Goal: Task Accomplishment & Management: Manage account settings

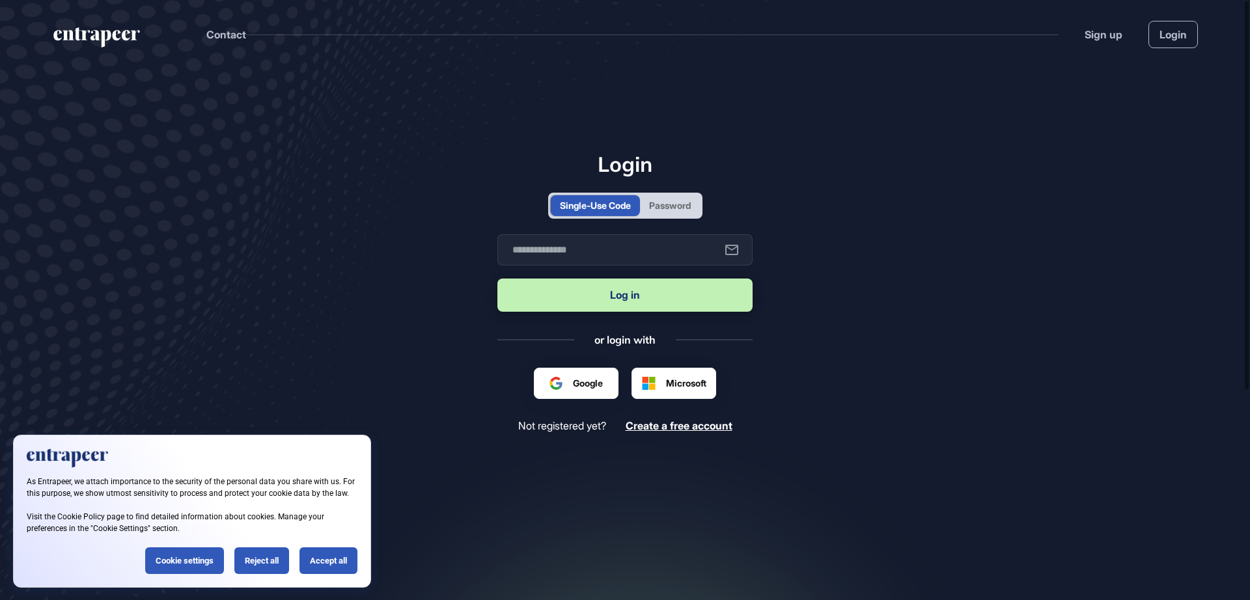
click at [687, 215] on div "Password" at bounding box center [670, 205] width 60 height 21
type input "**********"
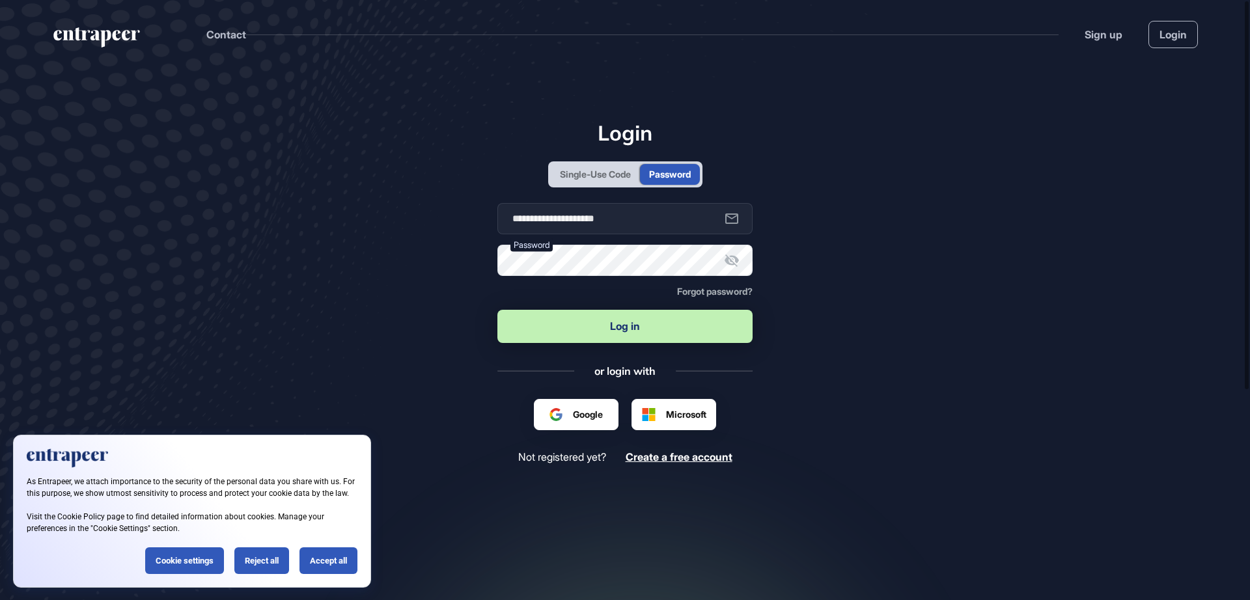
click at [642, 328] on button "Log in" at bounding box center [624, 326] width 255 height 33
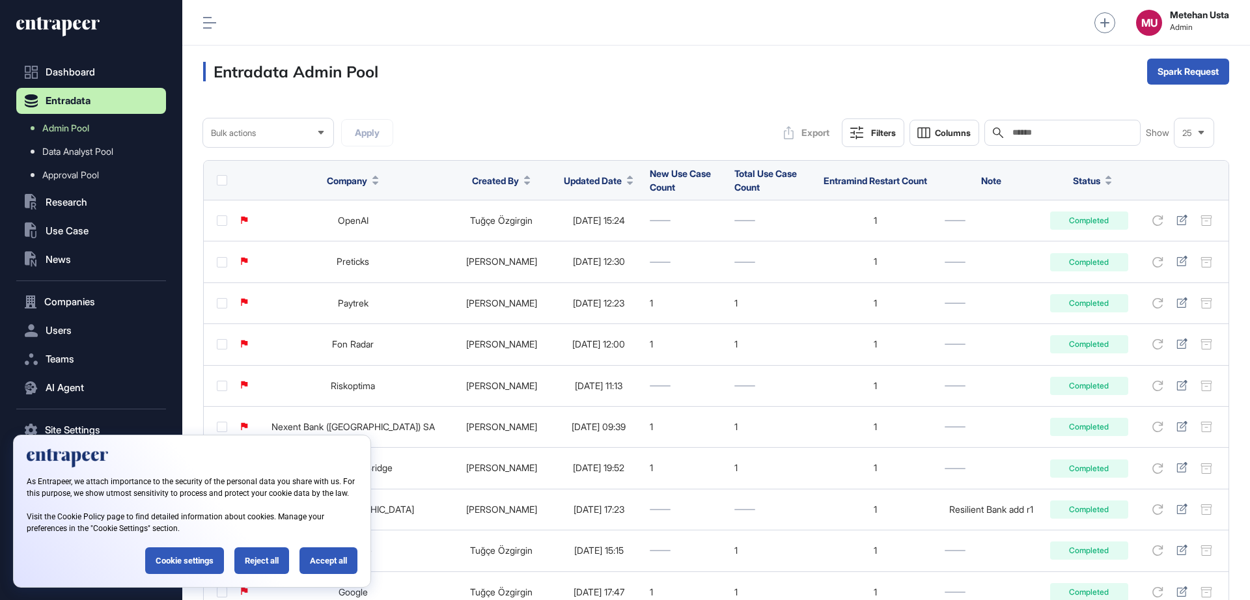
scroll to position [1, 1]
click at [260, 564] on div "Reject all" at bounding box center [261, 560] width 55 height 27
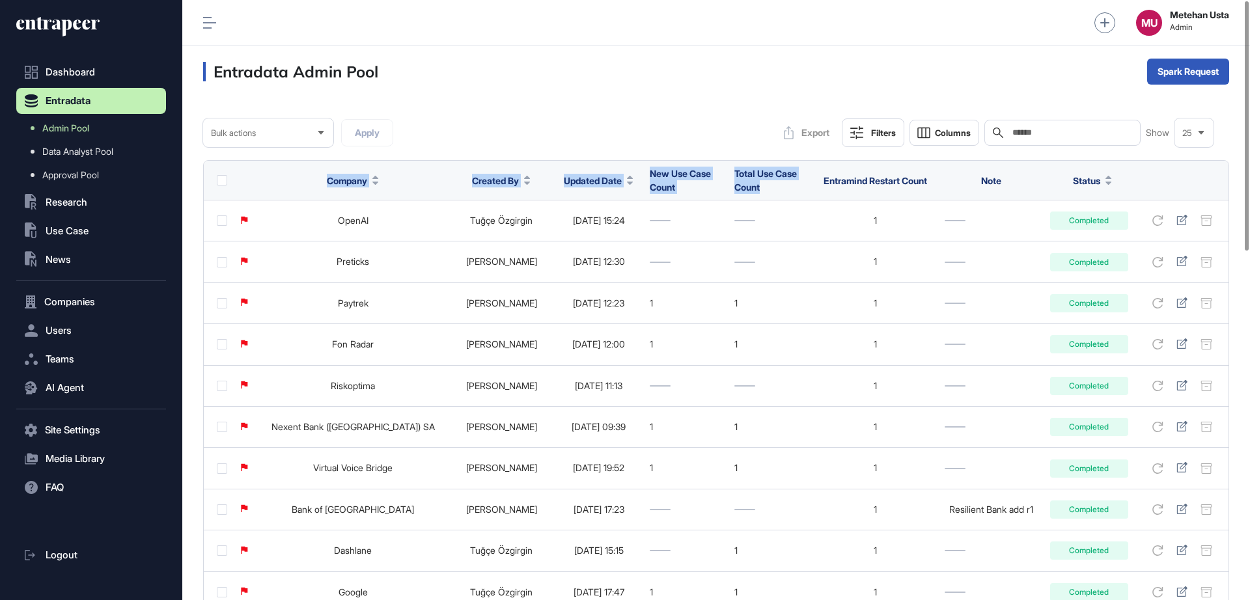
drag, startPoint x: 288, startPoint y: 161, endPoint x: 795, endPoint y: 193, distance: 508.0
click at [795, 193] on tr "Company Created By Updated Date New Use Case Count Total Use Case Count Entrami…" at bounding box center [716, 181] width 1024 height 40
click at [761, 64] on div "Entradata Admin Pool Spark Request" at bounding box center [715, 72] width 1067 height 52
click at [1070, 133] on input "text" at bounding box center [1071, 133] width 121 height 10
paste input "**********"
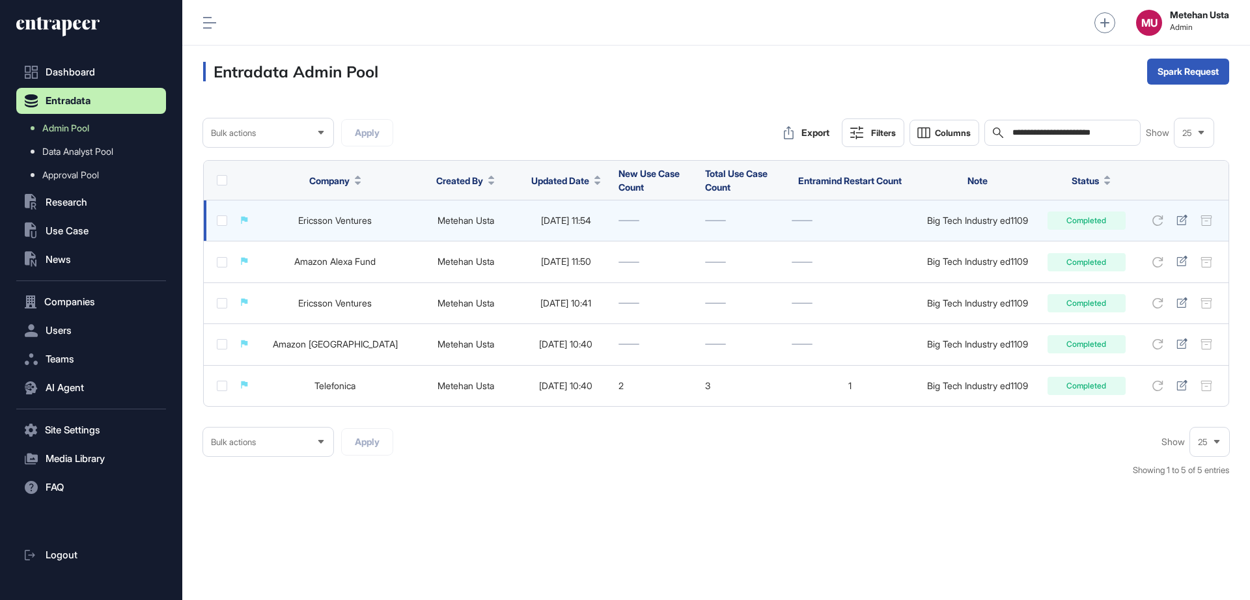
type input "**********"
click at [318, 218] on link "Ericsson Ventures" at bounding box center [335, 220] width 74 height 11
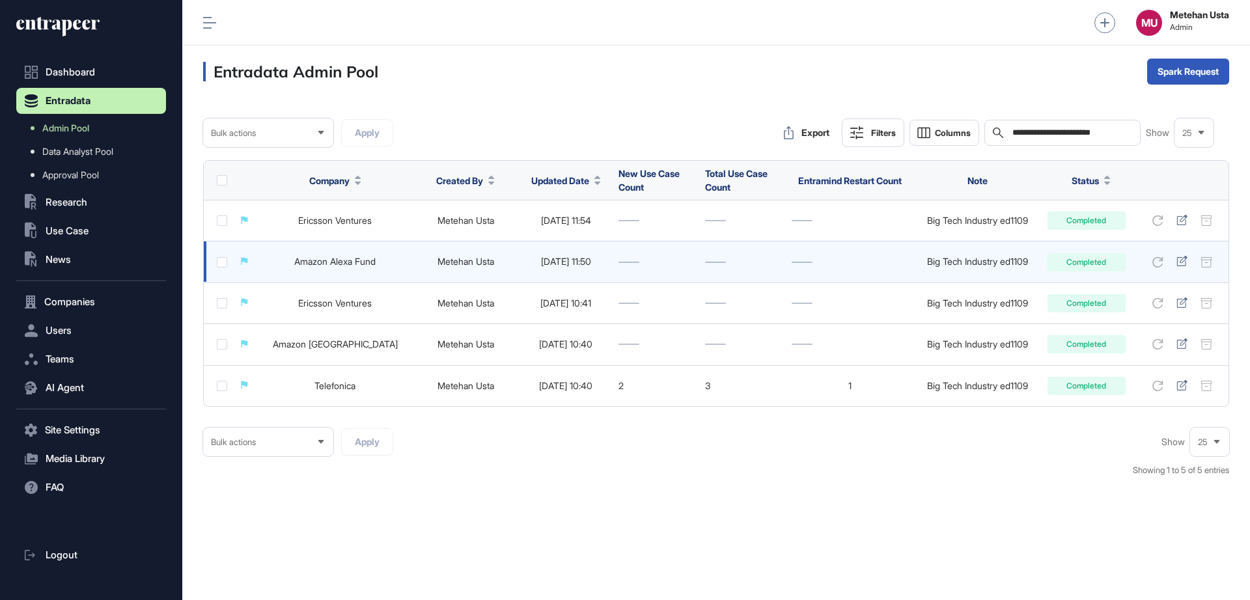
click at [437, 261] on link "Metehan Usta" at bounding box center [465, 261] width 57 height 11
click at [325, 260] on link "Amazon Alexa Fund" at bounding box center [334, 261] width 81 height 11
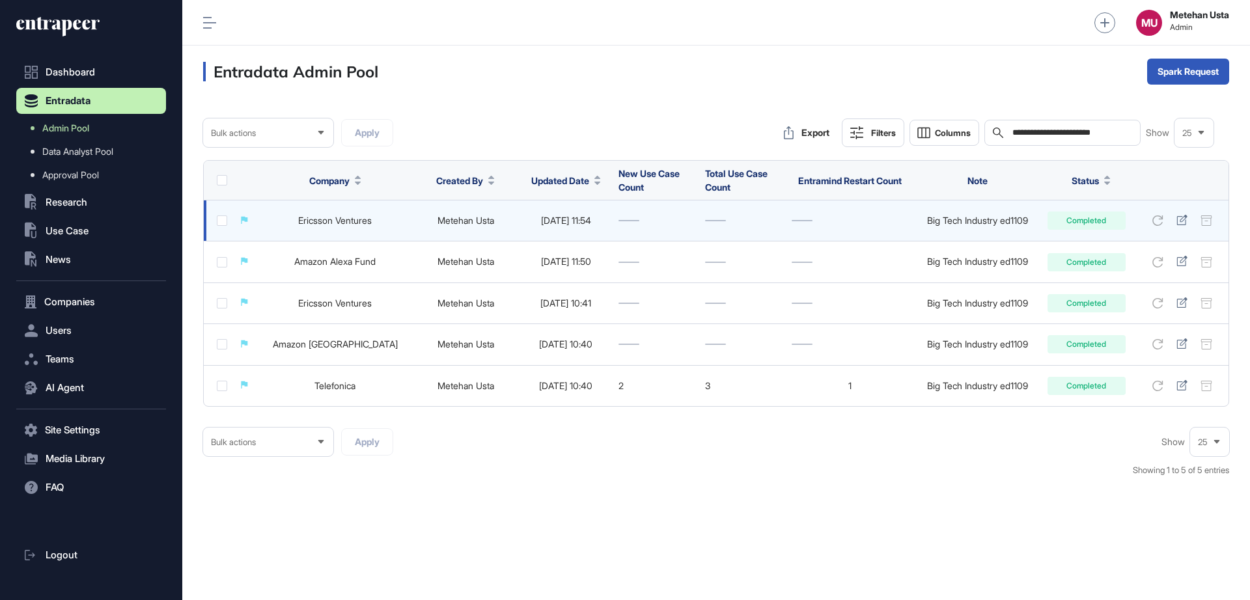
click at [437, 221] on link "Metehan Usta" at bounding box center [465, 220] width 57 height 11
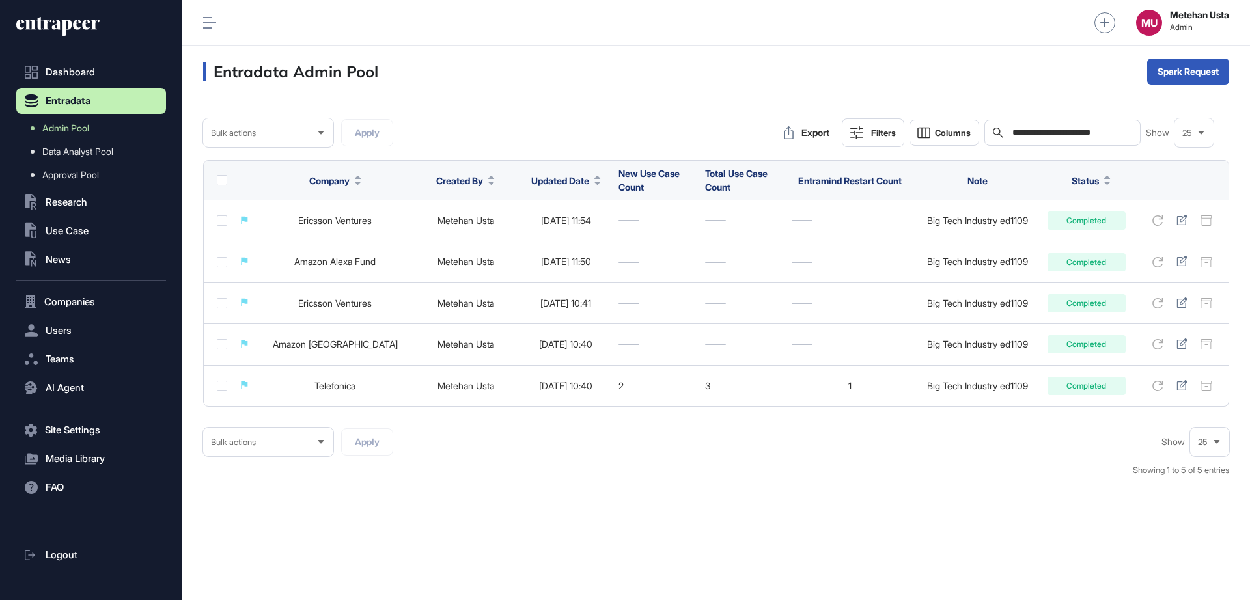
click at [1029, 129] on input "**********" at bounding box center [1071, 133] width 121 height 10
drag, startPoint x: 76, startPoint y: 308, endPoint x: 64, endPoint y: 302, distance: 13.7
drag, startPoint x: 64, startPoint y: 302, endPoint x: 54, endPoint y: 303, distance: 9.8
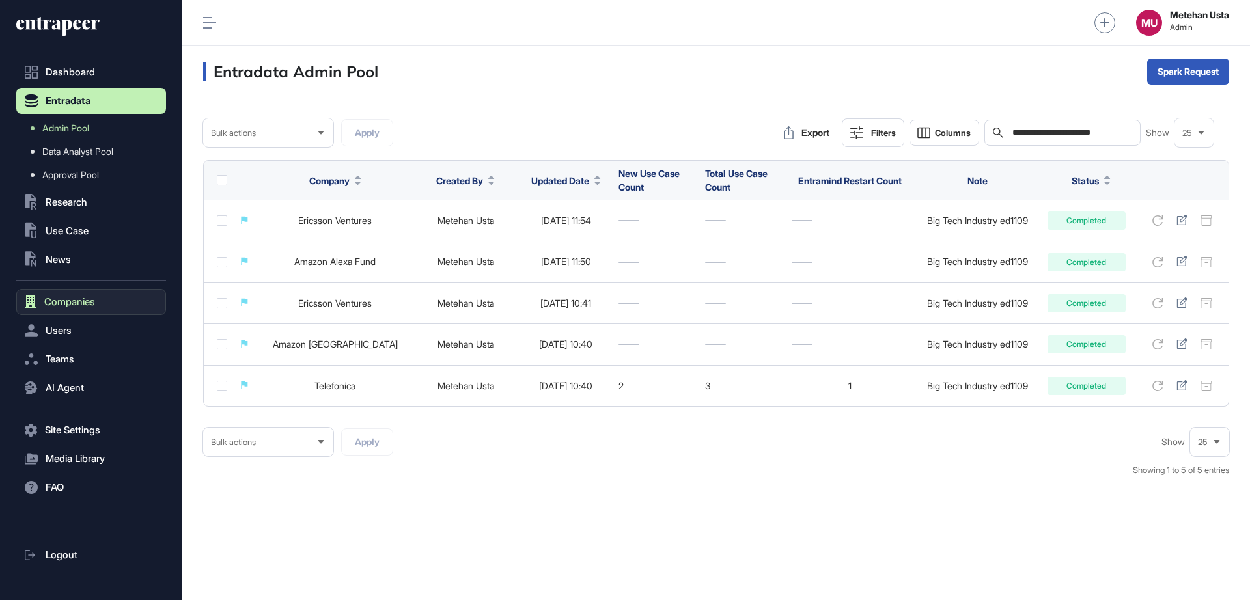
click at [54, 303] on span "Companies" at bounding box center [69, 302] width 51 height 10
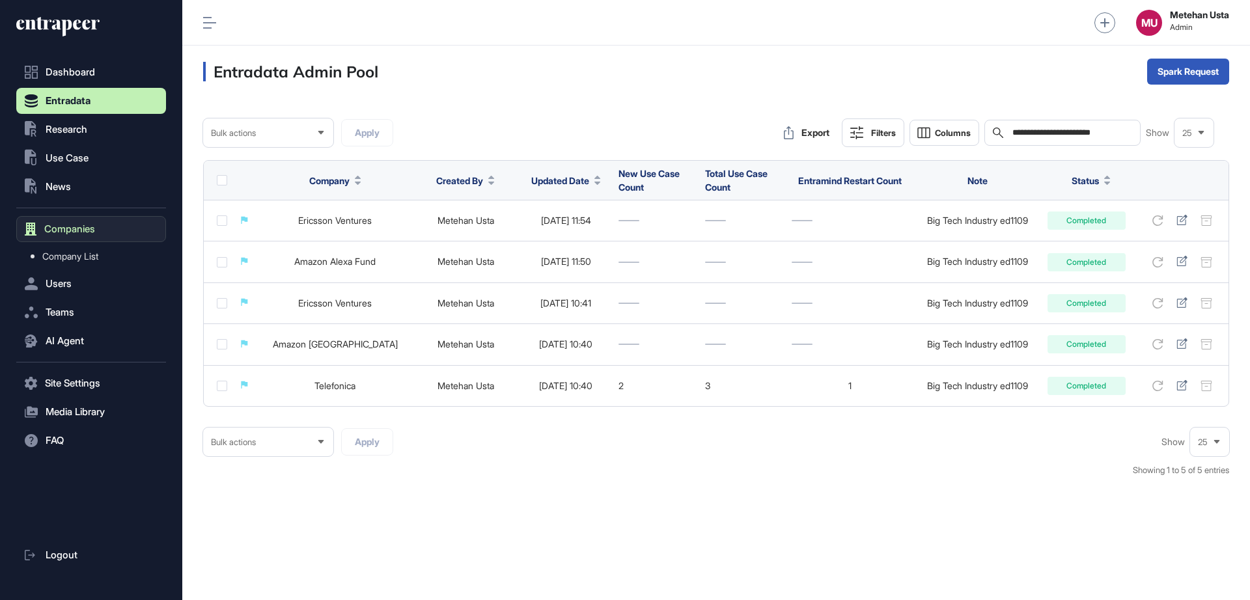
drag, startPoint x: 66, startPoint y: 326, endPoint x: 48, endPoint y: 232, distance: 96.1
click at [48, 232] on span "Companies" at bounding box center [69, 229] width 51 height 10
click at [1191, 96] on div "Single" at bounding box center [1187, 102] width 81 height 21
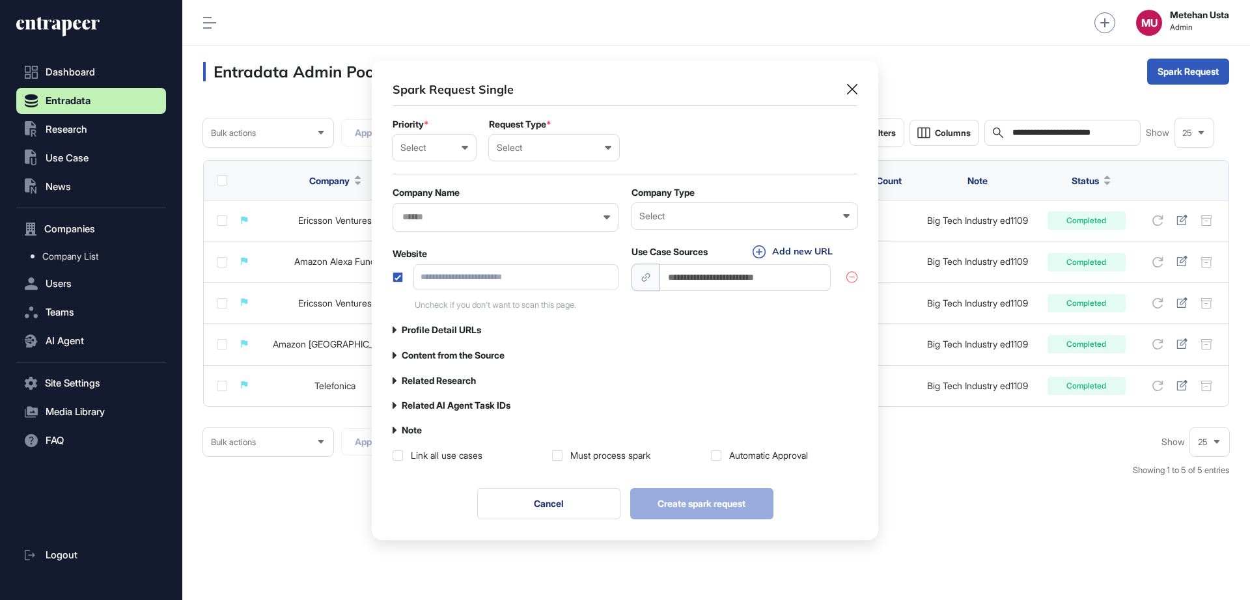
scroll to position [1, 6]
click at [427, 167] on form "Priority * Select Low Normal High Urgent Request Type * Select User Company Cus…" at bounding box center [624, 215] width 465 height 192
click at [432, 161] on form "Priority * Select Low Normal High Urgent Request Type * Select User Company Cus…" at bounding box center [624, 215] width 465 height 192
click at [437, 152] on div "Select Low Normal High Urgent" at bounding box center [433, 148] width 83 height 26
click at [0, 0] on div "Low" at bounding box center [0, 0] width 0 height 0
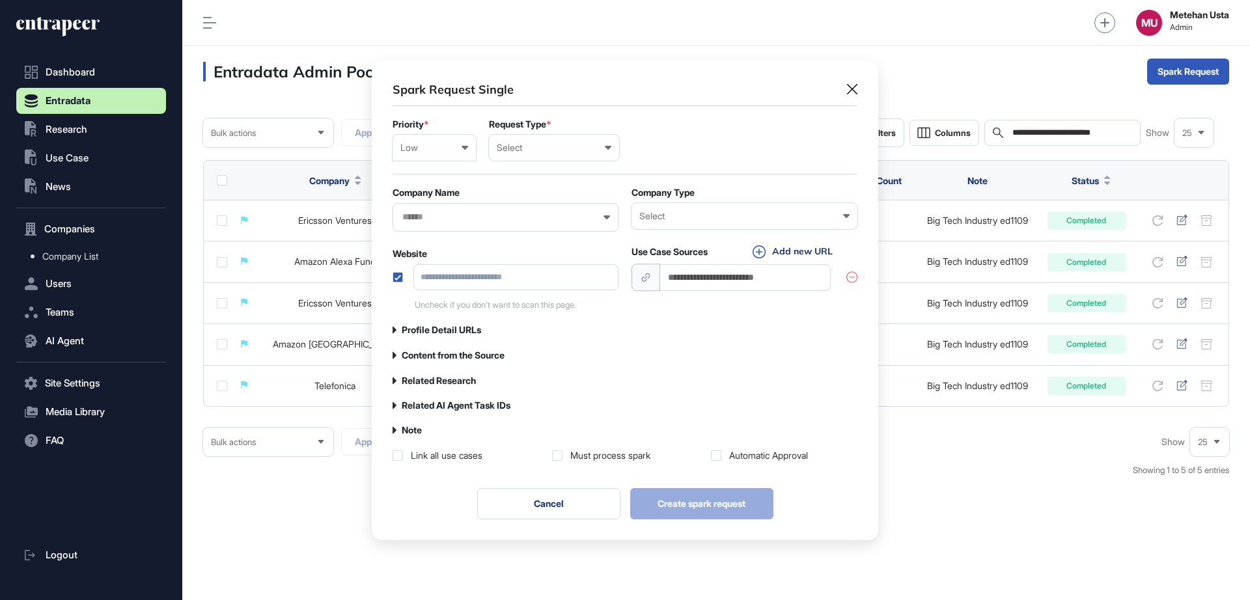
click at [435, 148] on div "Low" at bounding box center [434, 148] width 68 height 10
click at [0, 0] on div "Normal" at bounding box center [0, 0] width 0 height 0
click at [545, 145] on div "Select" at bounding box center [554, 148] width 115 height 10
click at [0, 0] on div "Company" at bounding box center [0, 0] width 0 height 0
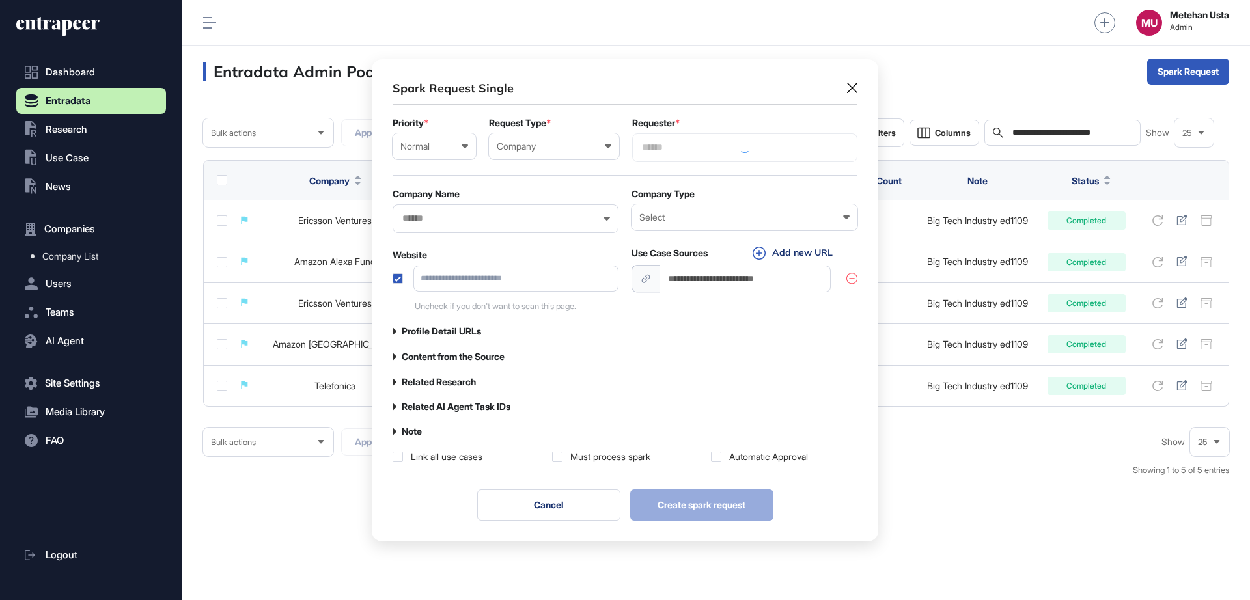
click at [711, 146] on div at bounding box center [744, 147] width 225 height 29
click at [730, 150] on input "text" at bounding box center [744, 147] width 208 height 11
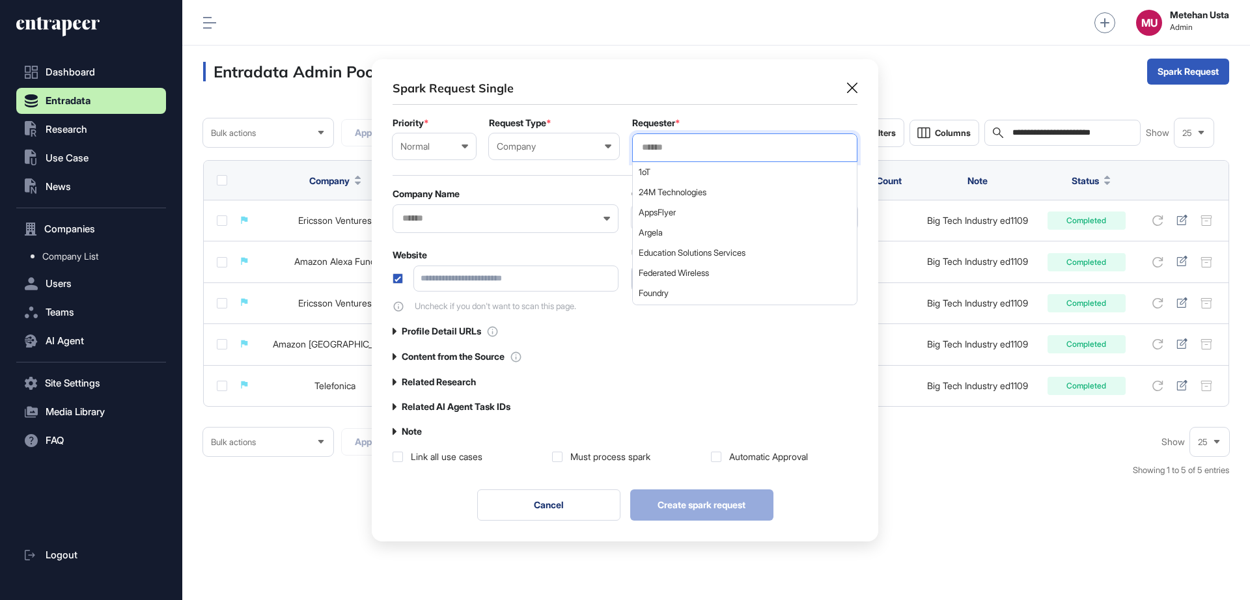
click at [730, 150] on input "text" at bounding box center [744, 147] width 208 height 11
type input "*********"
click at [680, 171] on span "Entrapeer" at bounding box center [743, 172] width 211 height 10
click at [722, 112] on div "Spark Request Single Priority * Normal Low Normal High Urgent Request Type * Co…" at bounding box center [624, 271] width 465 height 383
click at [479, 217] on input "text" at bounding box center [497, 218] width 192 height 11
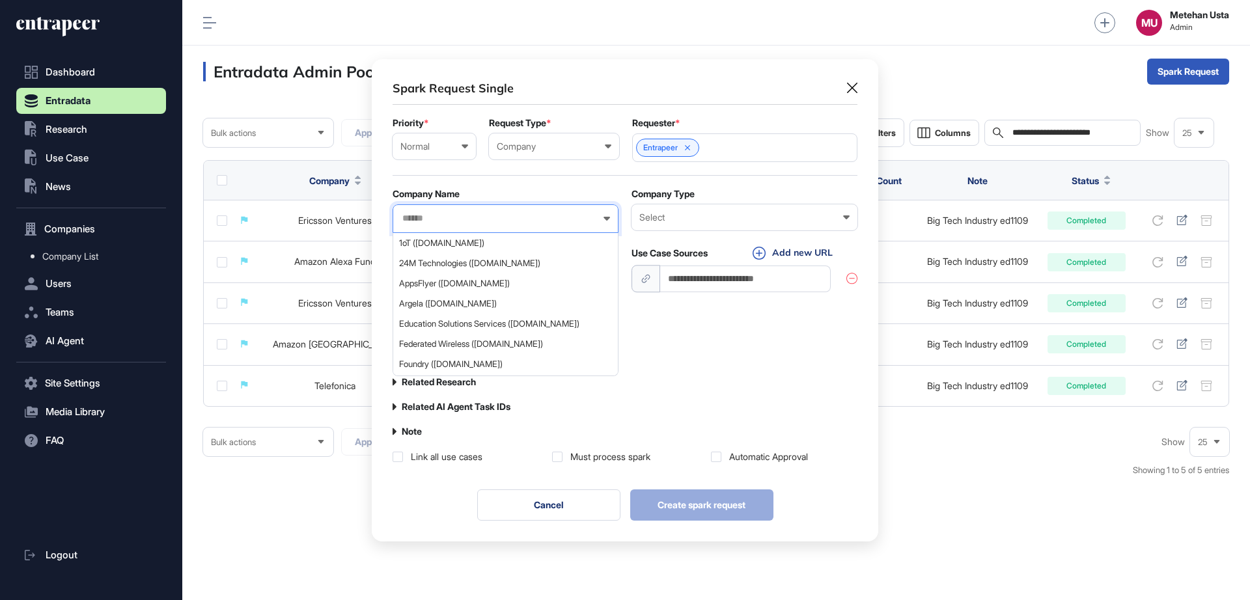
paste input "**********"
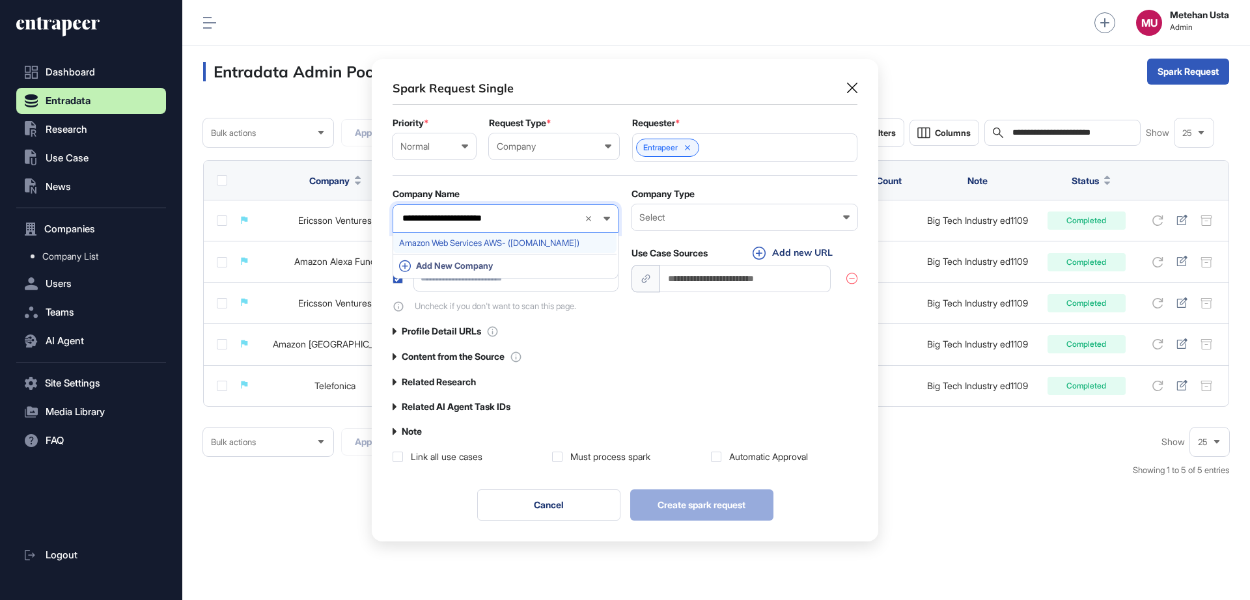
type input "**********"
click at [485, 241] on span "Amazon Web Services AWS- (aws.amazon.com)" at bounding box center [505, 243] width 212 height 10
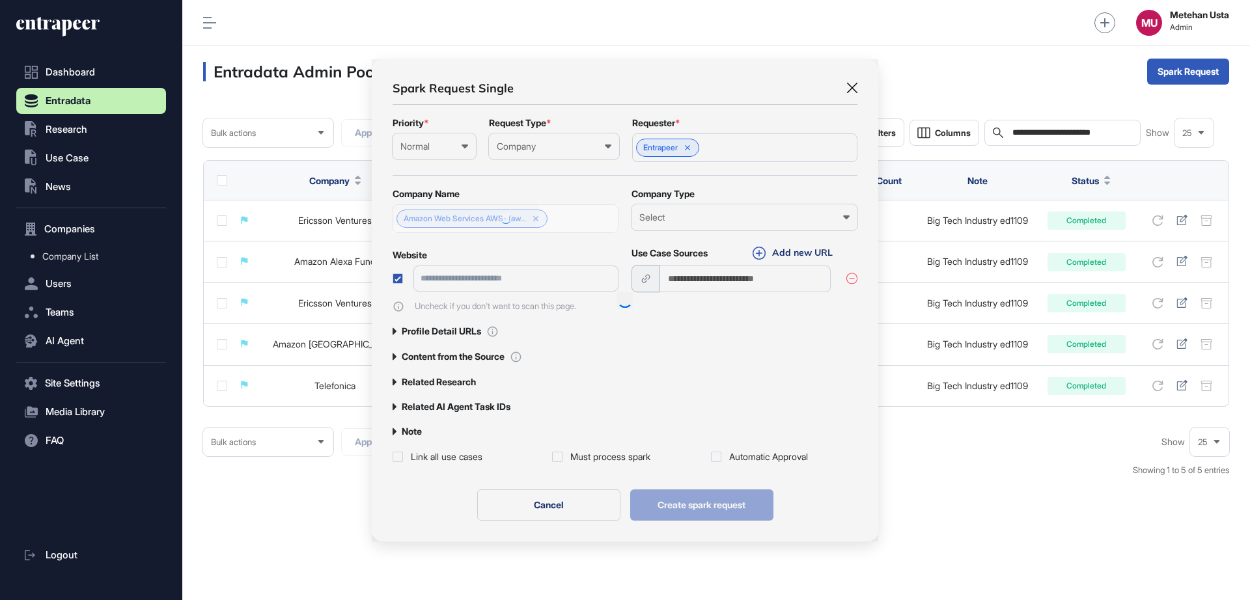
type input "**********"
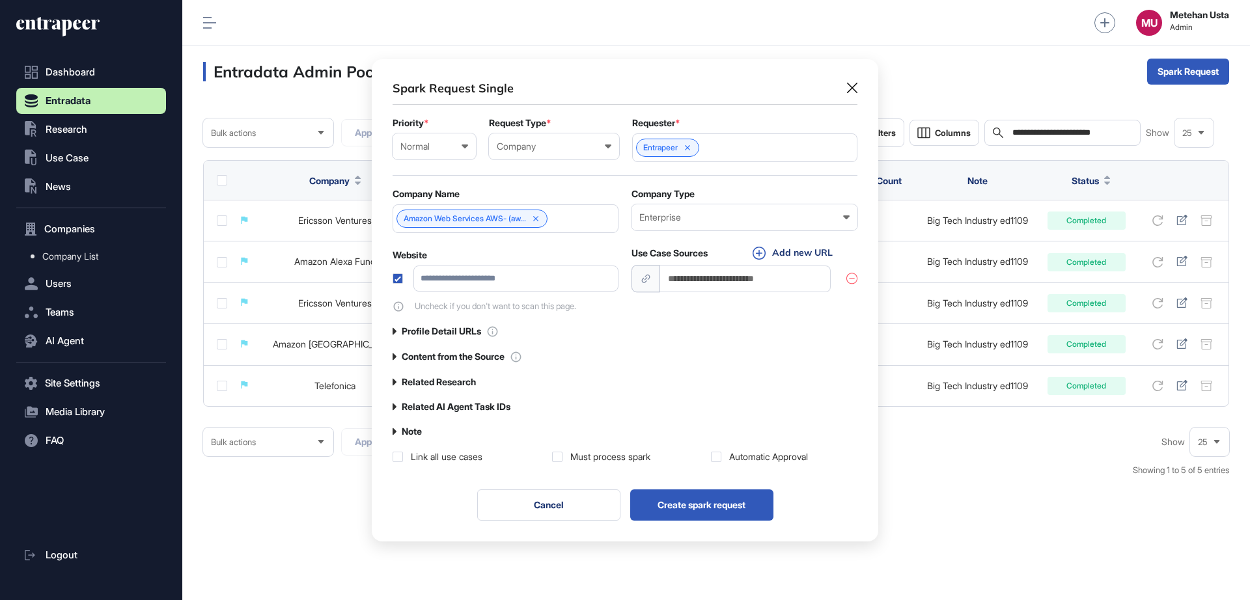
click at [702, 284] on input "url" at bounding box center [745, 279] width 171 height 27
paste input "**********"
type input "**********"
click at [398, 278] on label at bounding box center [397, 278] width 10 height 10
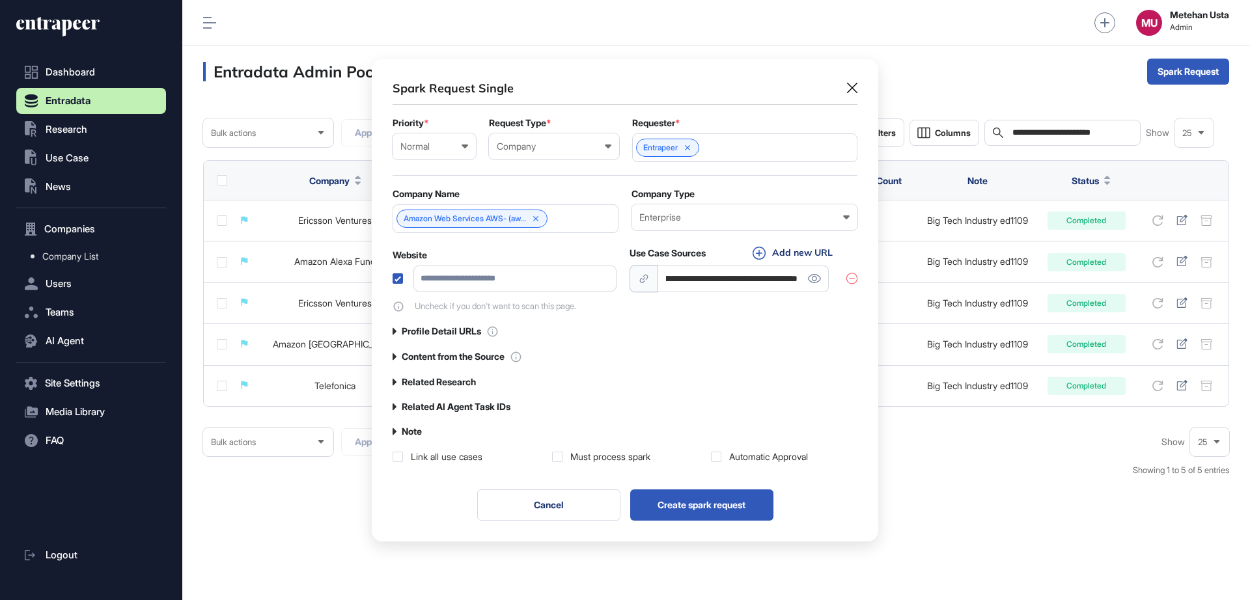
scroll to position [0, 0]
click at [555, 456] on label at bounding box center [557, 457] width 10 height 10
click at [713, 460] on label at bounding box center [716, 457] width 10 height 10
click at [421, 362] on label "Content from the Source" at bounding box center [453, 356] width 103 height 10
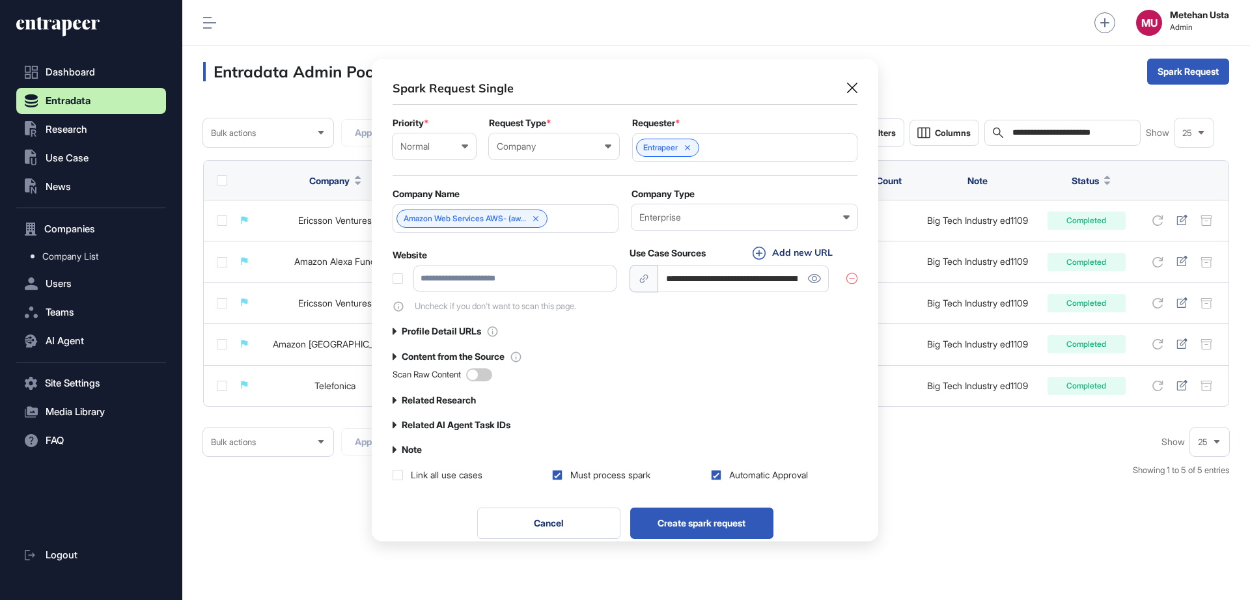
scroll to position [500, 506]
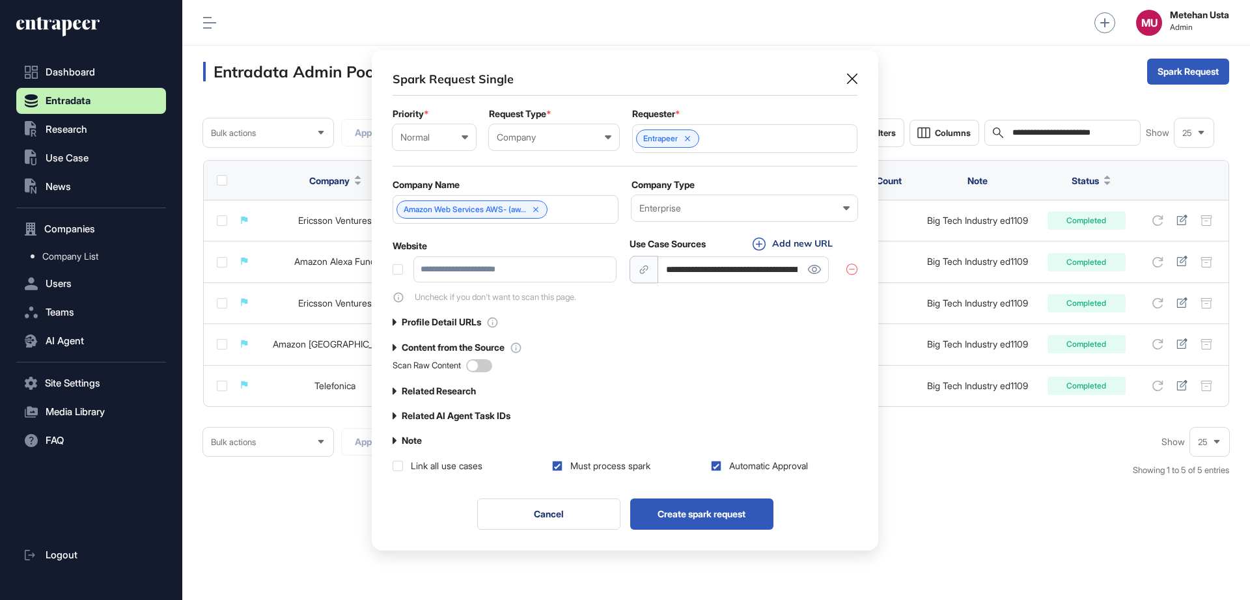
click at [467, 363] on div "Scan Raw Content" at bounding box center [442, 365] width 100 height 13
click at [479, 368] on span at bounding box center [479, 365] width 26 height 13
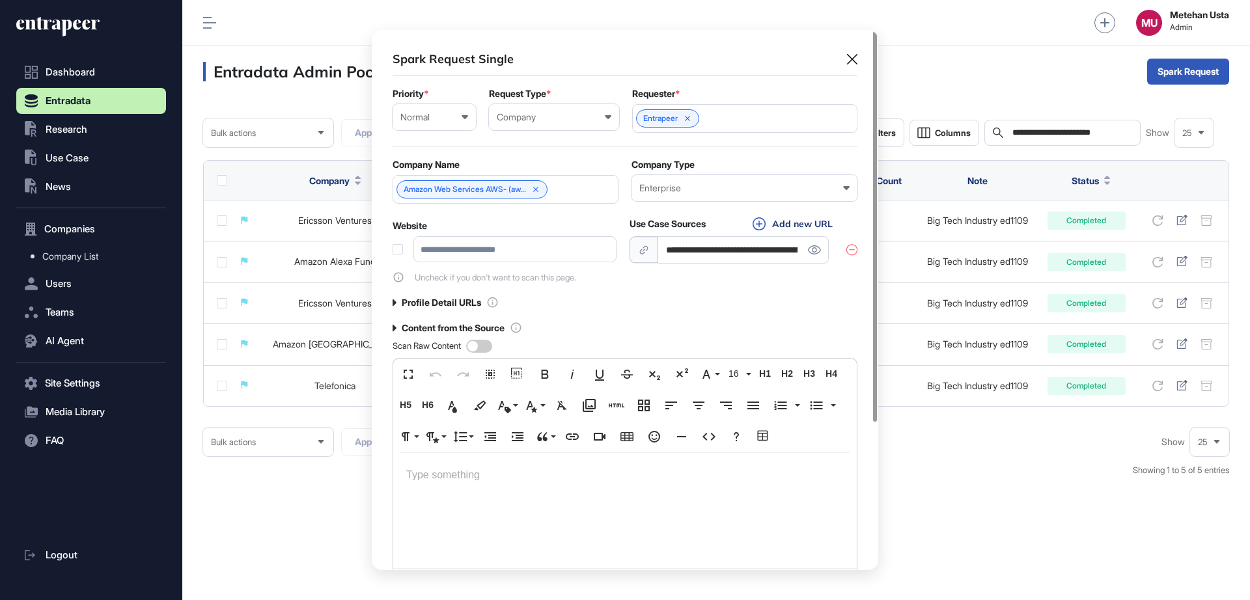
drag, startPoint x: 466, startPoint y: 459, endPoint x: 458, endPoint y: 479, distance: 21.6
click at [464, 462] on div at bounding box center [624, 544] width 463 height 182
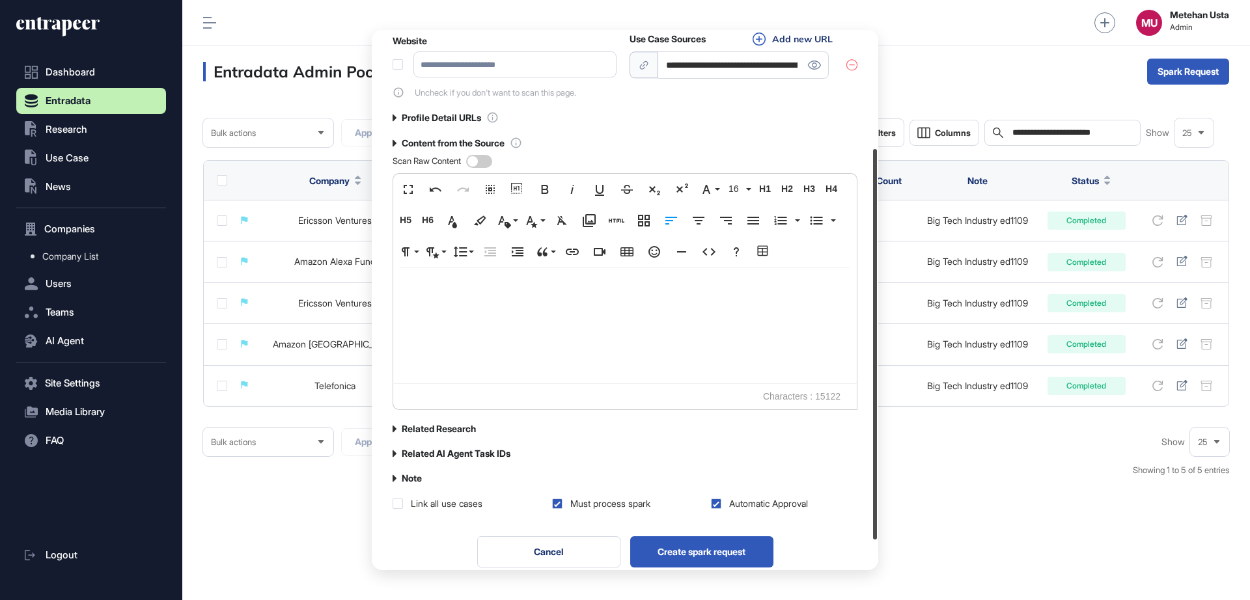
scroll to position [203, 0]
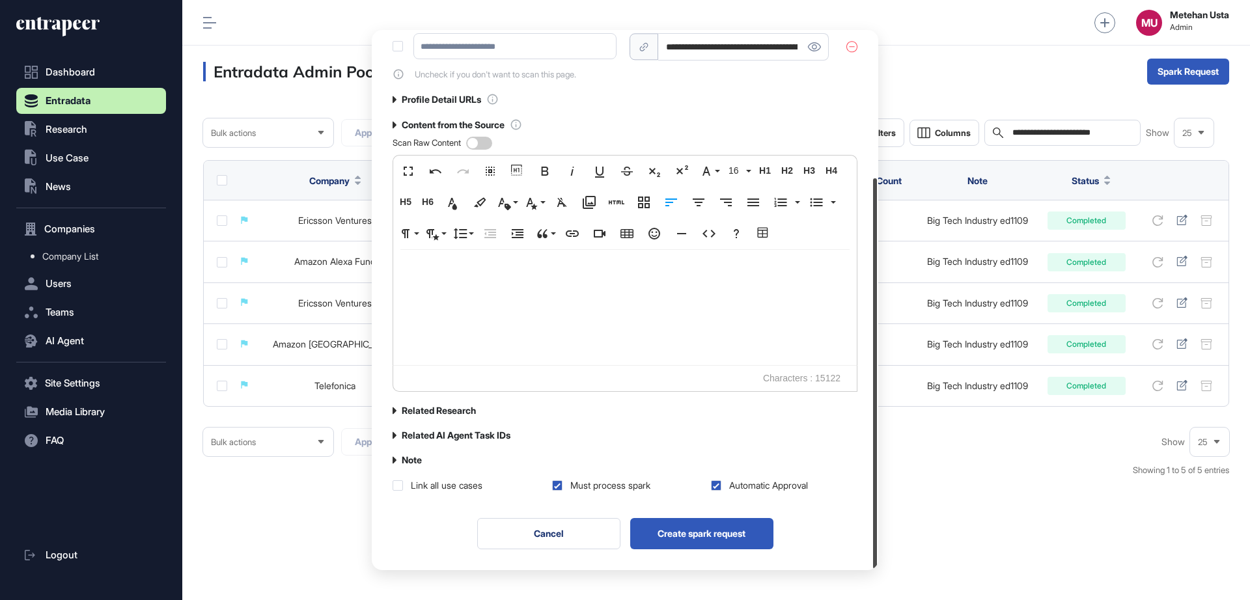
drag, startPoint x: 875, startPoint y: 310, endPoint x: 870, endPoint y: 486, distance: 175.8
click at [873, 486] on div at bounding box center [875, 373] width 4 height 390
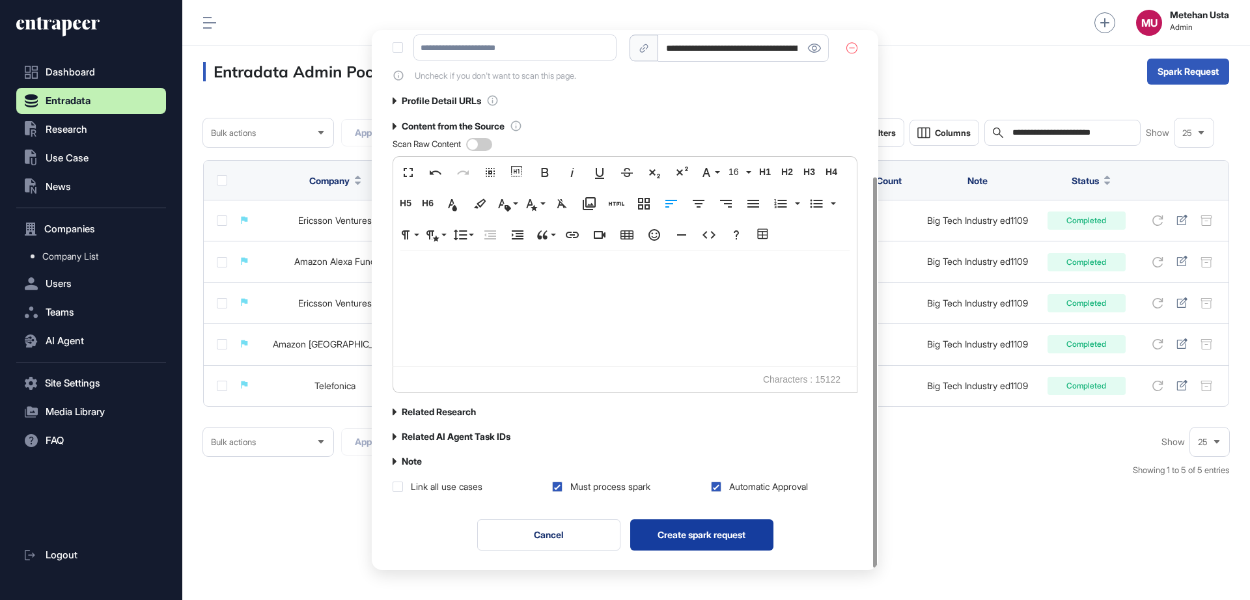
scroll to position [201, 0]
click at [695, 536] on button "Create spark request" at bounding box center [701, 535] width 143 height 31
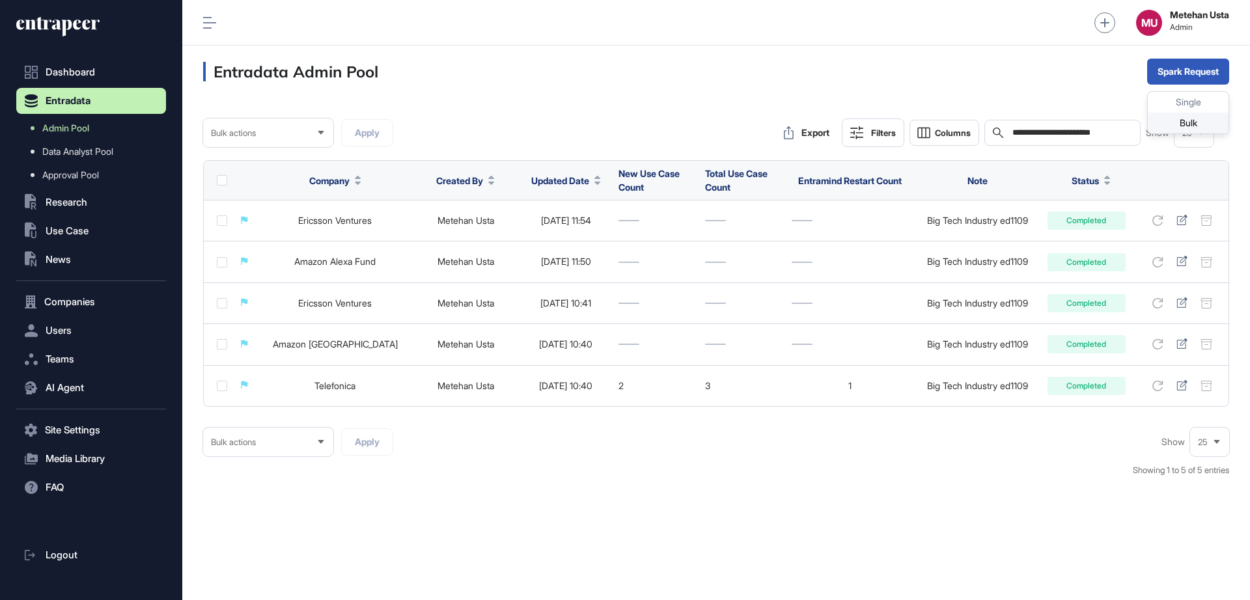
click at [1211, 123] on div "Bulk" at bounding box center [1187, 123] width 81 height 21
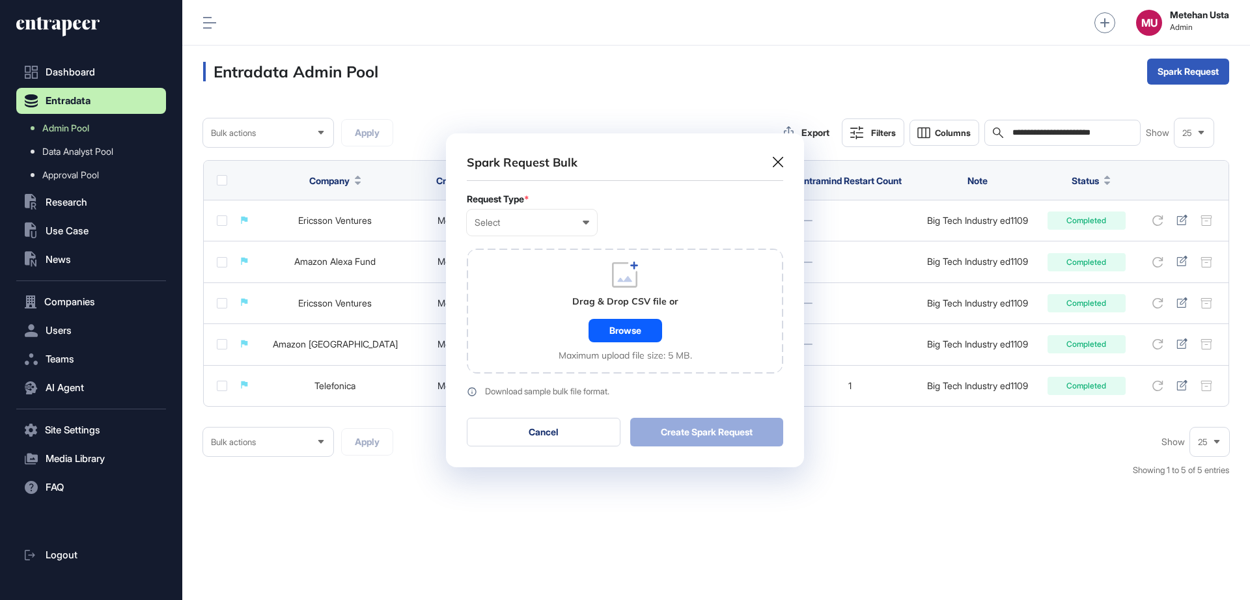
scroll to position [1, 6]
drag, startPoint x: 553, startPoint y: 216, endPoint x: 543, endPoint y: 228, distance: 15.2
click at [551, 216] on div "Select User Company Customer Request ID" at bounding box center [532, 223] width 130 height 26
click at [0, 0] on div "Company" at bounding box center [0, 0] width 0 height 0
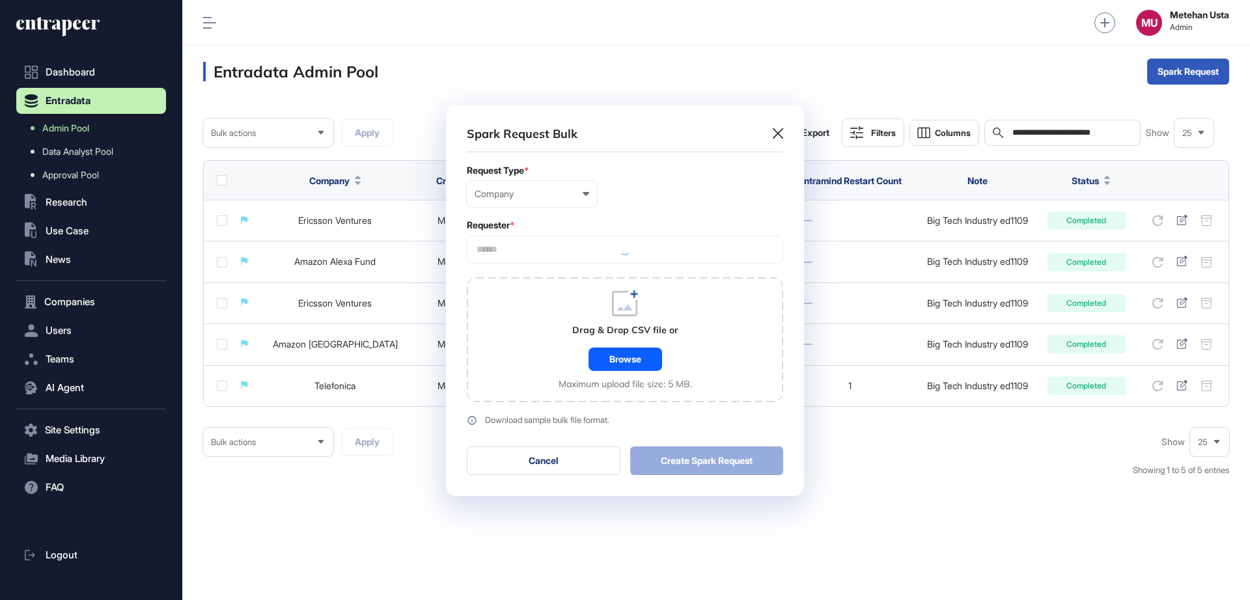
scroll to position [391, 358]
click at [564, 254] on input "text" at bounding box center [624, 249] width 299 height 11
type input "*********"
click at [532, 269] on span "Entrapeer" at bounding box center [624, 274] width 302 height 10
click at [610, 212] on form "Request Type * Company User Company Customer Request ID Requester * Entrapeer *…" at bounding box center [625, 295] width 316 height 260
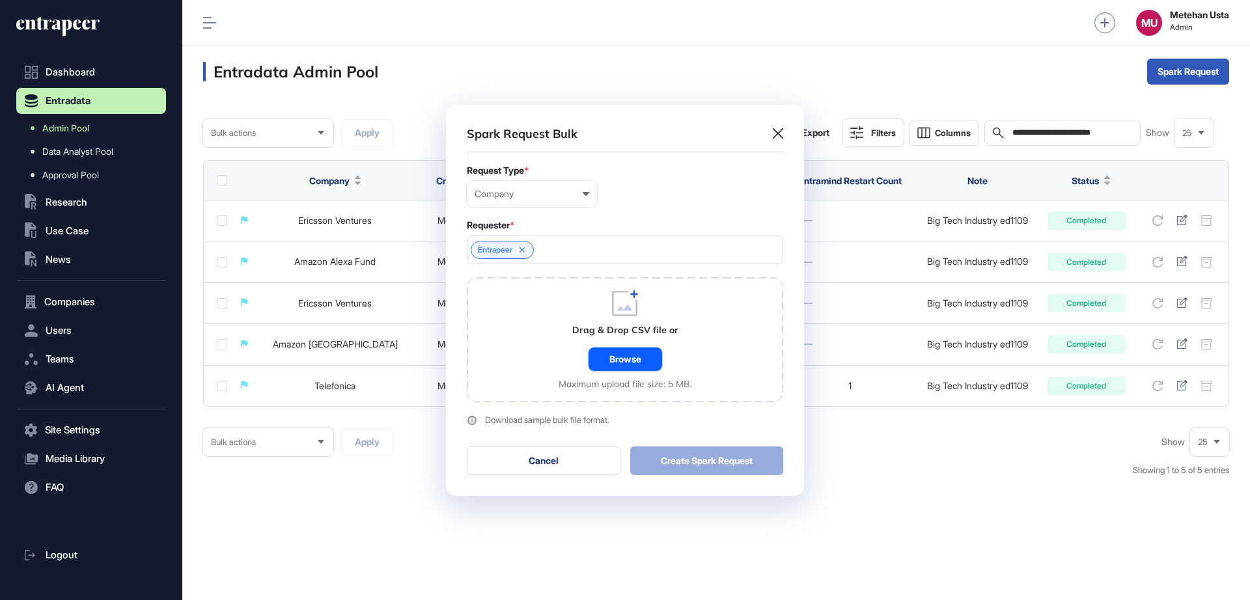
click at [612, 369] on div "Browse" at bounding box center [625, 359] width 74 height 23
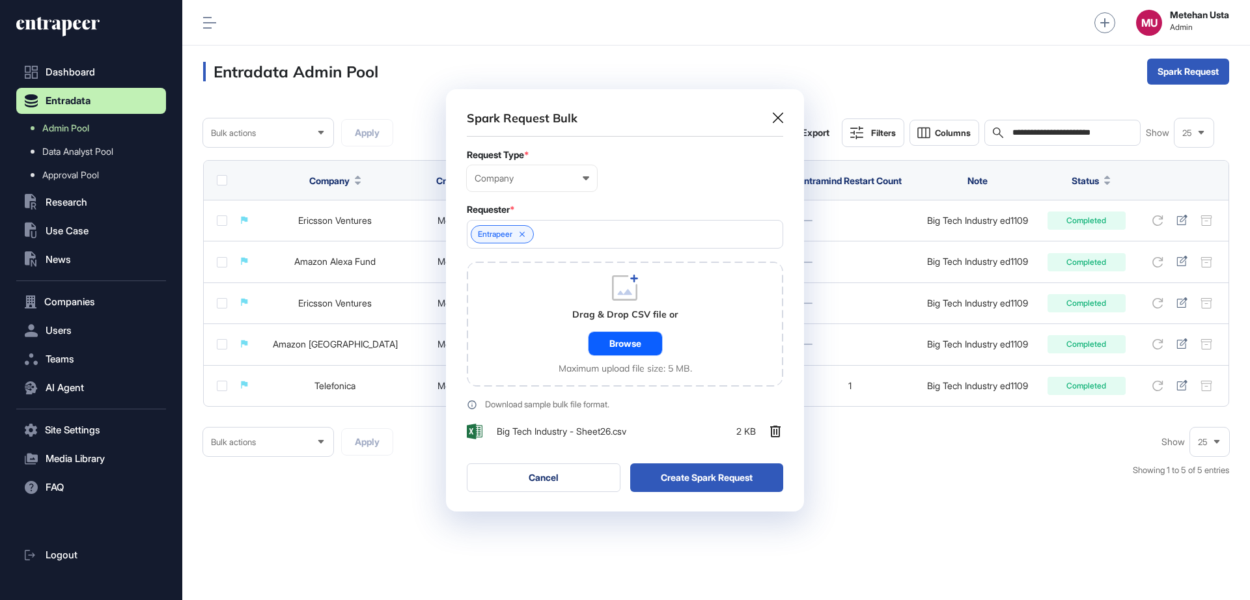
scroll to position [424, 358]
click at [712, 479] on button "Create Spark Request" at bounding box center [707, 477] width 154 height 29
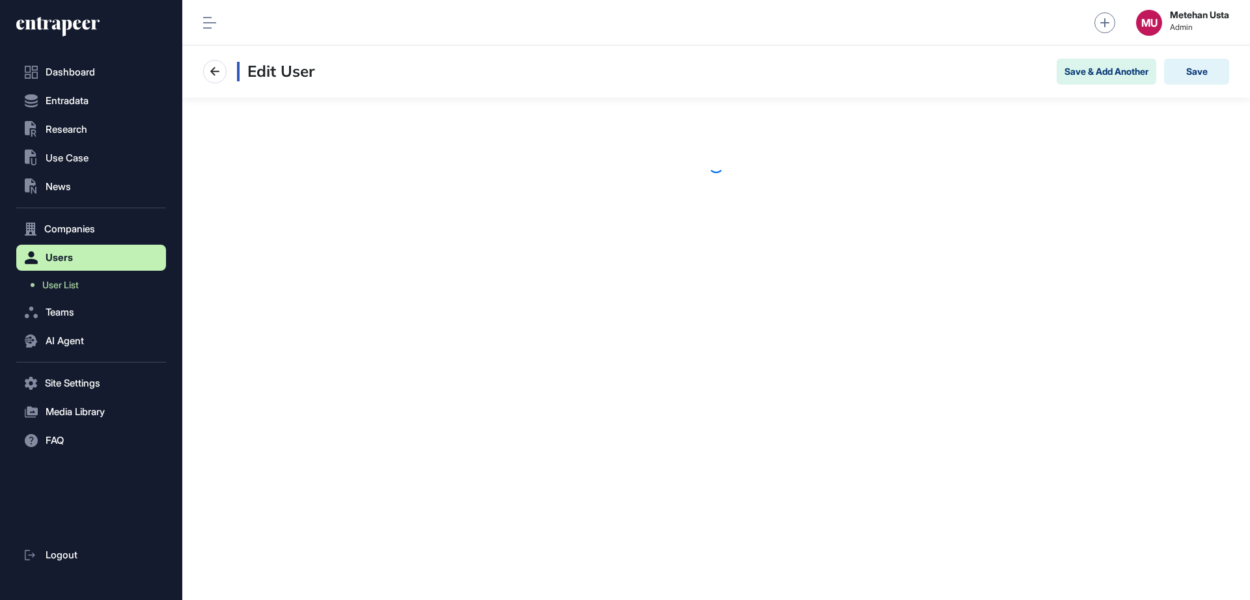
scroll to position [1, 1]
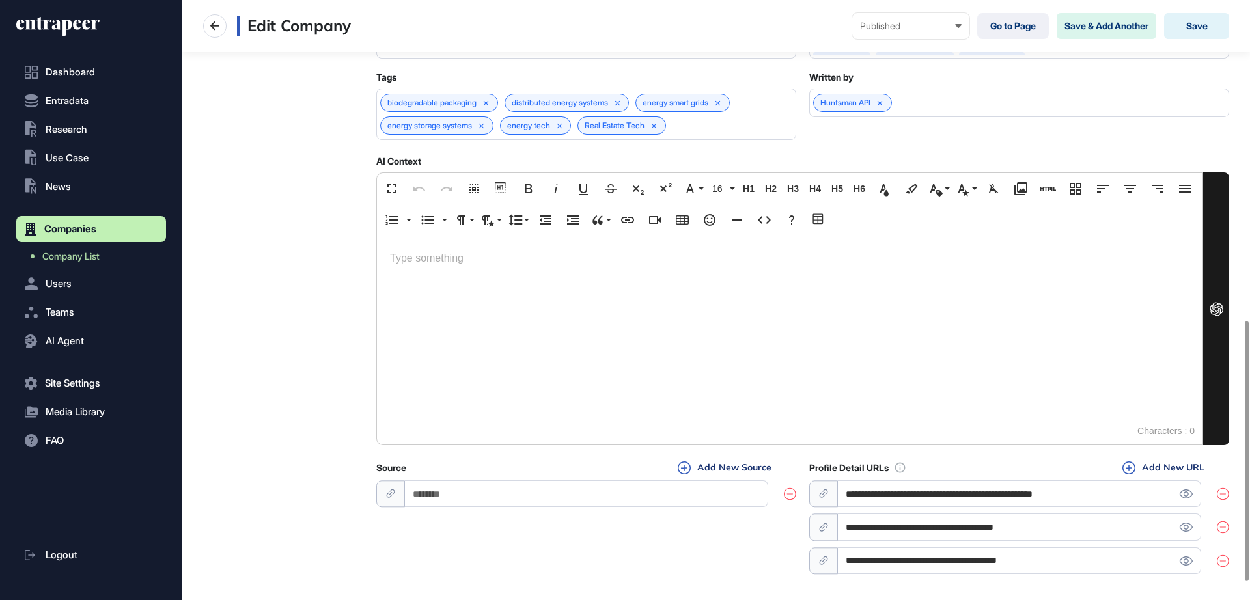
scroll to position [780, 0]
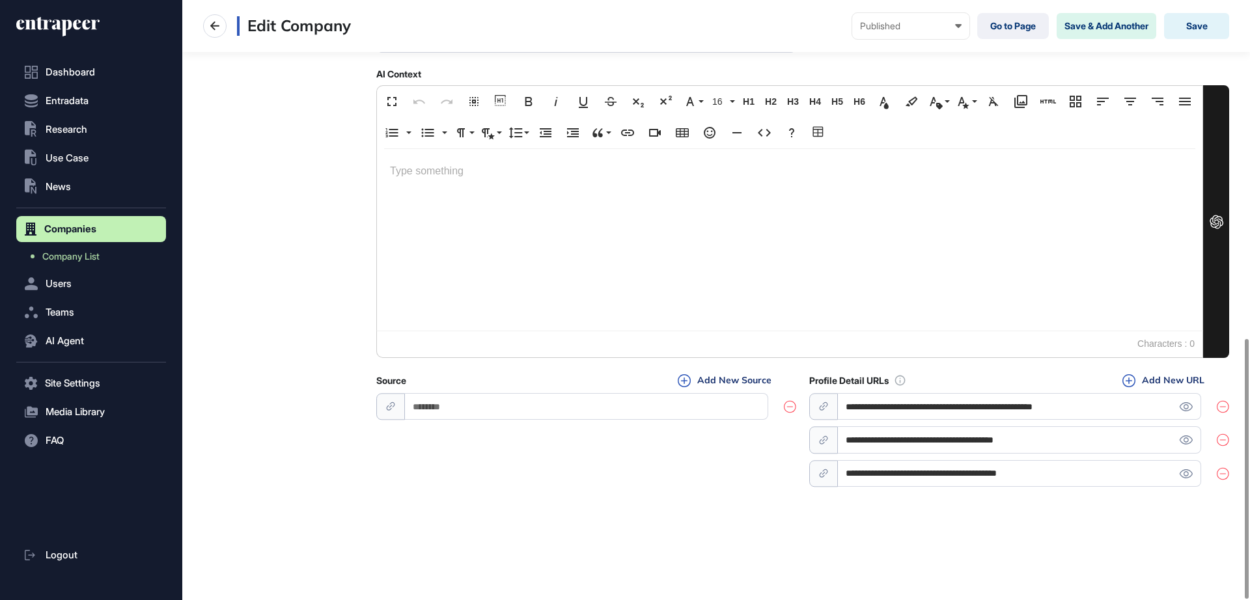
click at [1220, 475] on icon at bounding box center [1222, 473] width 12 height 13
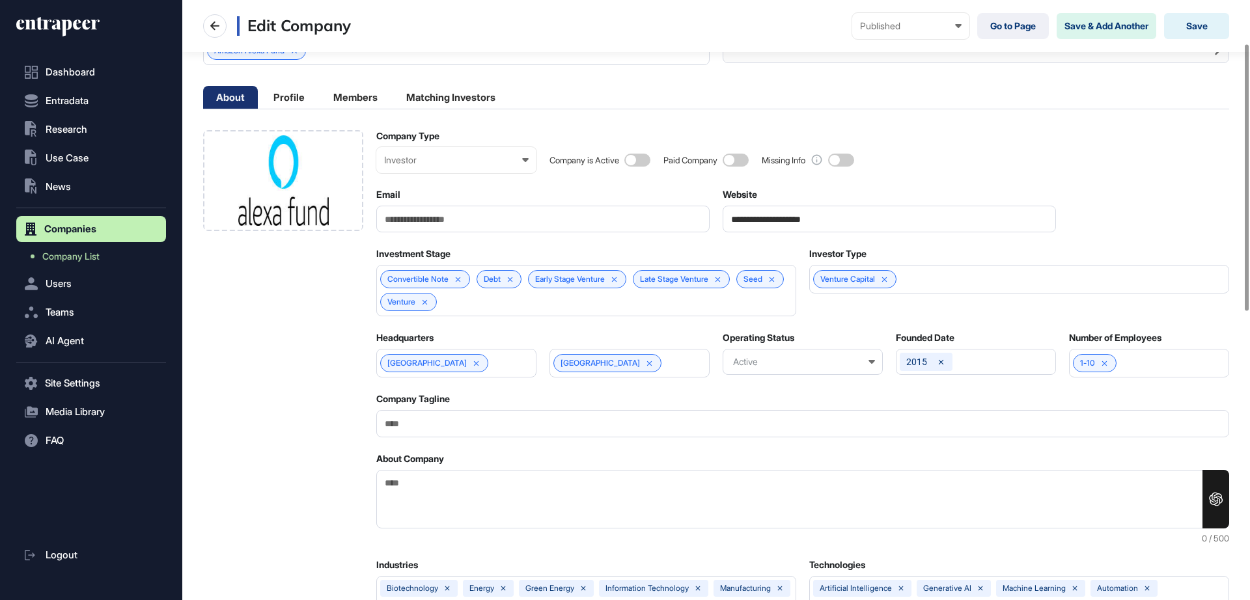
scroll to position [97, 0]
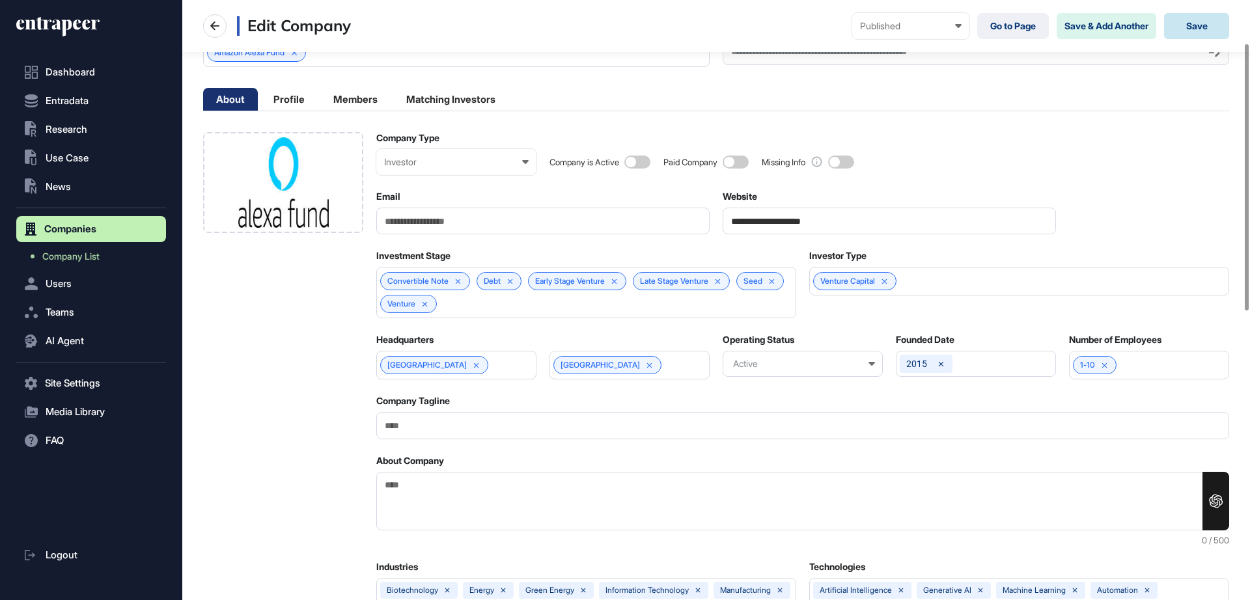
click at [1183, 30] on button "Save" at bounding box center [1196, 26] width 65 height 26
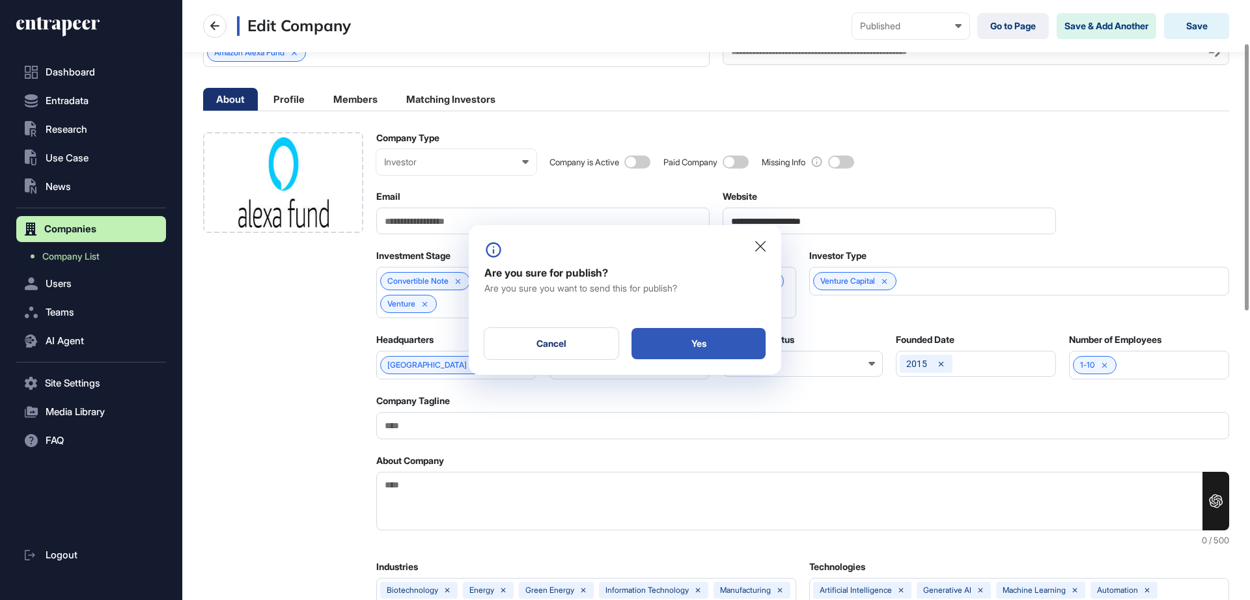
click at [668, 348] on div "Yes" at bounding box center [698, 343] width 134 height 31
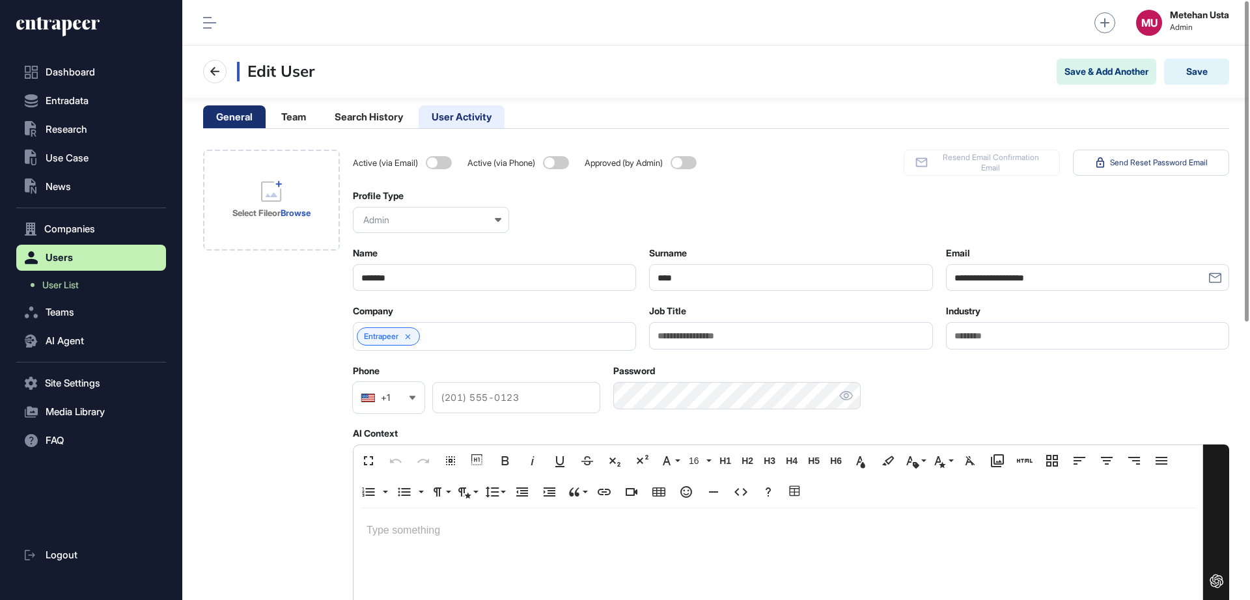
click at [481, 113] on li "User Activity" at bounding box center [461, 116] width 86 height 23
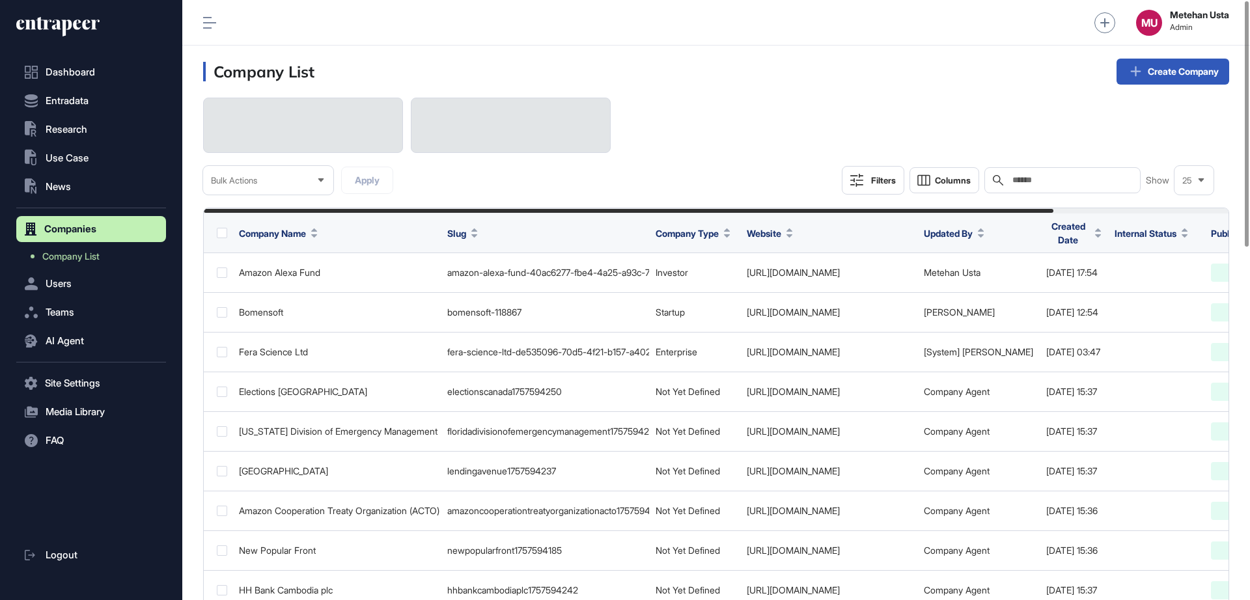
click at [1050, 179] on input "text" at bounding box center [1071, 180] width 121 height 10
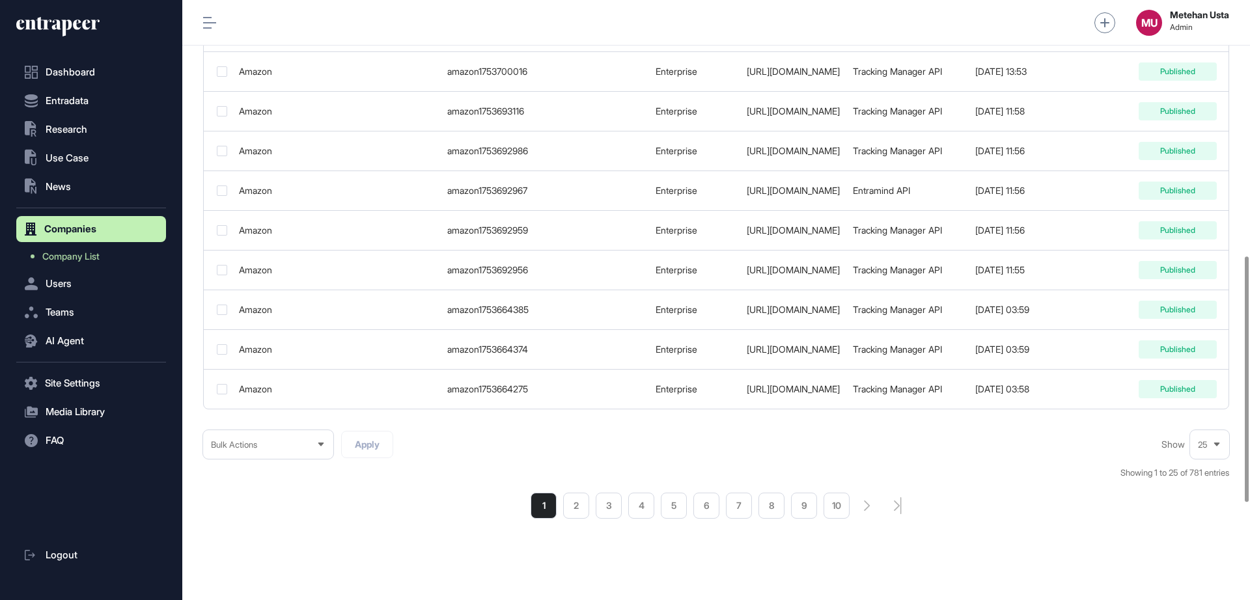
scroll to position [861, 0]
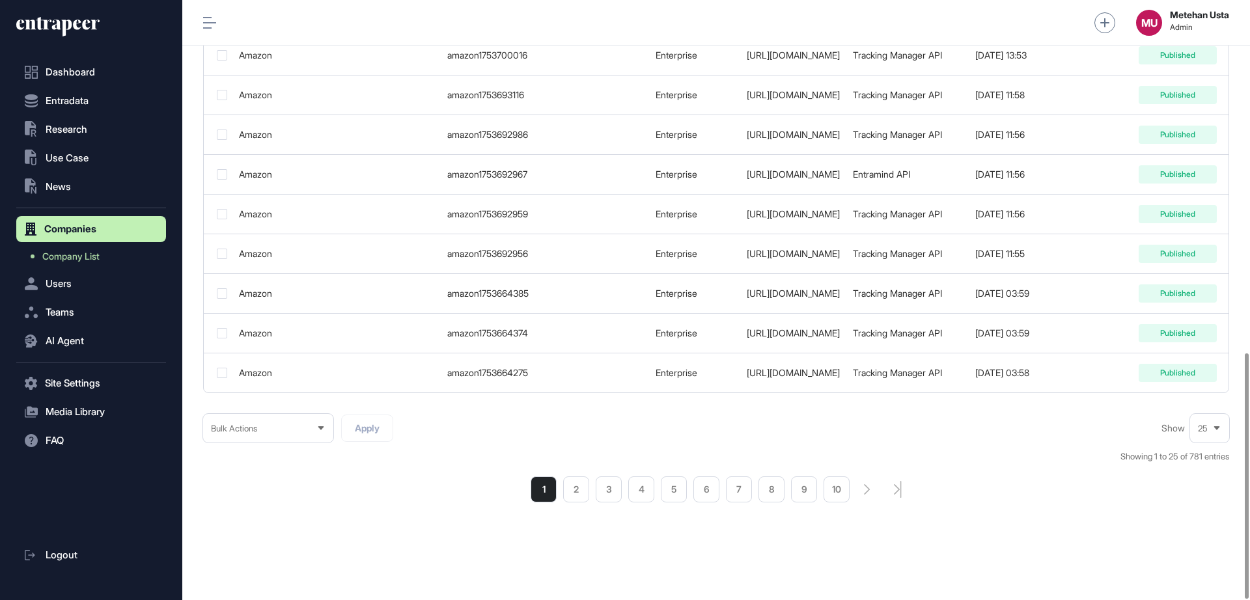
click at [1195, 429] on div "25" at bounding box center [1209, 428] width 39 height 25
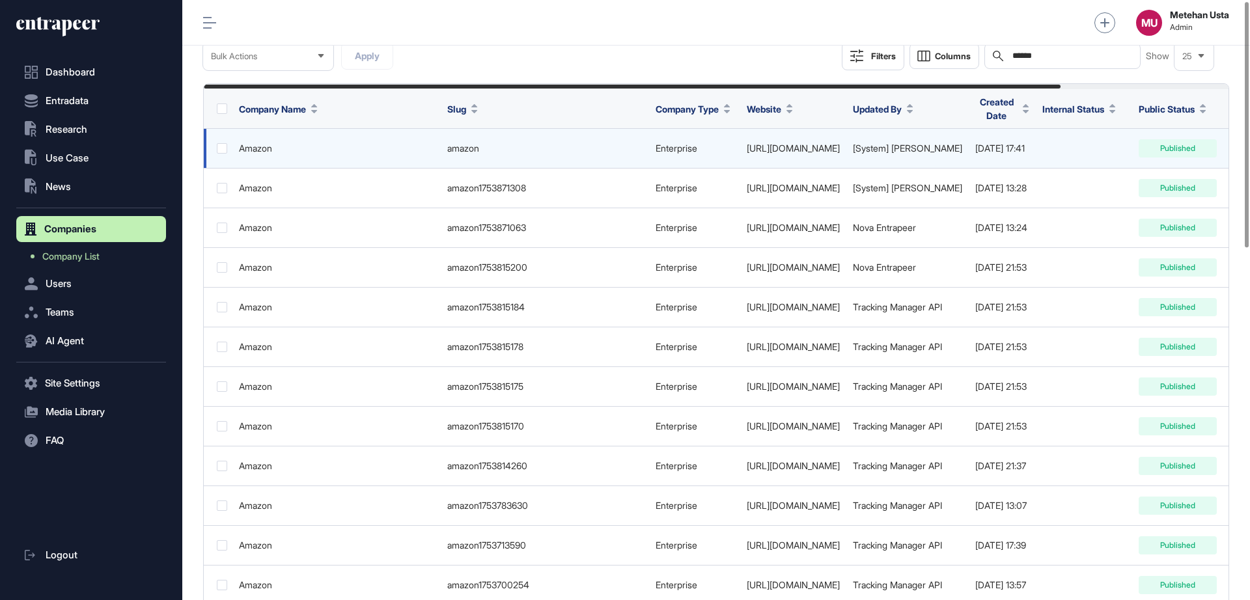
scroll to position [0, 0]
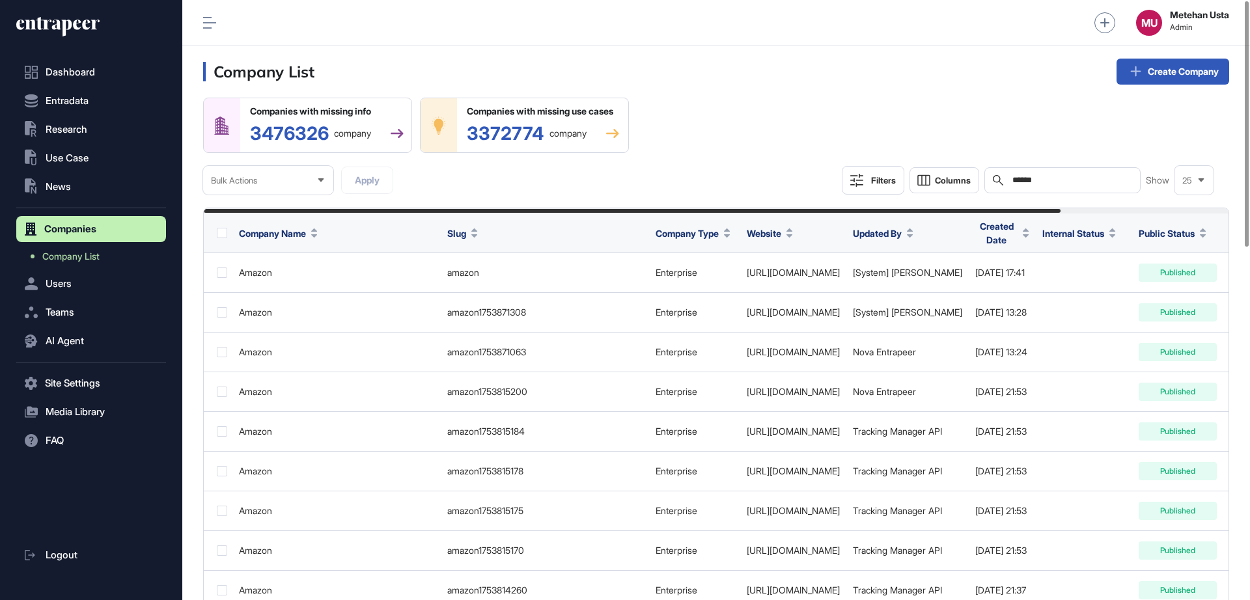
click at [1009, 182] on div "Search ******" at bounding box center [1062, 180] width 156 height 26
click at [1011, 181] on input "******" at bounding box center [1071, 180] width 121 height 10
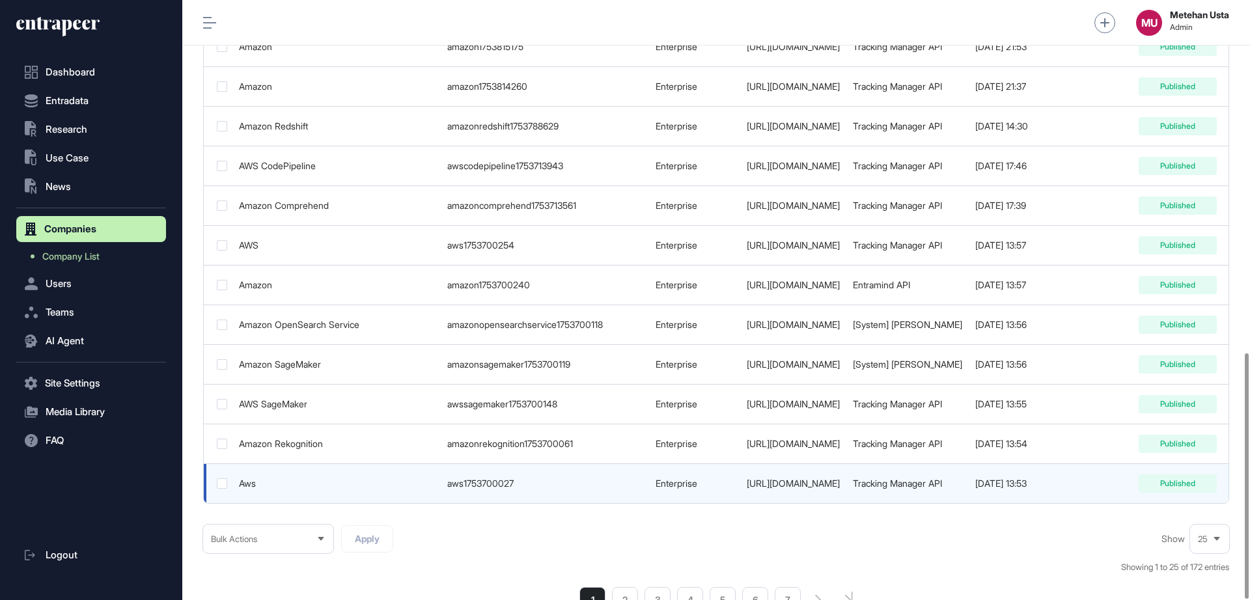
scroll to position [861, 0]
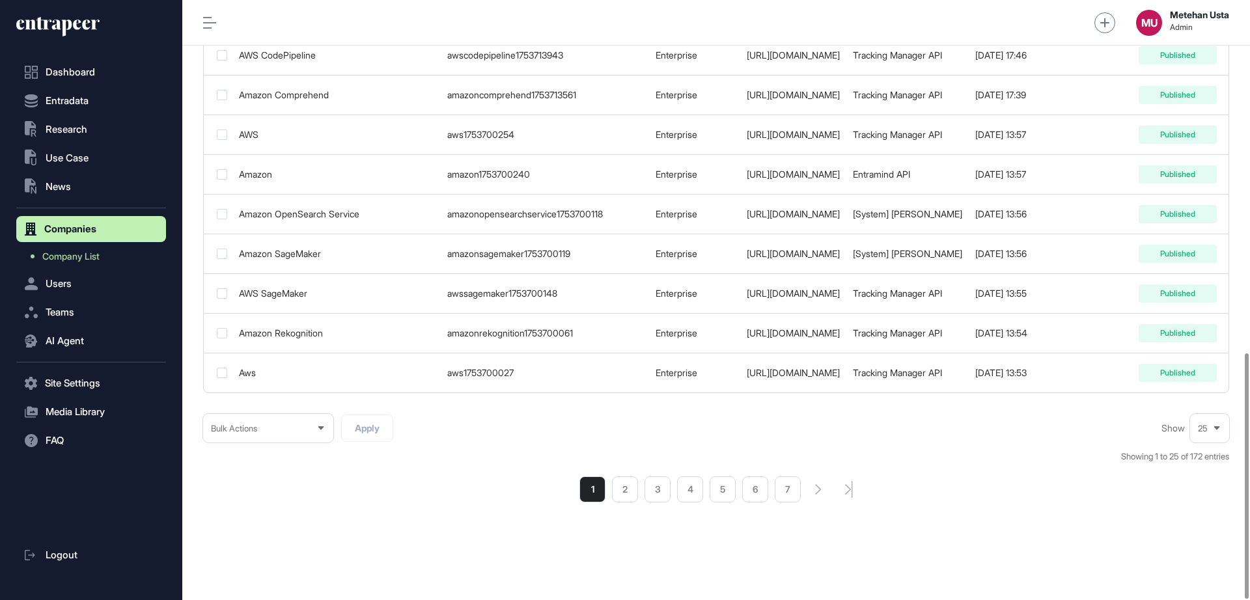
click at [1209, 427] on div "25" at bounding box center [1209, 428] width 39 height 25
click at [1203, 404] on li "100" at bounding box center [1209, 405] width 31 height 26
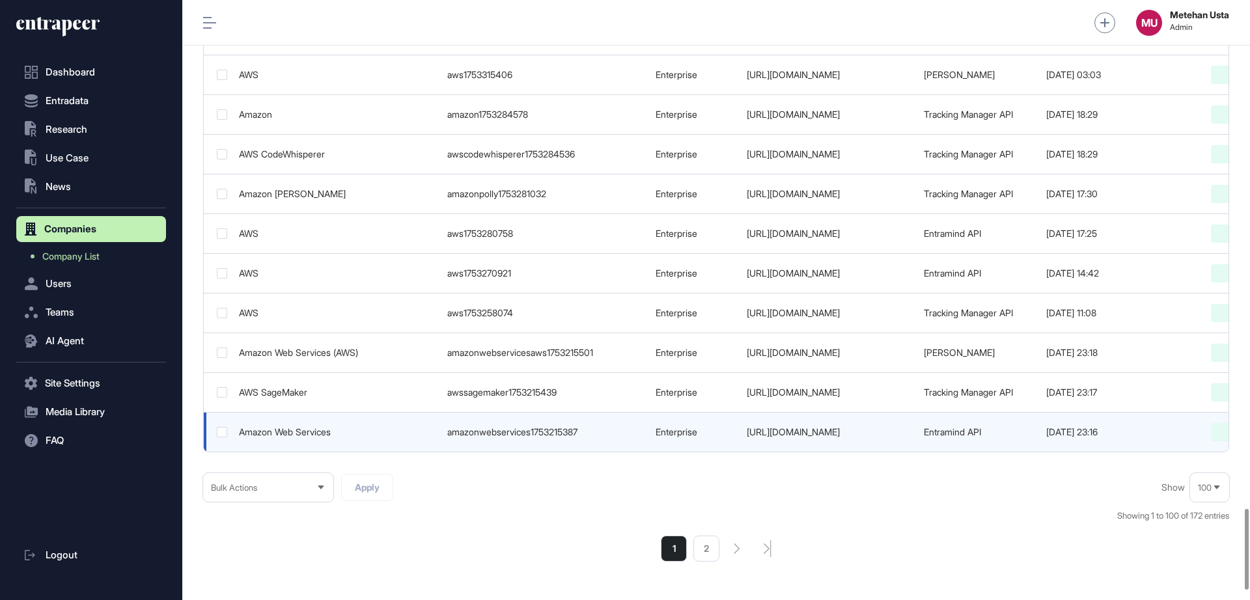
scroll to position [0, 241]
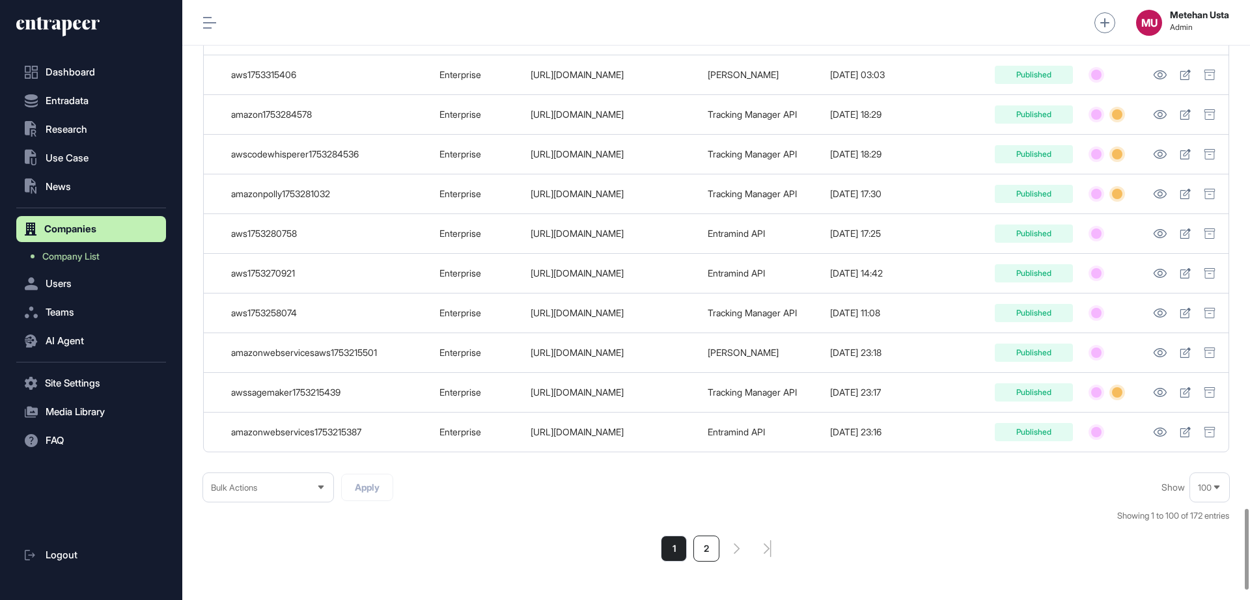
click at [715, 559] on li "2" at bounding box center [706, 549] width 26 height 26
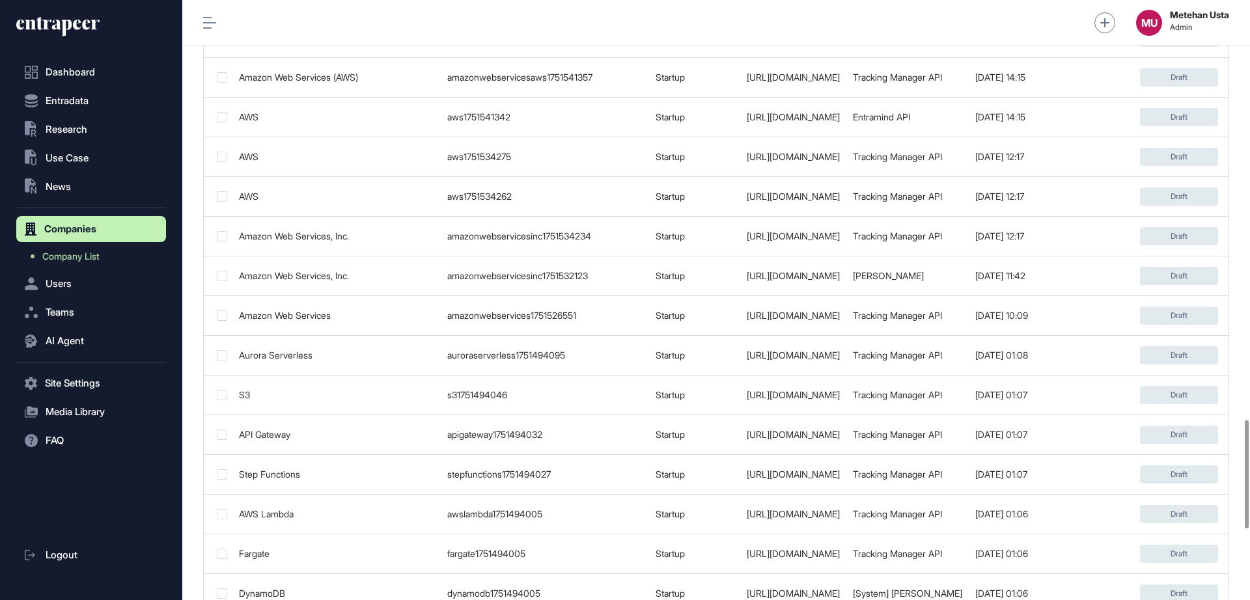
scroll to position [2727, 0]
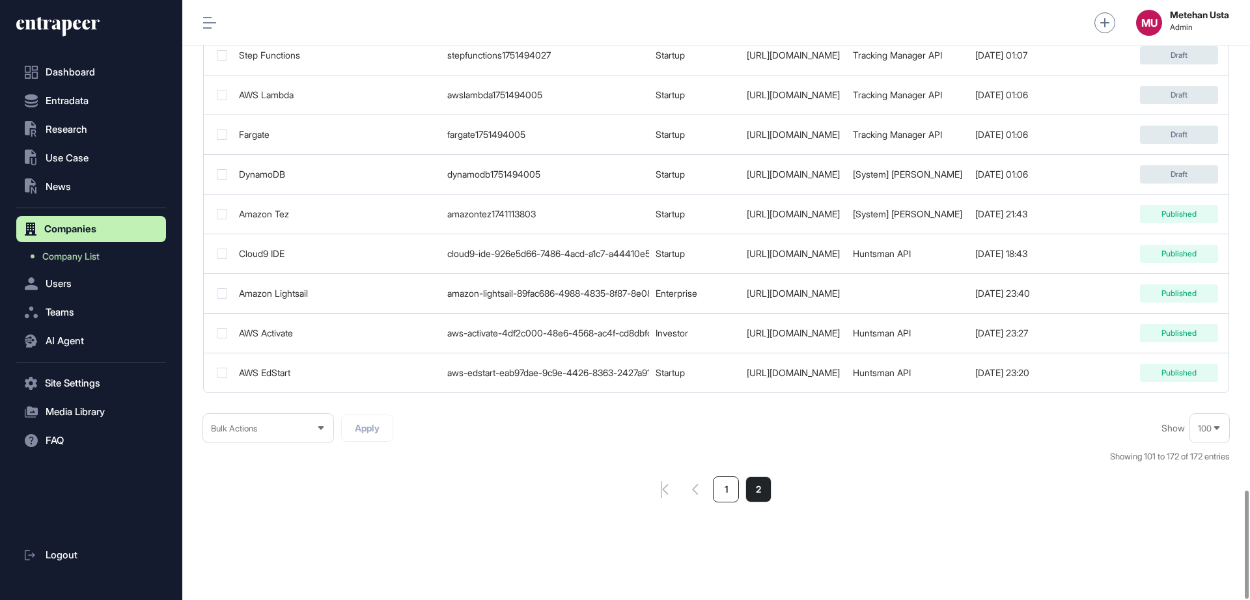
click at [728, 485] on li "1" at bounding box center [726, 489] width 26 height 26
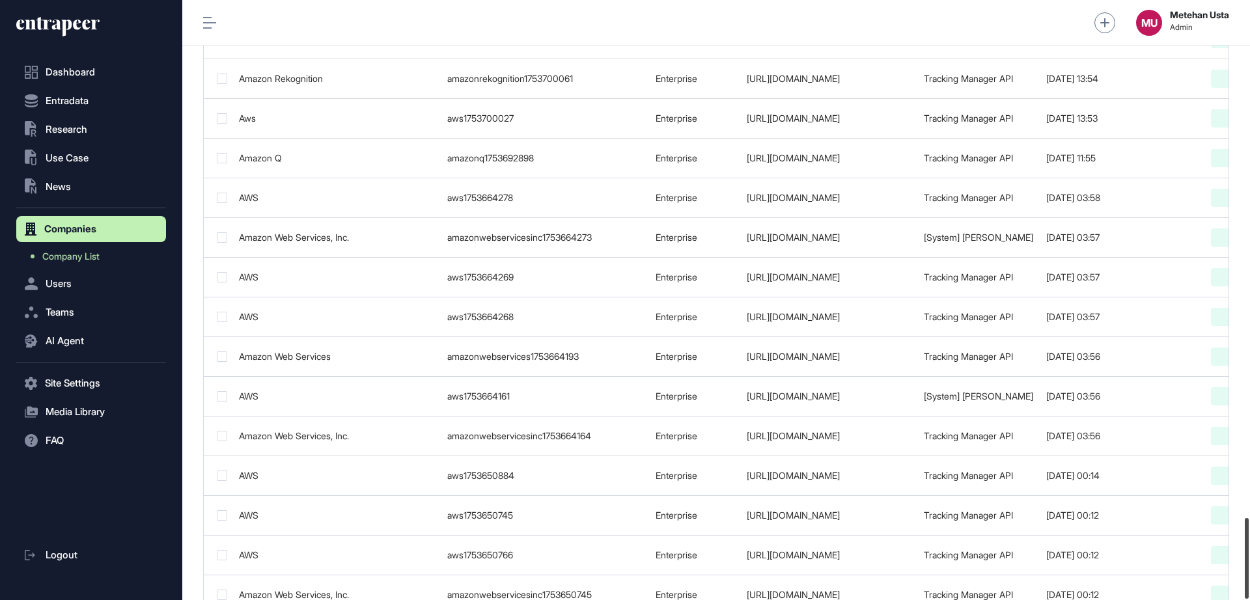
scroll to position [3839, 0]
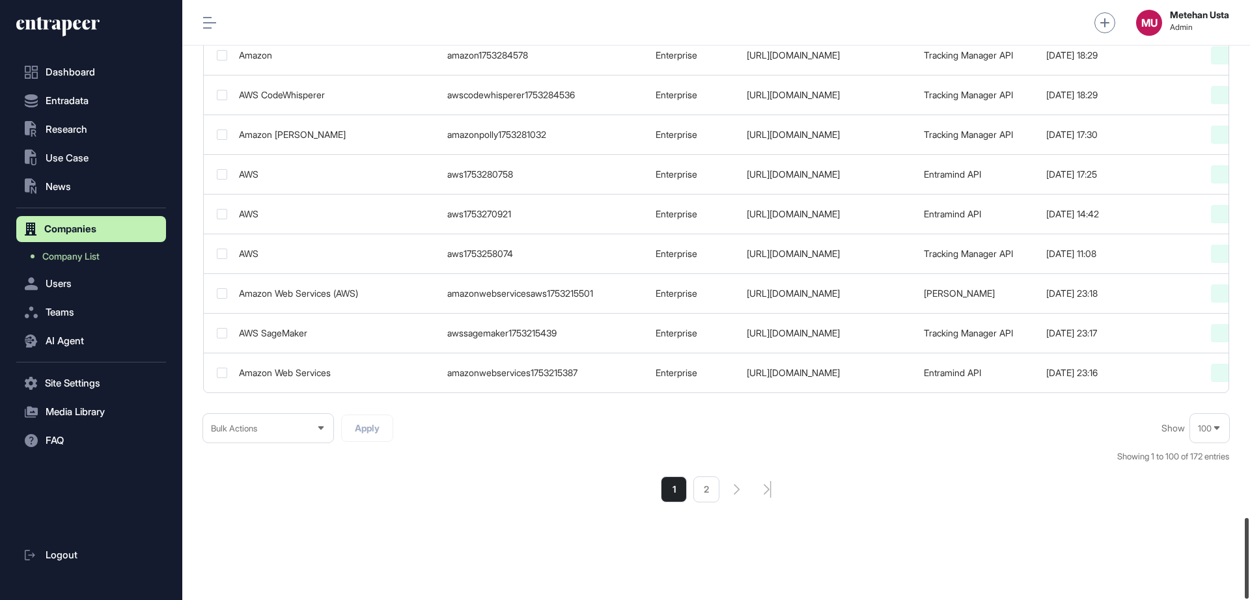
drag, startPoint x: 1249, startPoint y: 61, endPoint x: 1212, endPoint y: 631, distance: 571.3
click at [1212, 599] on html "**********" at bounding box center [625, 352] width 1250 height 704
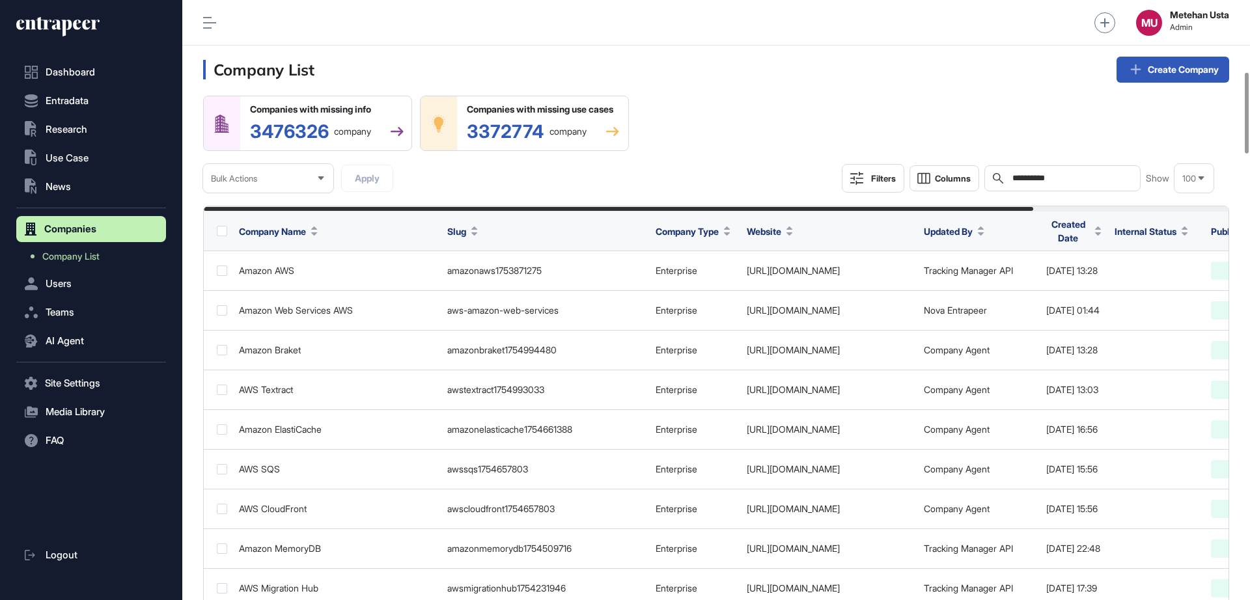
scroll to position [0, 0]
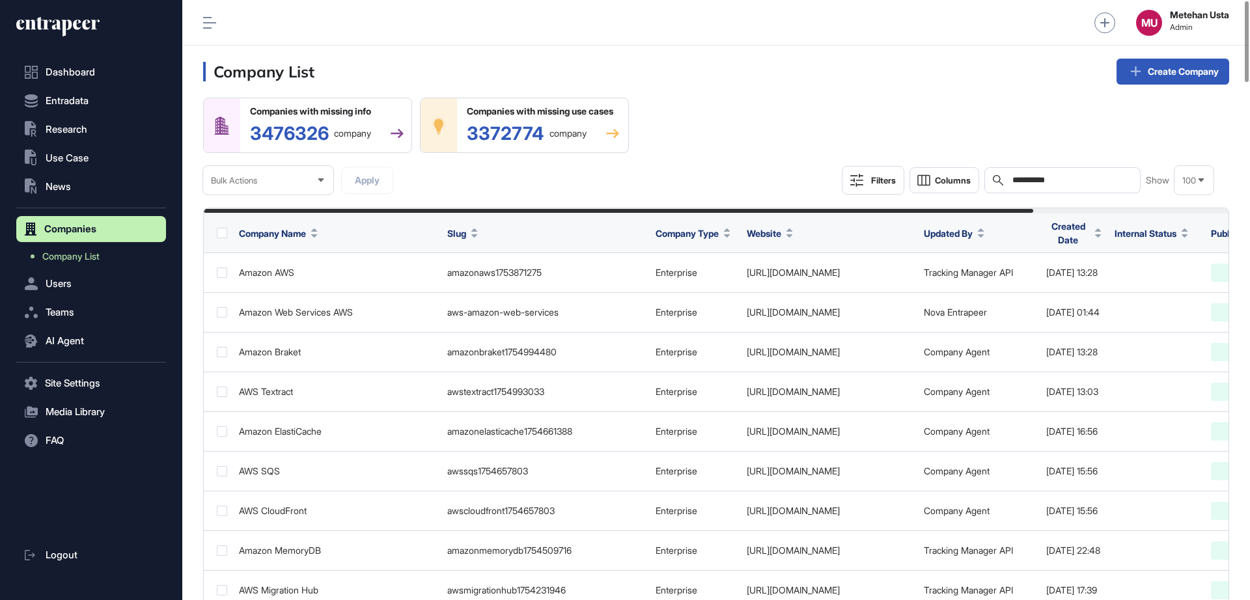
click at [1055, 186] on div "**********" at bounding box center [1062, 180] width 156 height 26
click at [1056, 185] on div "**********" at bounding box center [1062, 180] width 156 height 26
click at [1060, 184] on input "**********" at bounding box center [1071, 180] width 121 height 10
click at [1060, 183] on input "**********" at bounding box center [1071, 180] width 121 height 10
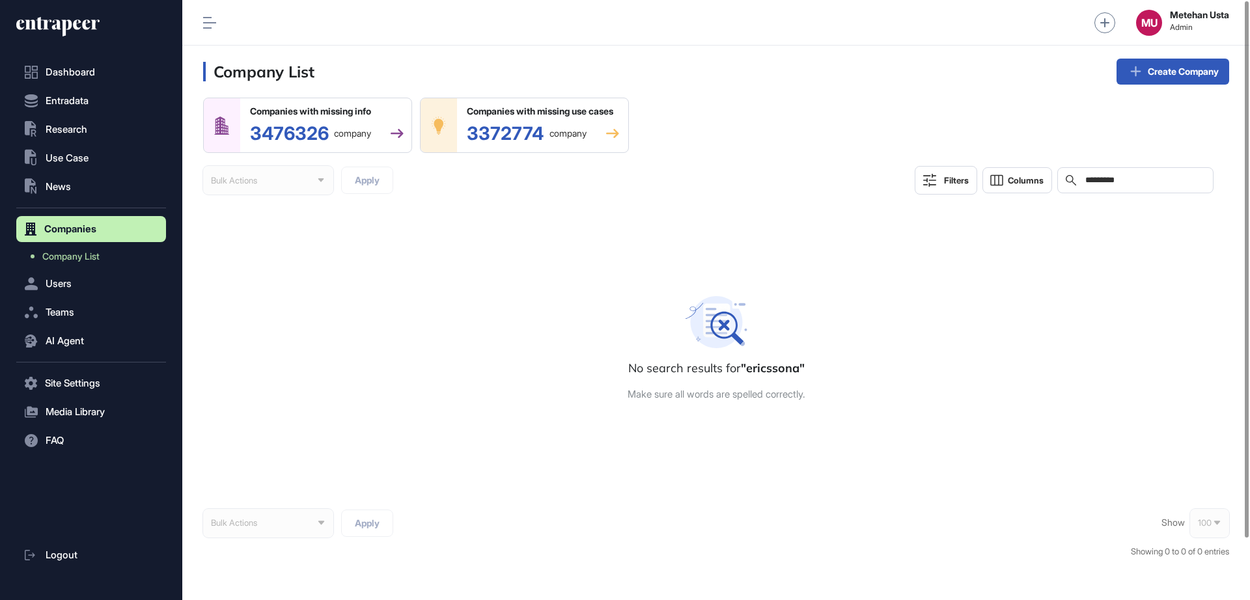
click at [1155, 189] on div "Search *********" at bounding box center [1135, 180] width 156 height 26
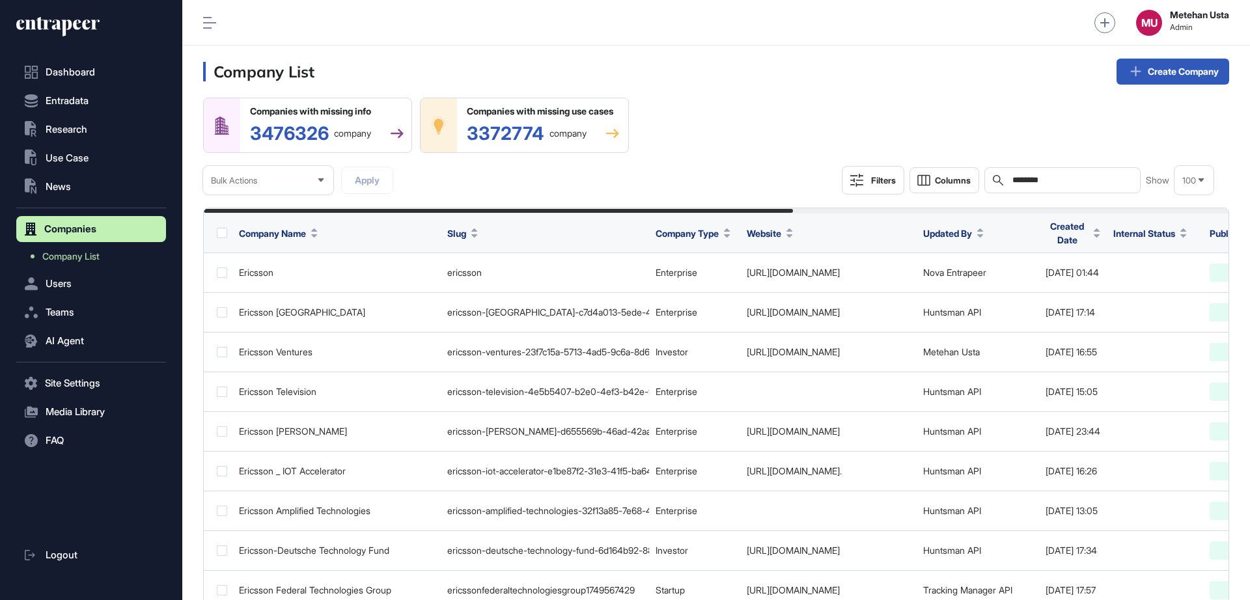
type input "********"
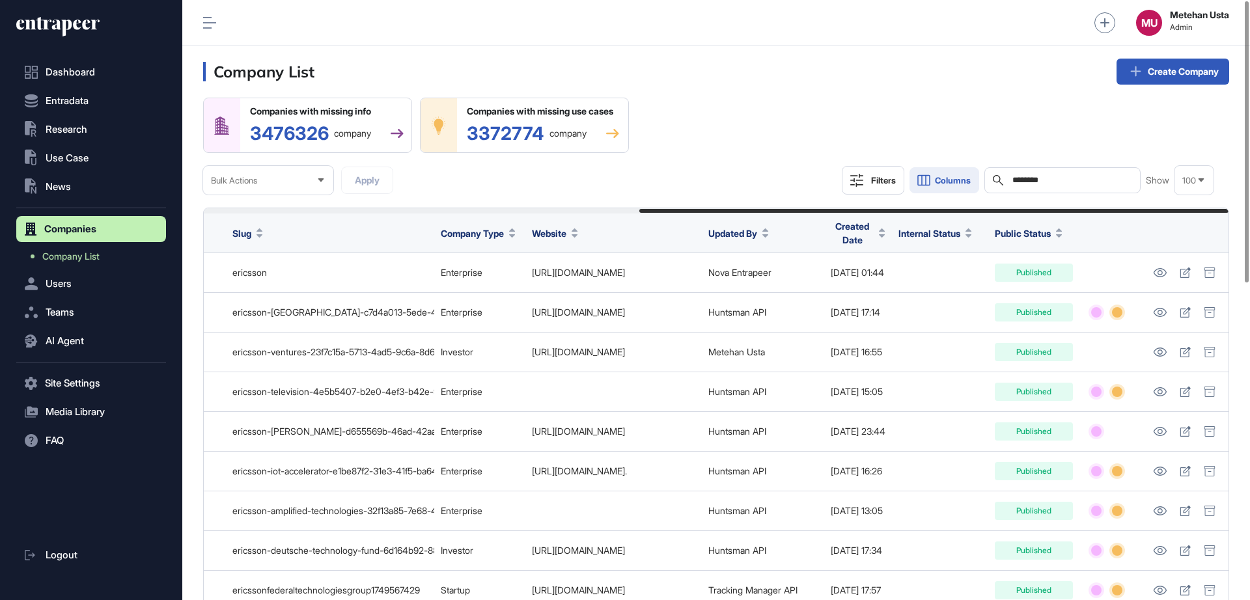
click at [975, 184] on button "Columns" at bounding box center [944, 180] width 70 height 26
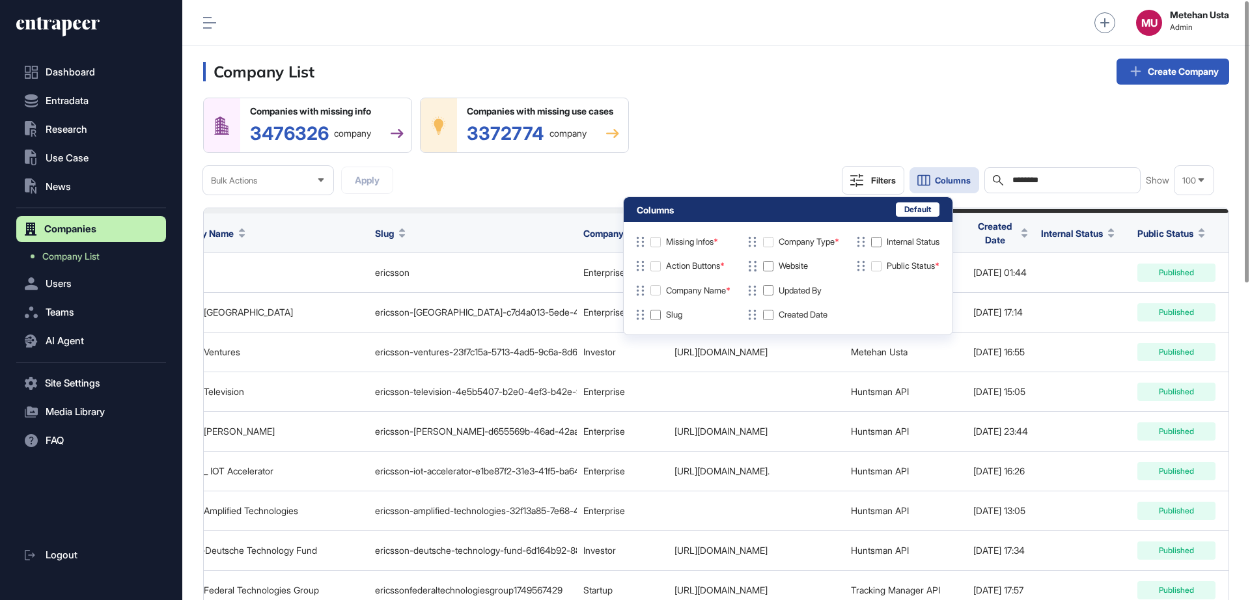
click at [715, 143] on div "Companies with missing info 3476326 company Companies with missing use cases 33…" at bounding box center [716, 146] width 1026 height 97
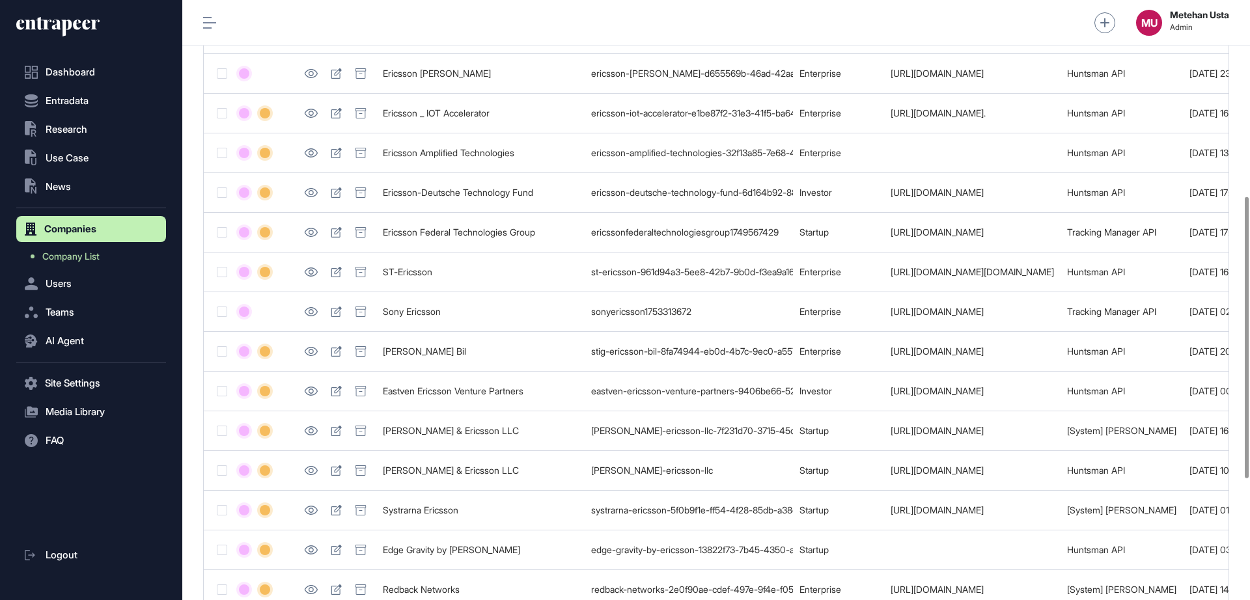
scroll to position [599, 0]
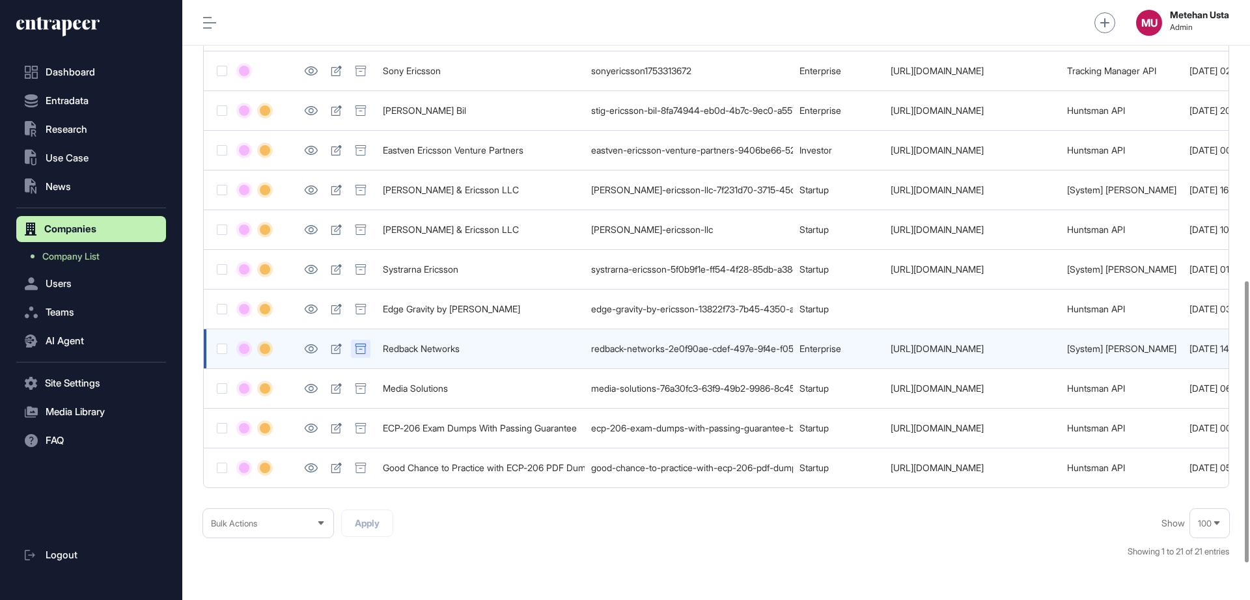
click at [366, 348] on icon at bounding box center [361, 349] width 12 height 10
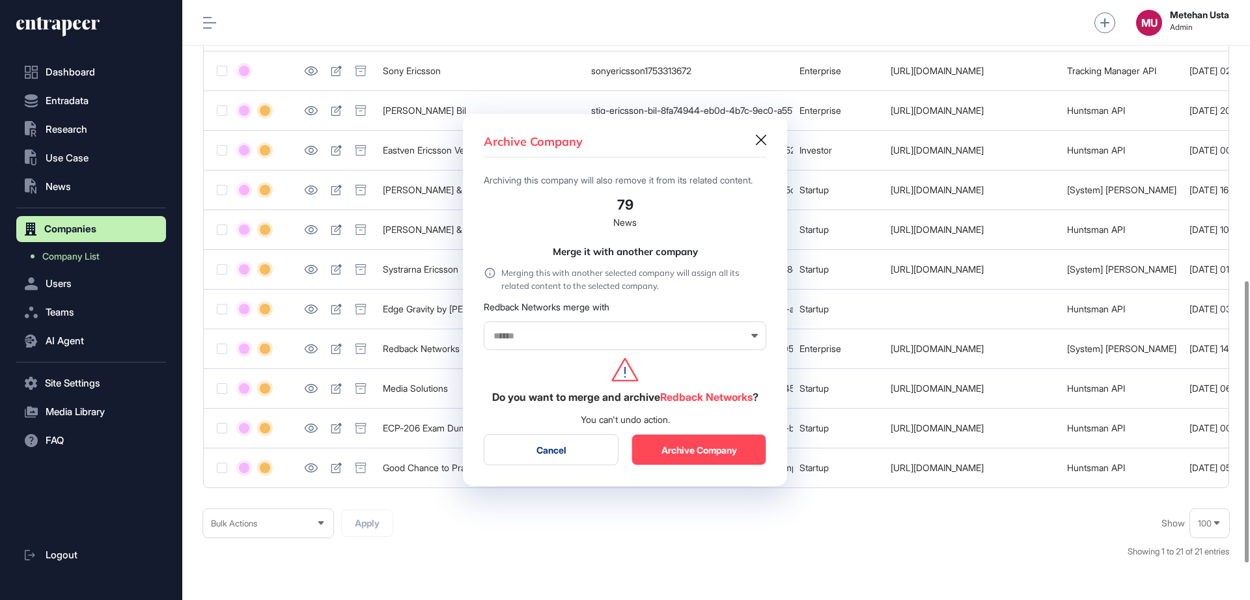
click at [697, 456] on button "Archive Company" at bounding box center [698, 449] width 135 height 31
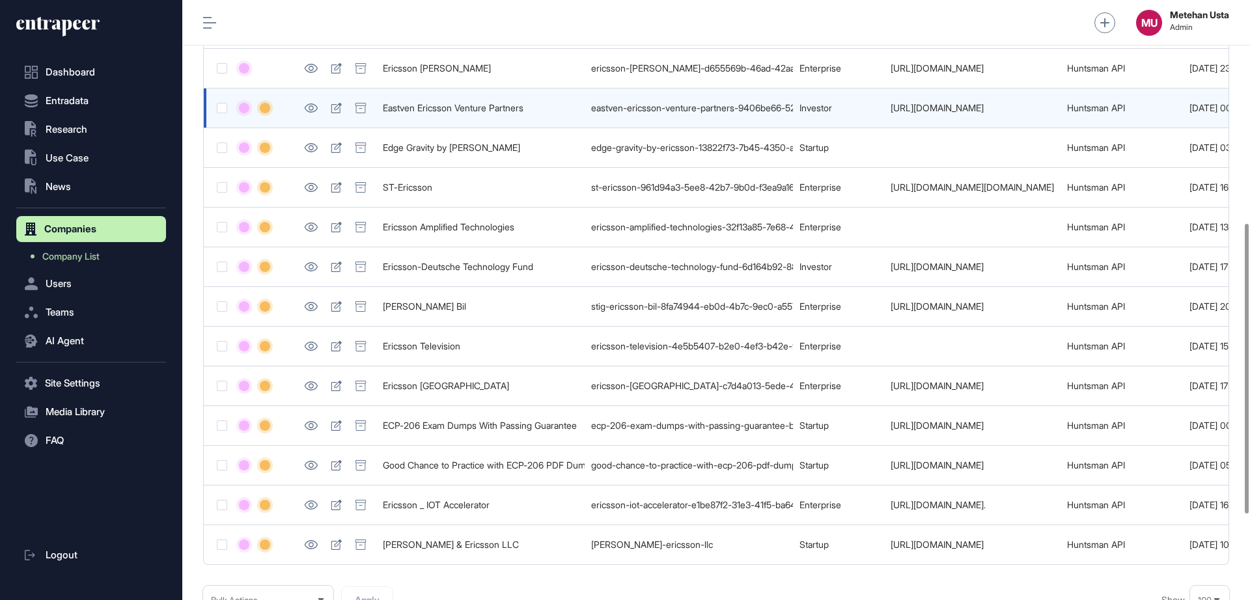
scroll to position [637, 0]
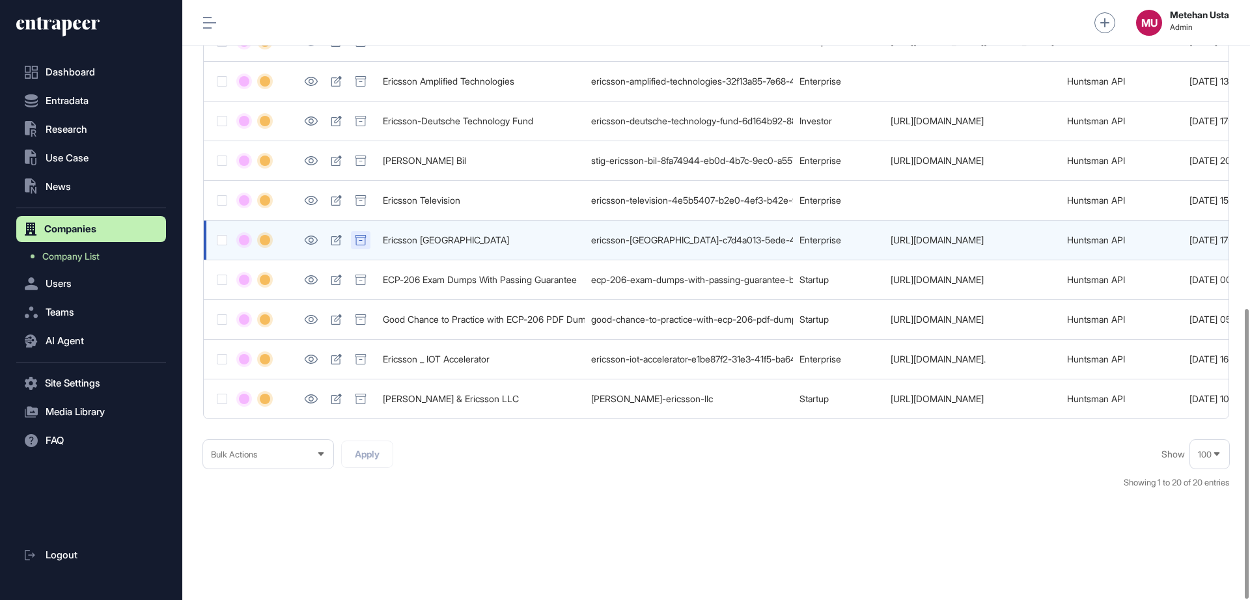
click at [358, 235] on icon at bounding box center [361, 240] width 12 height 10
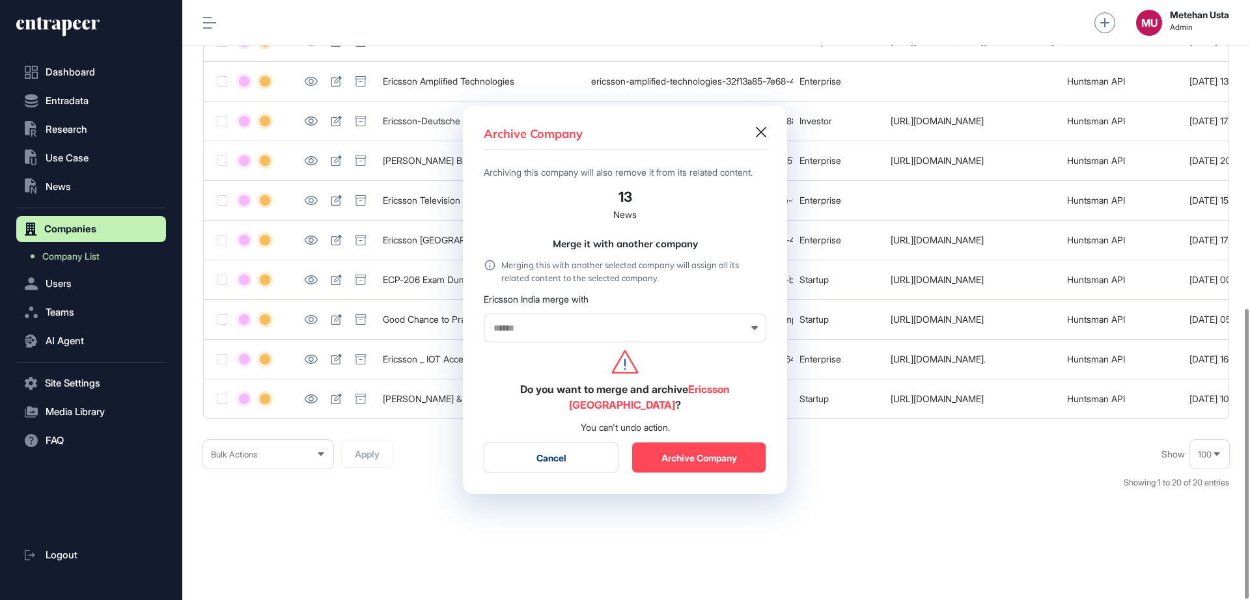
click at [765, 130] on icon at bounding box center [761, 132] width 10 height 10
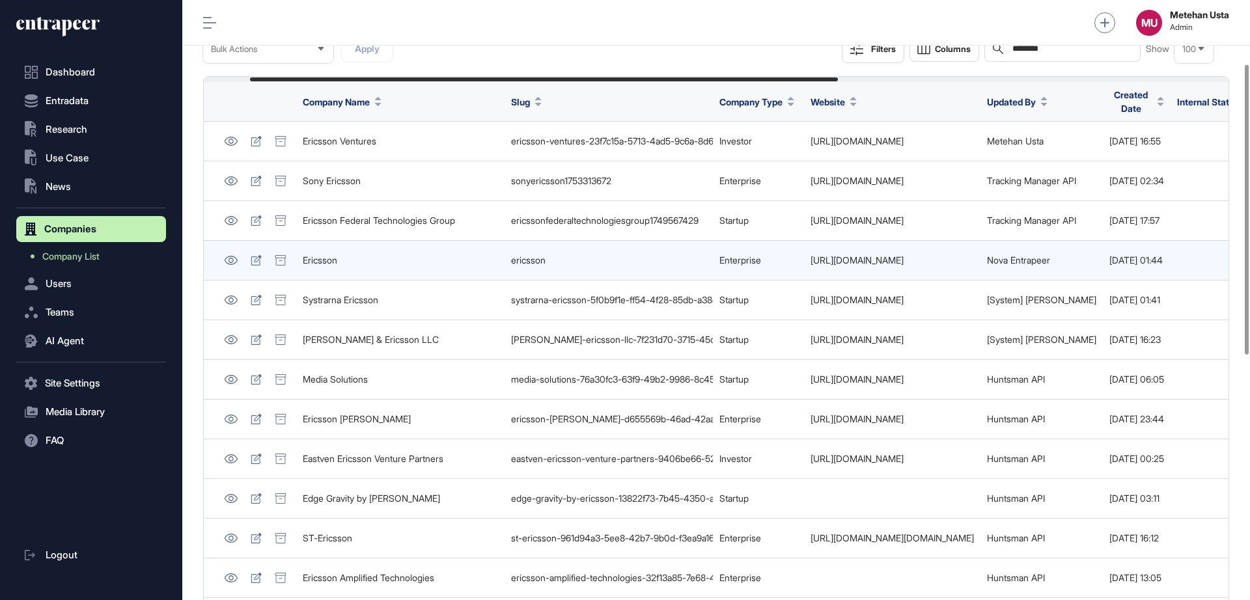
scroll to position [0, 0]
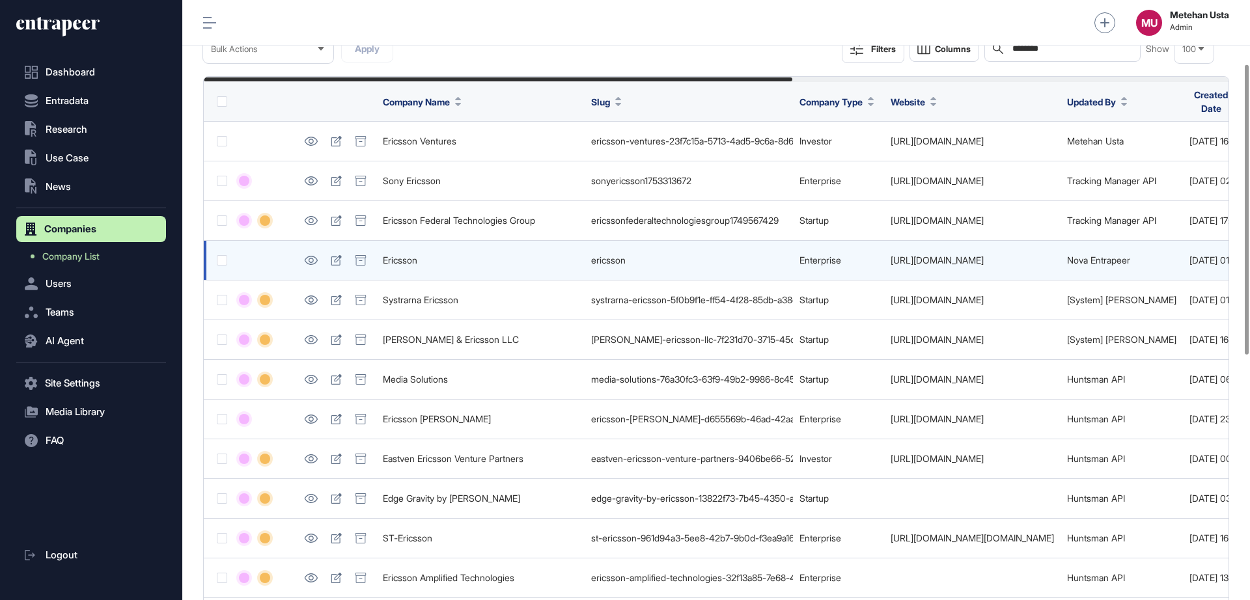
drag, startPoint x: 1016, startPoint y: 262, endPoint x: 884, endPoint y: 258, distance: 132.2
click at [884, 258] on td "https://www.ericsson.com" at bounding box center [972, 261] width 176 height 40
copy link "https://www.ericsson.com"
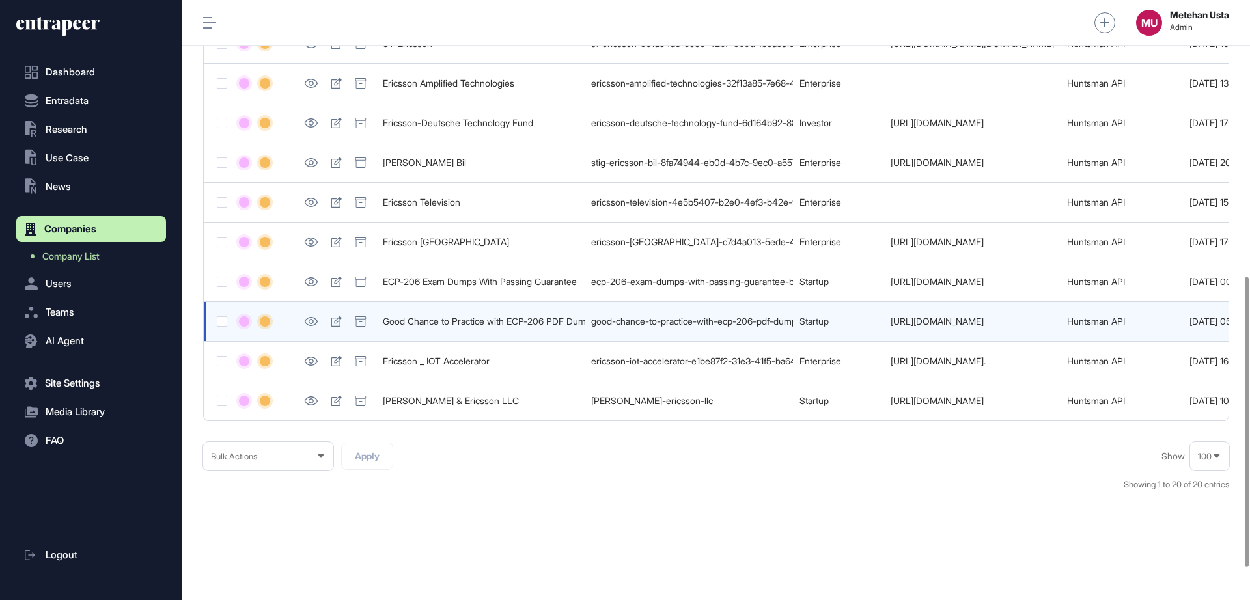
scroll to position [637, 0]
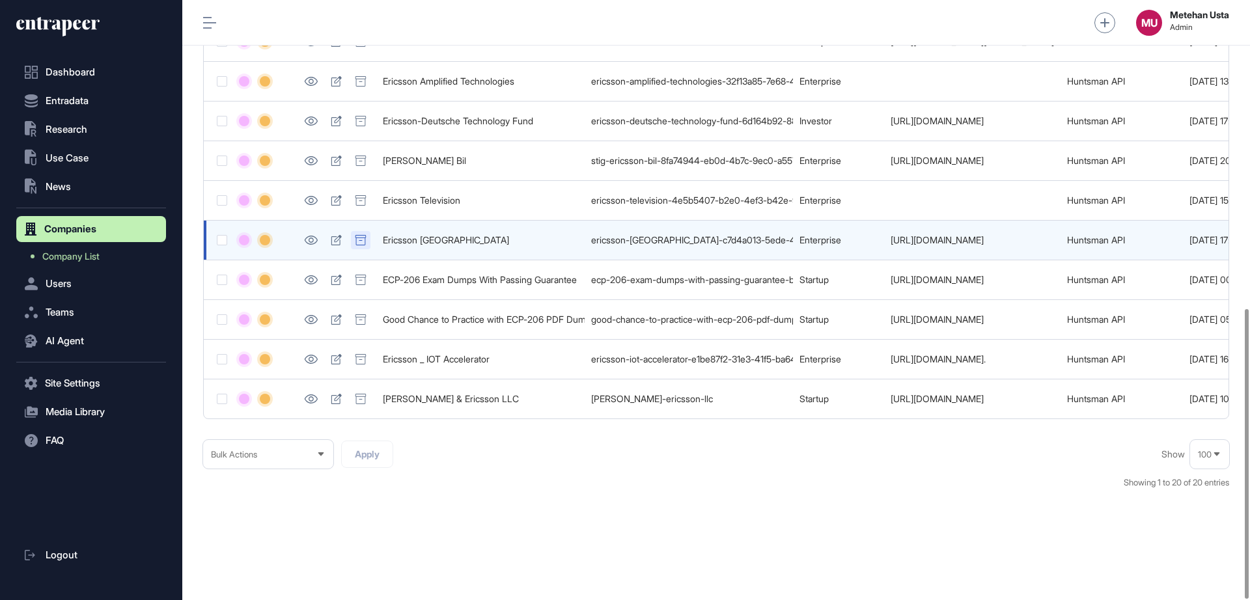
click at [356, 235] on icon at bounding box center [360, 240] width 10 height 10
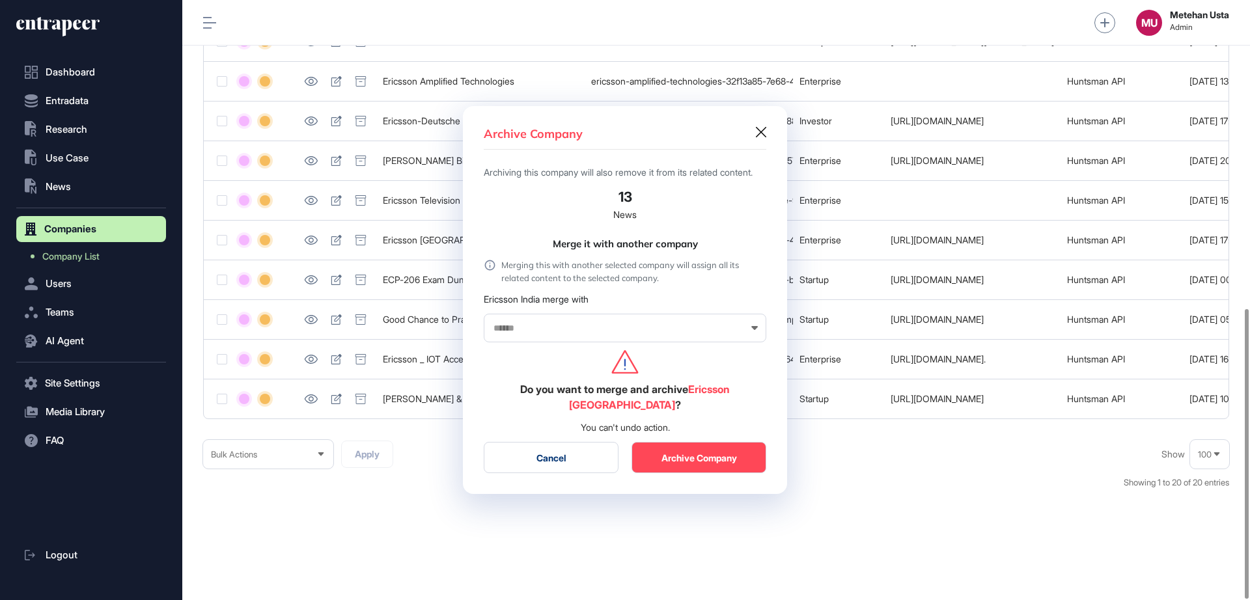
click at [536, 334] on input "text" at bounding box center [616, 328] width 249 height 11
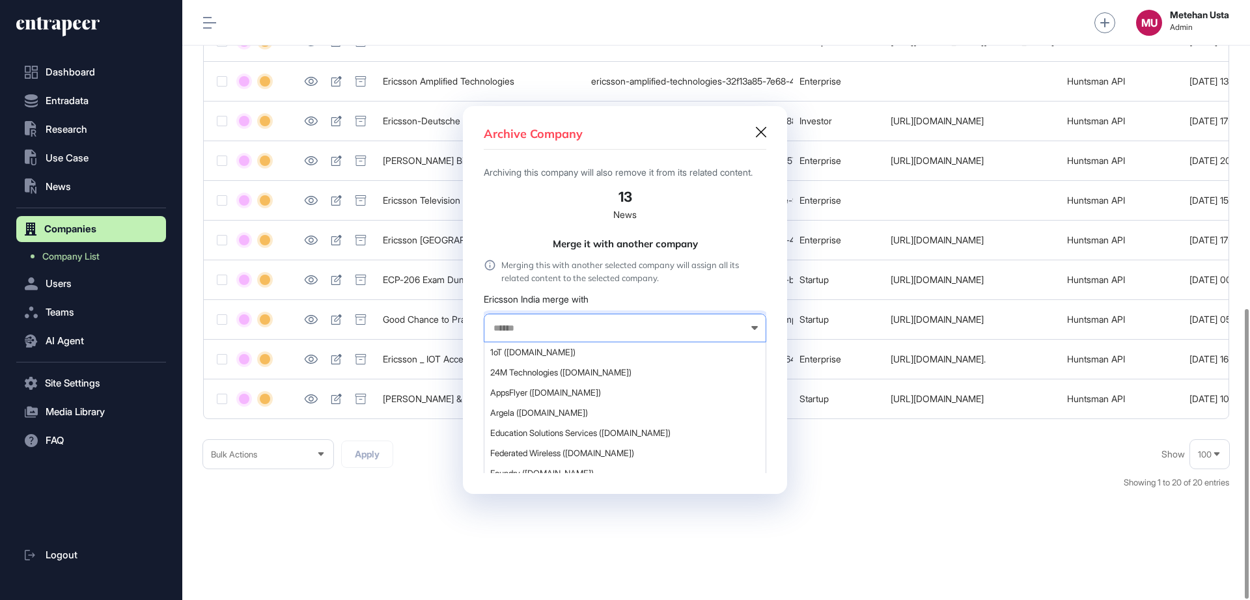
paste input "**********"
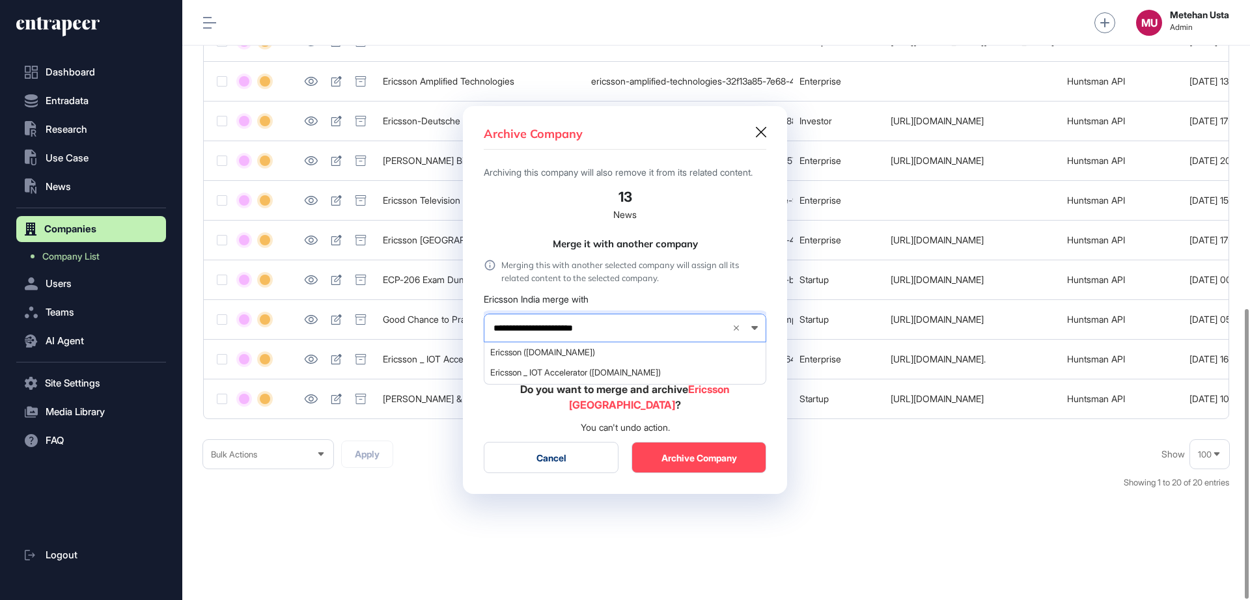
type input "**********"
click at [560, 357] on span "Ericsson (ericsson.com)" at bounding box center [624, 353] width 268 height 10
click at [691, 455] on button "Yes, Merge and Archive" at bounding box center [698, 457] width 135 height 31
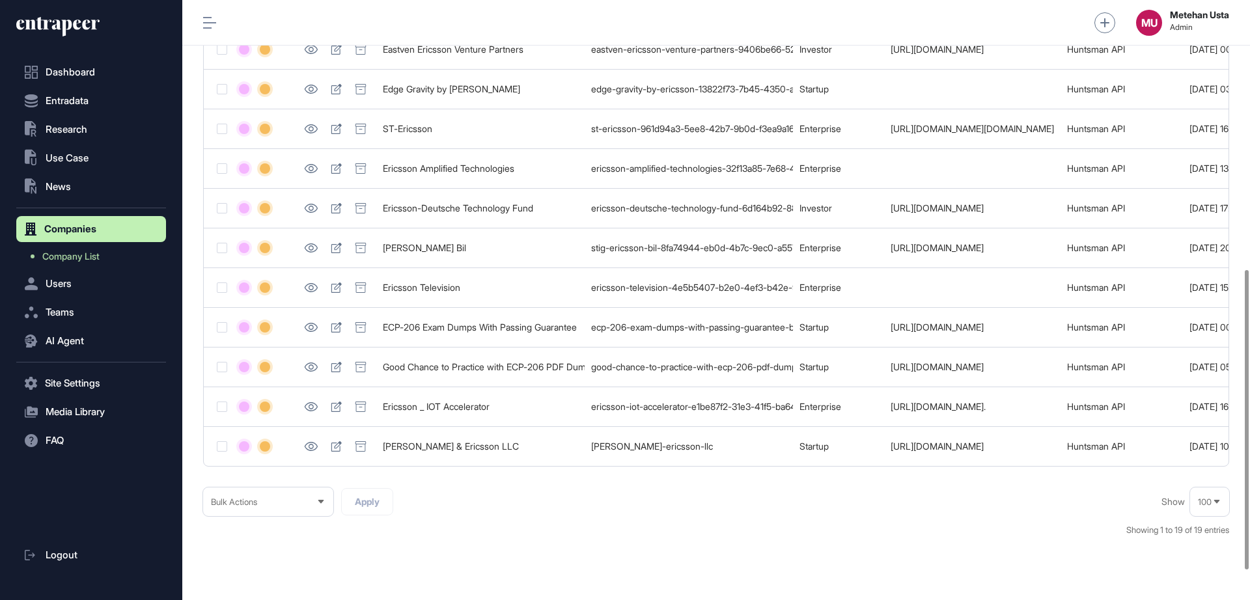
scroll to position [542, 0]
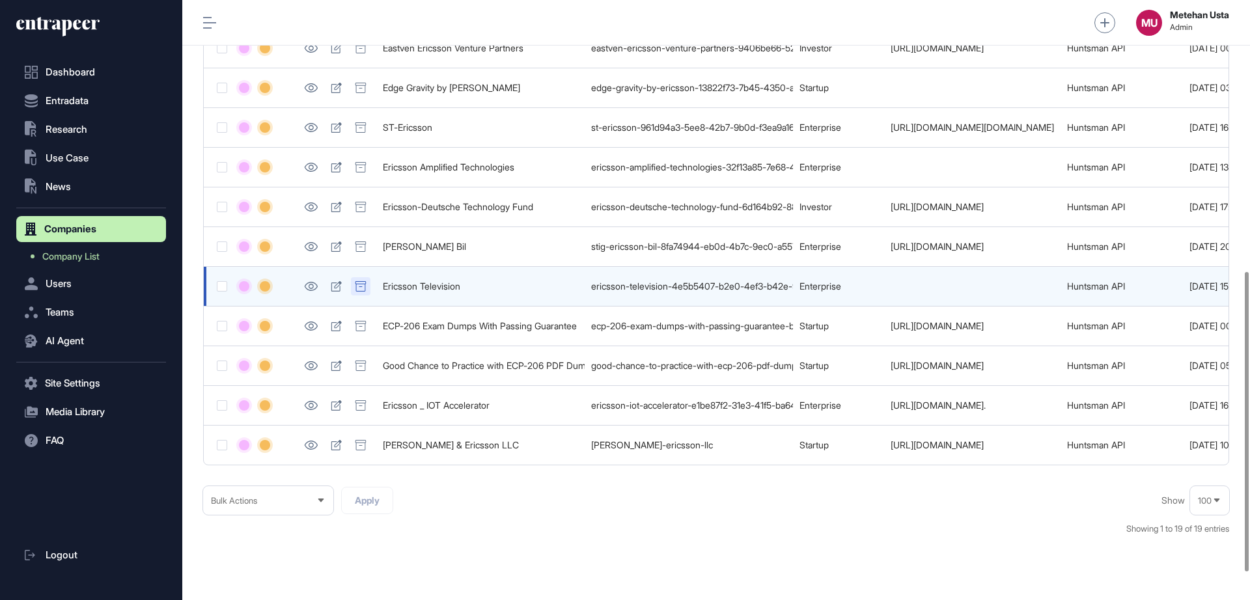
click at [359, 294] on div at bounding box center [361, 286] width 20 height 18
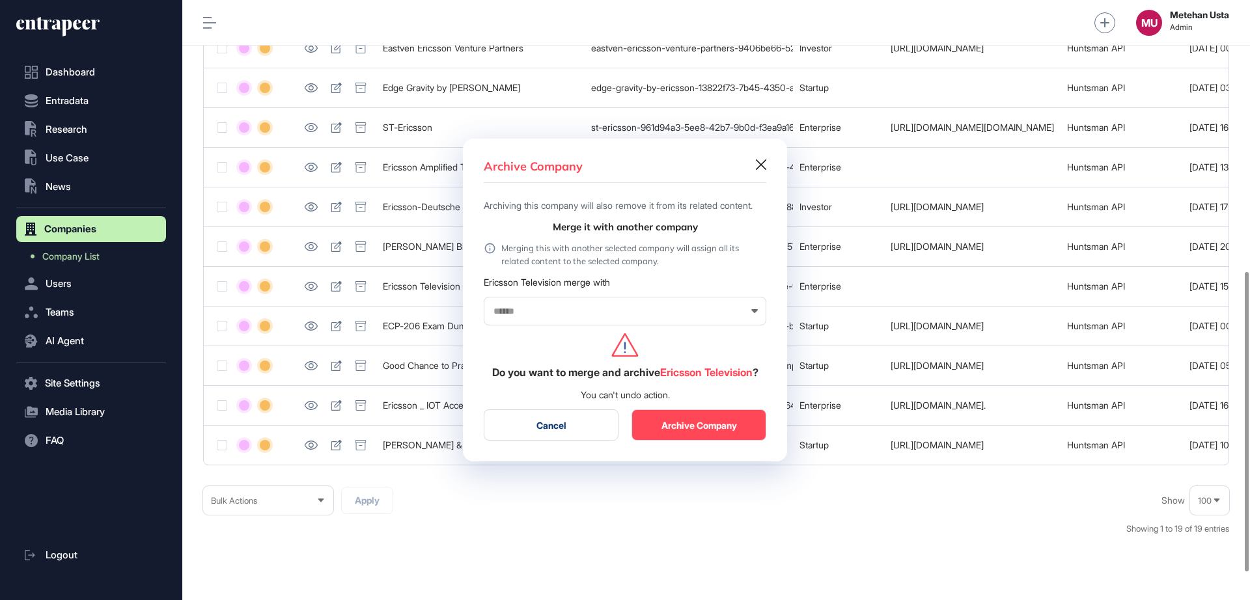
click at [707, 430] on button "Archive Company" at bounding box center [698, 424] width 135 height 31
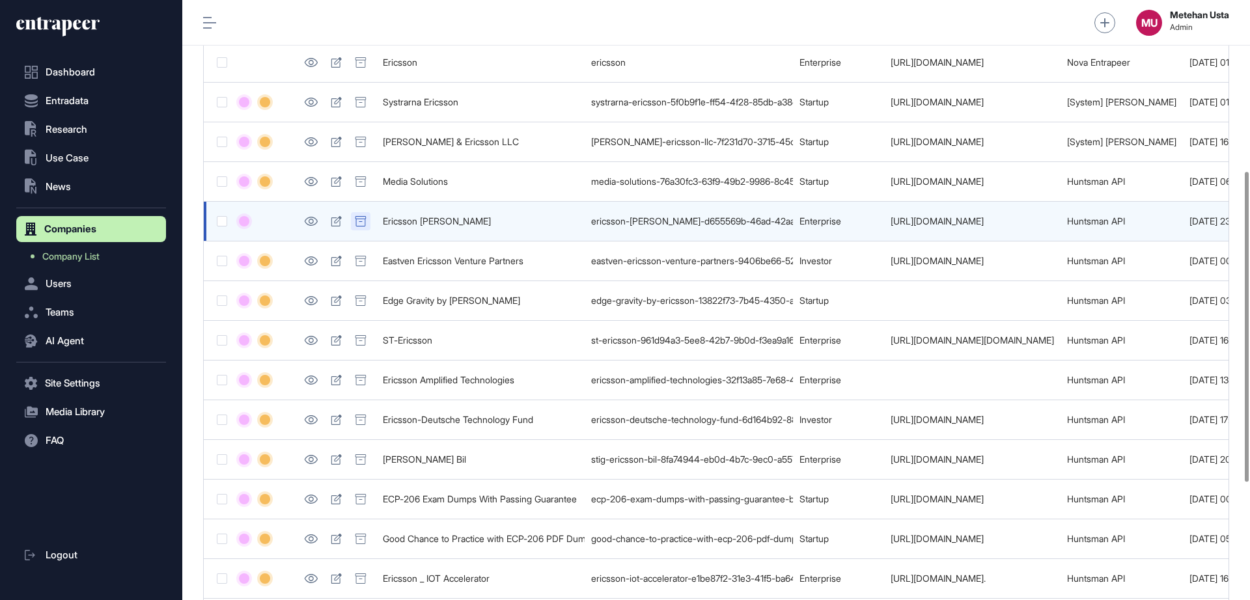
click at [359, 221] on icon at bounding box center [361, 221] width 12 height 10
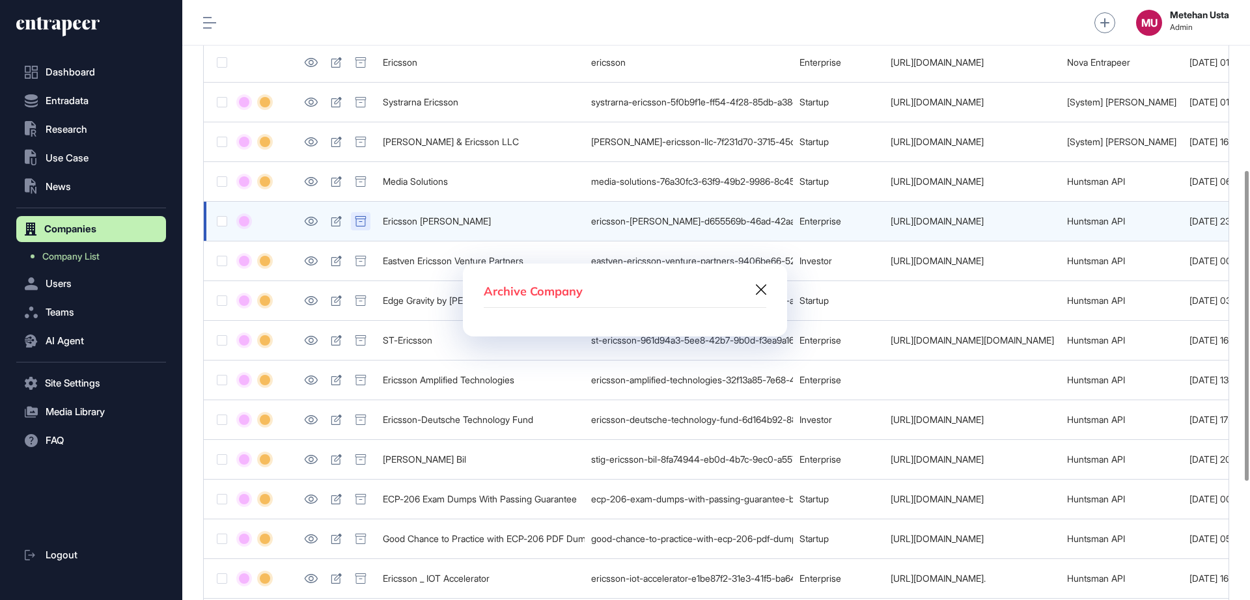
scroll to position [328, 0]
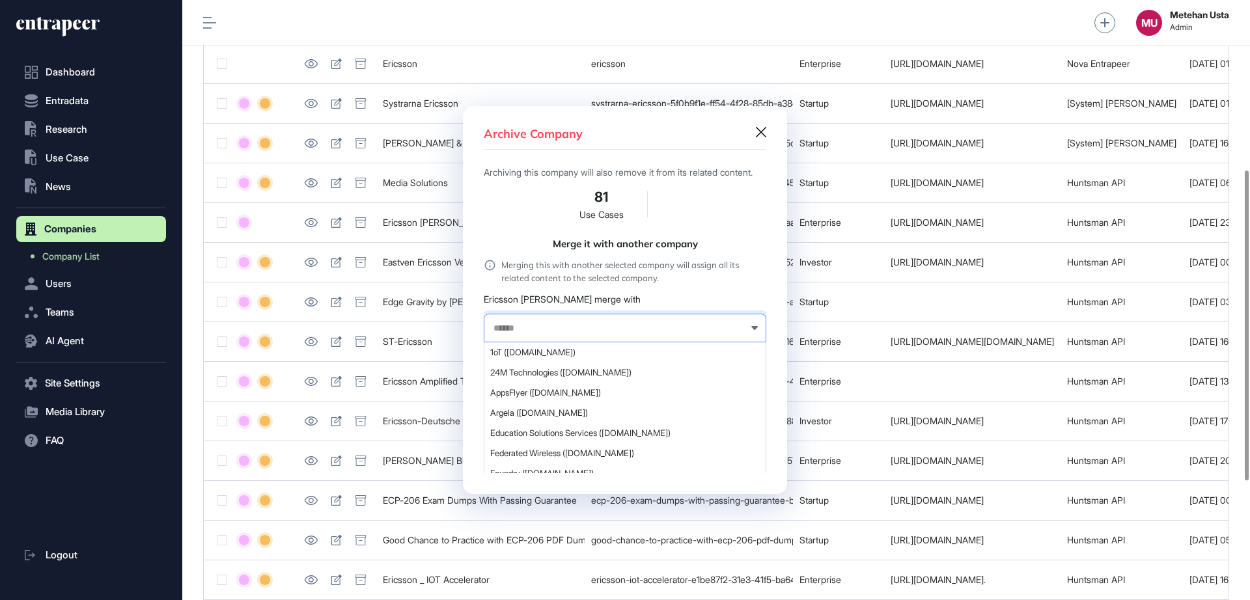
click at [638, 334] on input "text" at bounding box center [616, 328] width 249 height 11
paste input "**********"
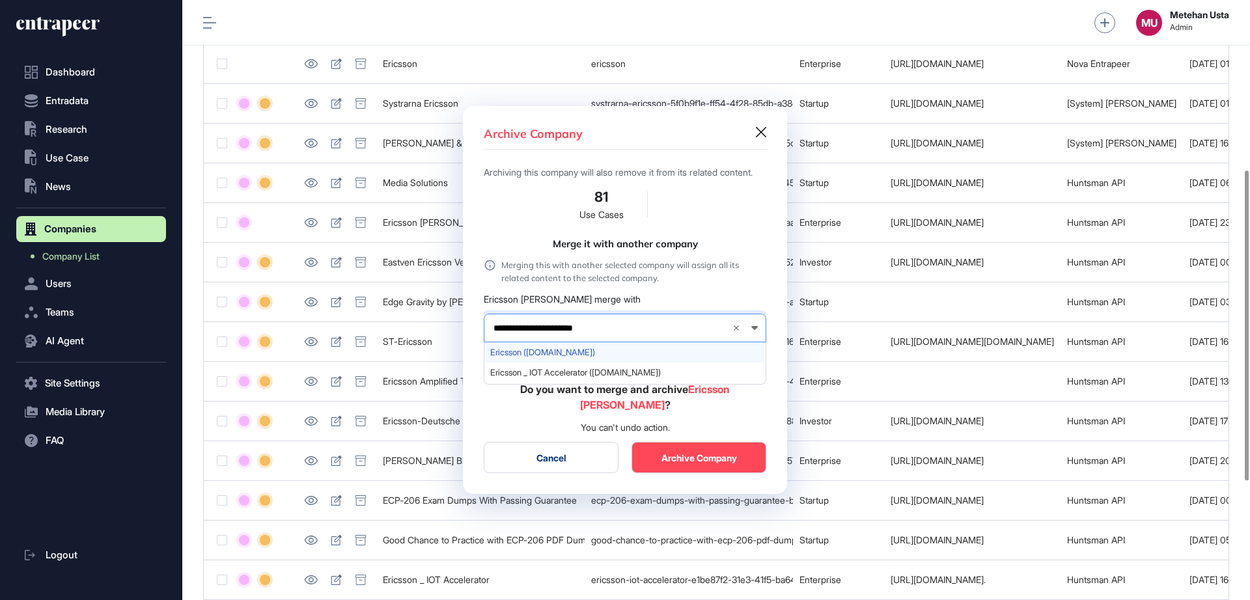
type input "**********"
click at [580, 352] on div "Ericsson (ericsson.com)" at bounding box center [624, 352] width 280 height 20
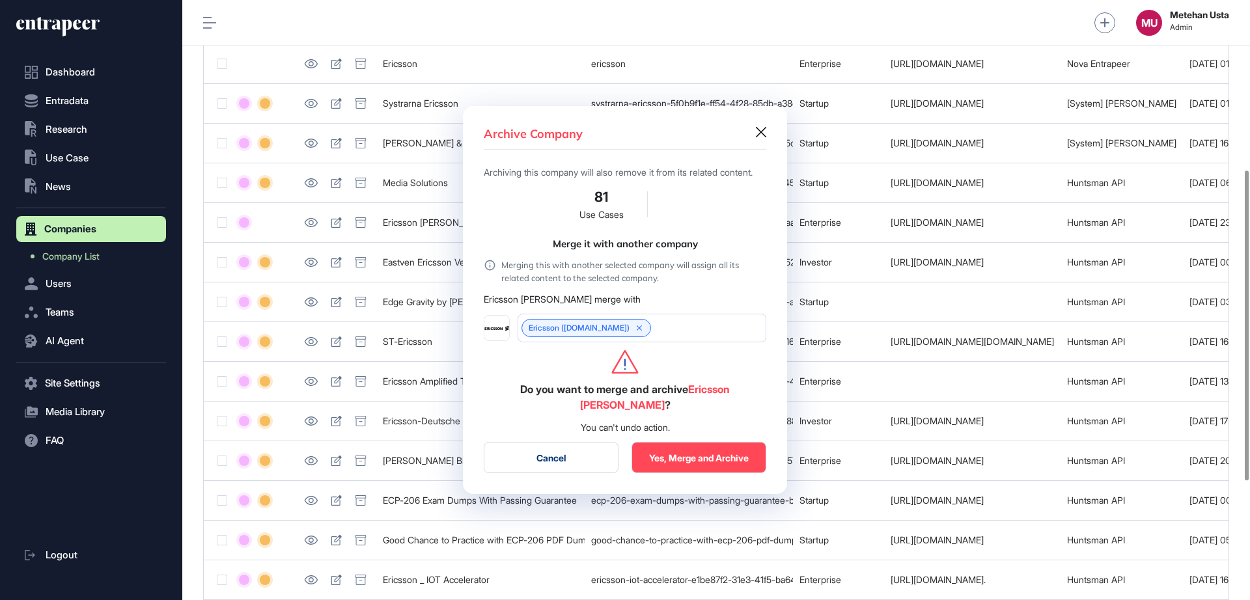
click at [702, 473] on button "Yes, Merge and Archive" at bounding box center [698, 457] width 135 height 31
click at [702, 469] on button "Yes, Merge and Archive" at bounding box center [698, 457] width 135 height 31
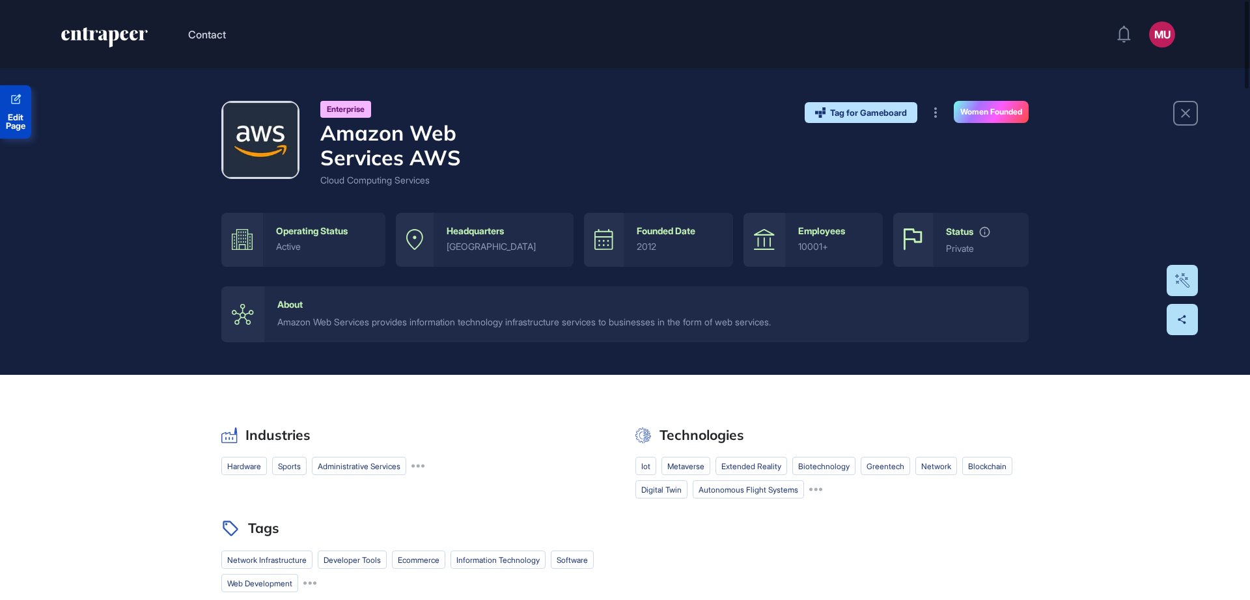
click at [16, 96] on icon at bounding box center [16, 100] width 12 height 12
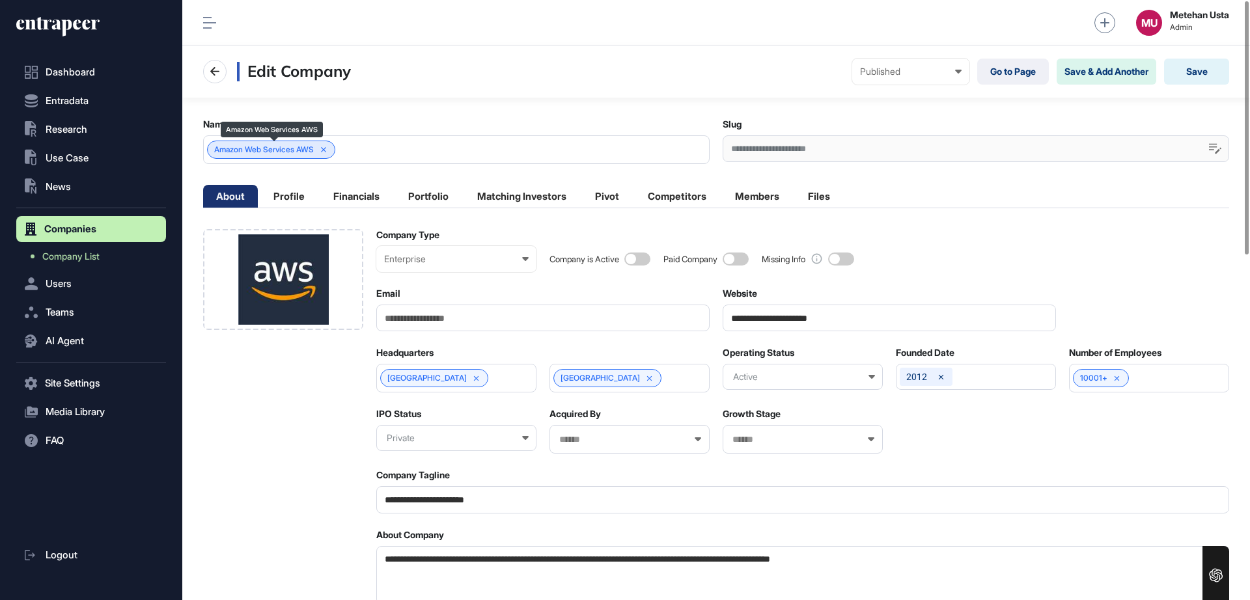
click at [313, 154] on div "Amazon Web Services AWS" at bounding box center [271, 150] width 128 height 18
click at [292, 155] on div "Amazon Web Services AWS" at bounding box center [271, 150] width 128 height 18
click at [297, 150] on span "Amazon Web Services AWS" at bounding box center [264, 149] width 100 height 9
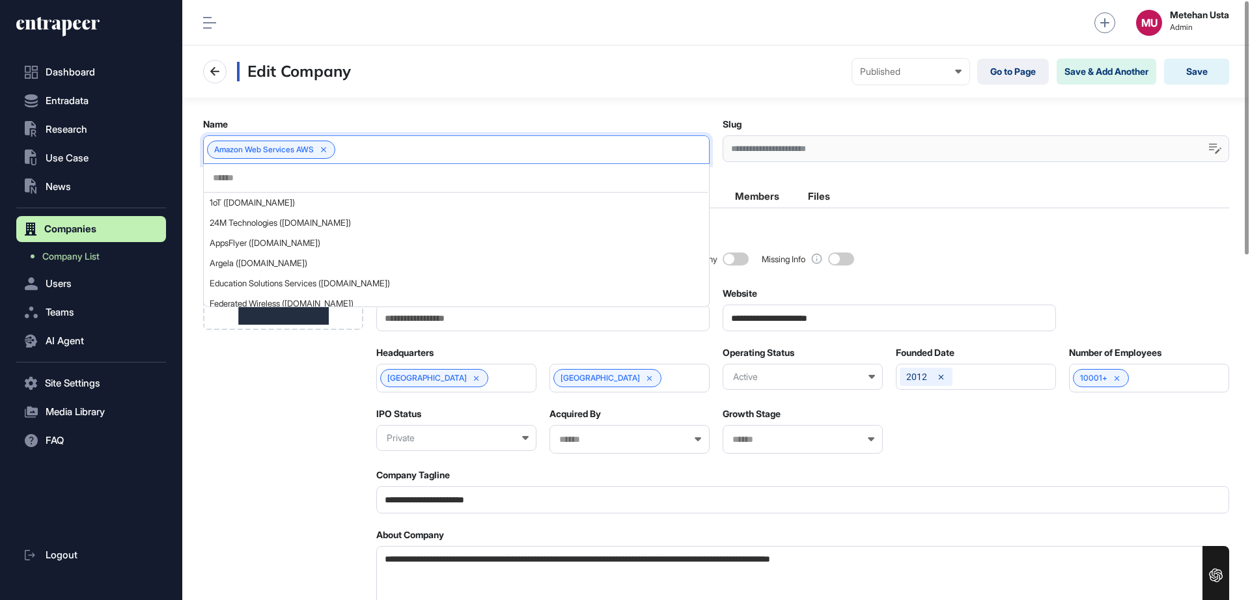
click at [316, 176] on input "text" at bounding box center [456, 177] width 488 height 11
drag, startPoint x: 199, startPoint y: 144, endPoint x: 322, endPoint y: 157, distance: 123.0
copy div "Amazon Web Services AWS"
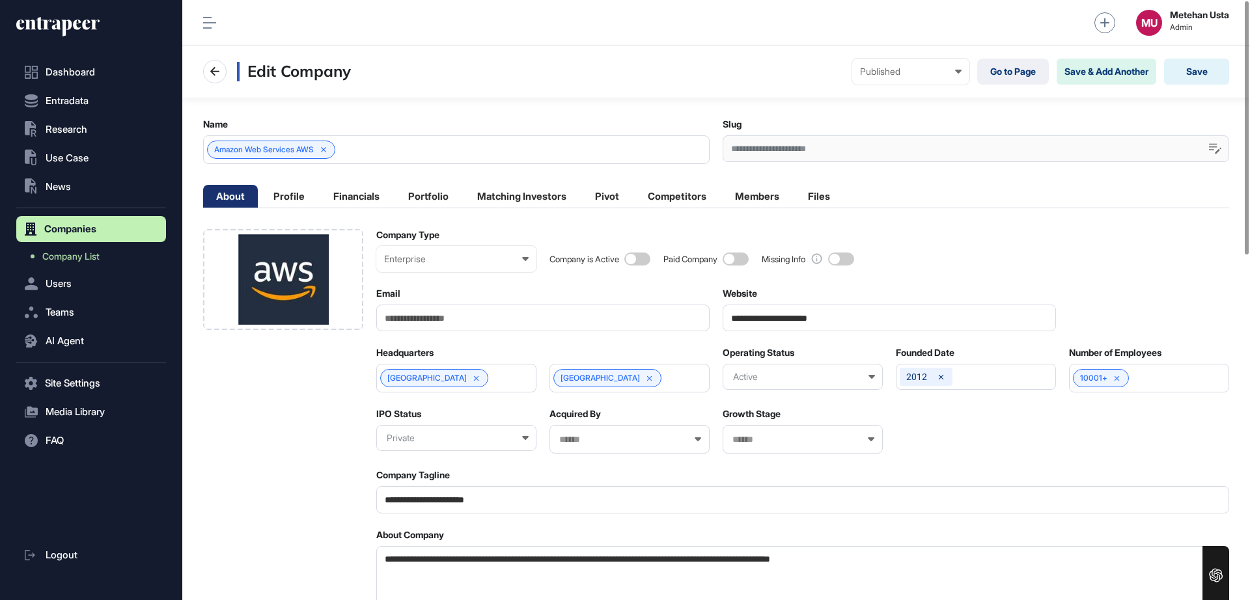
click at [382, 146] on div "Amazon Web Services AWS" at bounding box center [456, 149] width 506 height 29
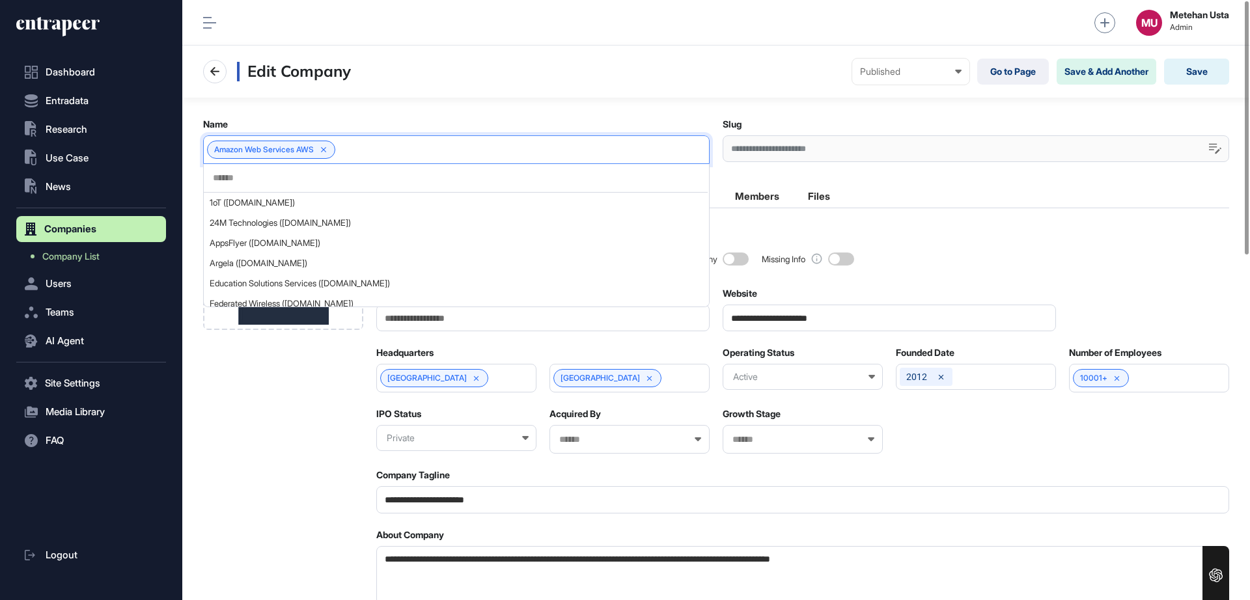
click at [331, 174] on input "text" at bounding box center [456, 177] width 488 height 11
paste input "**********"
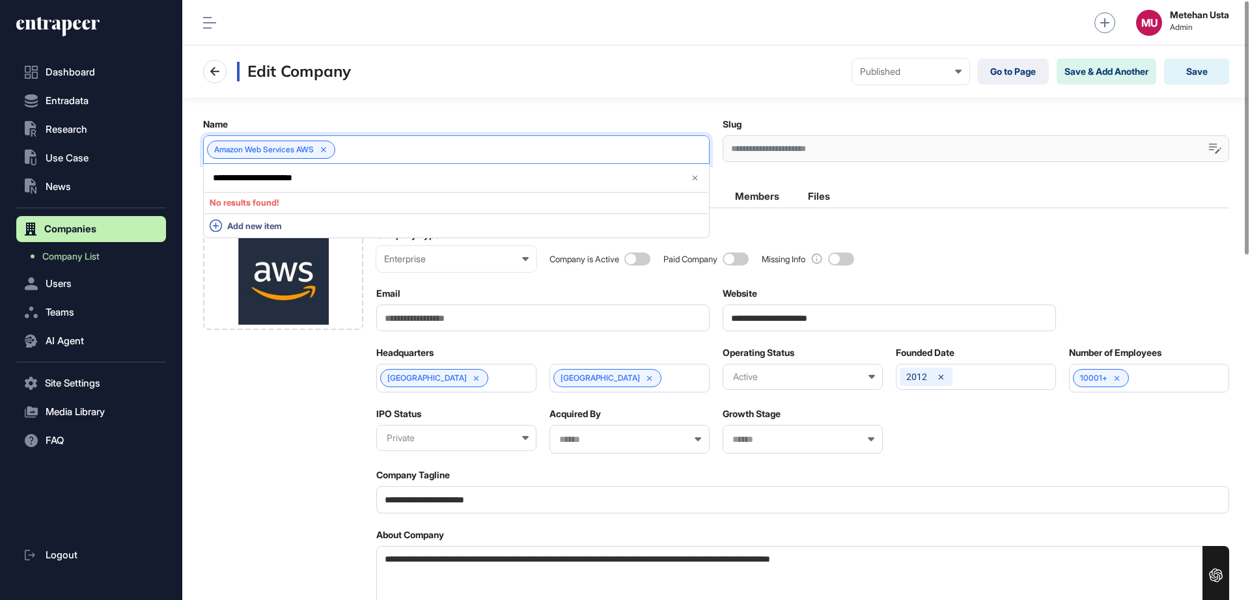
type input "**********"
click at [326, 188] on div "**********" at bounding box center [456, 178] width 504 height 29
click at [343, 179] on input "**********" at bounding box center [446, 177] width 469 height 11
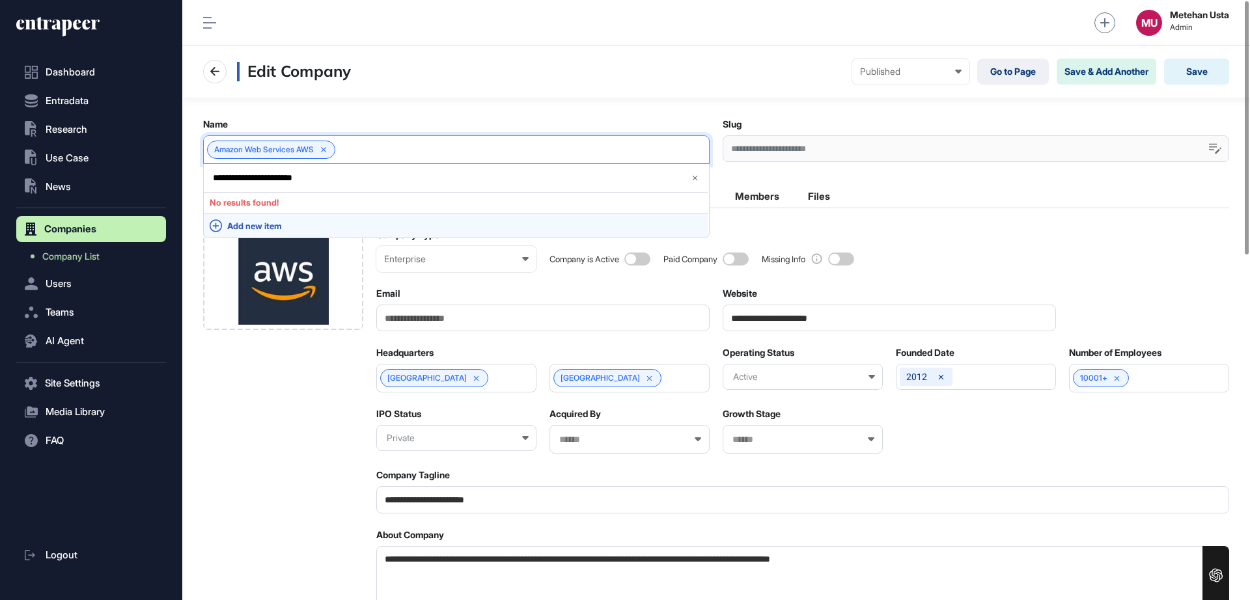
click at [262, 226] on span "Add new item" at bounding box center [464, 226] width 474 height 10
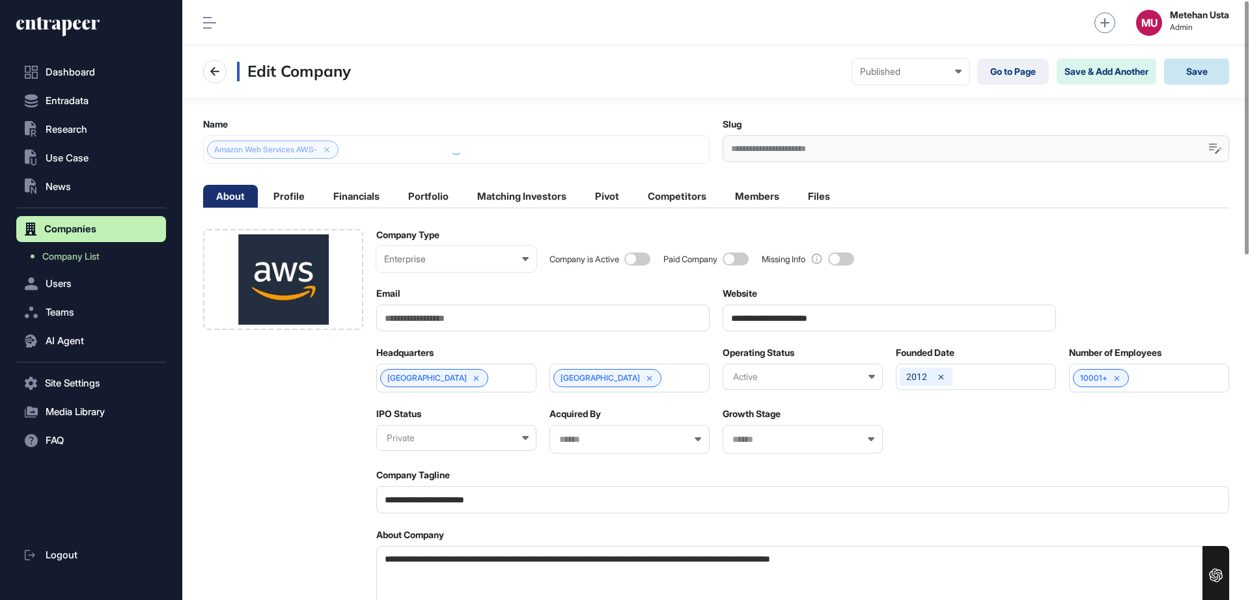
click at [1189, 63] on button "Save" at bounding box center [1196, 72] width 65 height 26
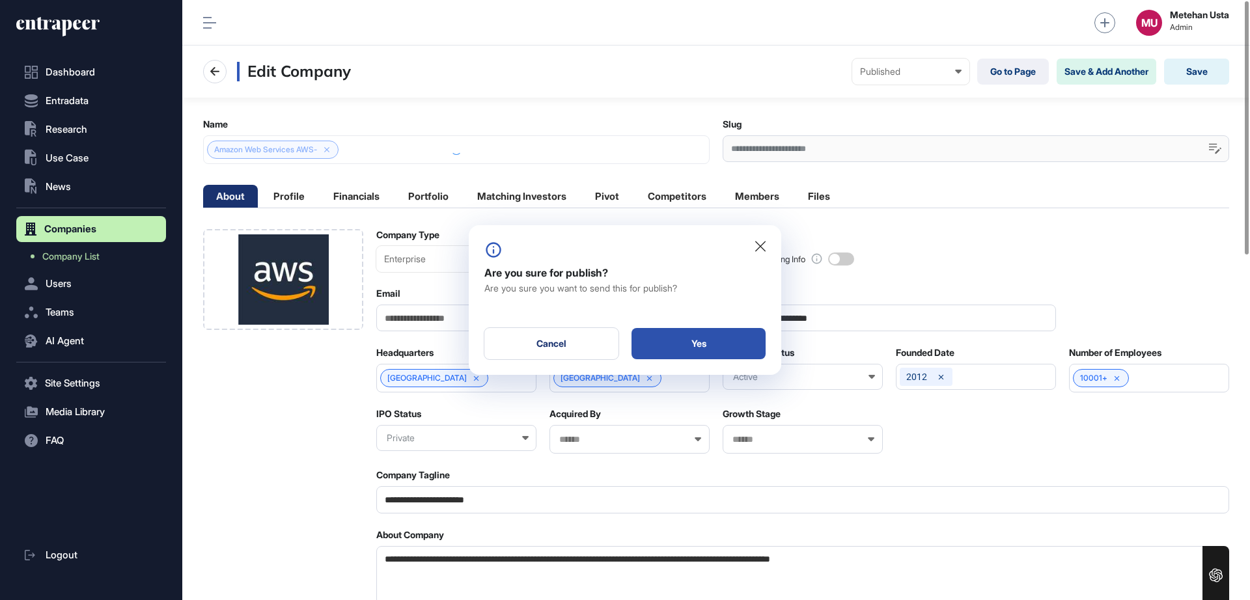
click at [693, 342] on div "Yes" at bounding box center [698, 343] width 134 height 31
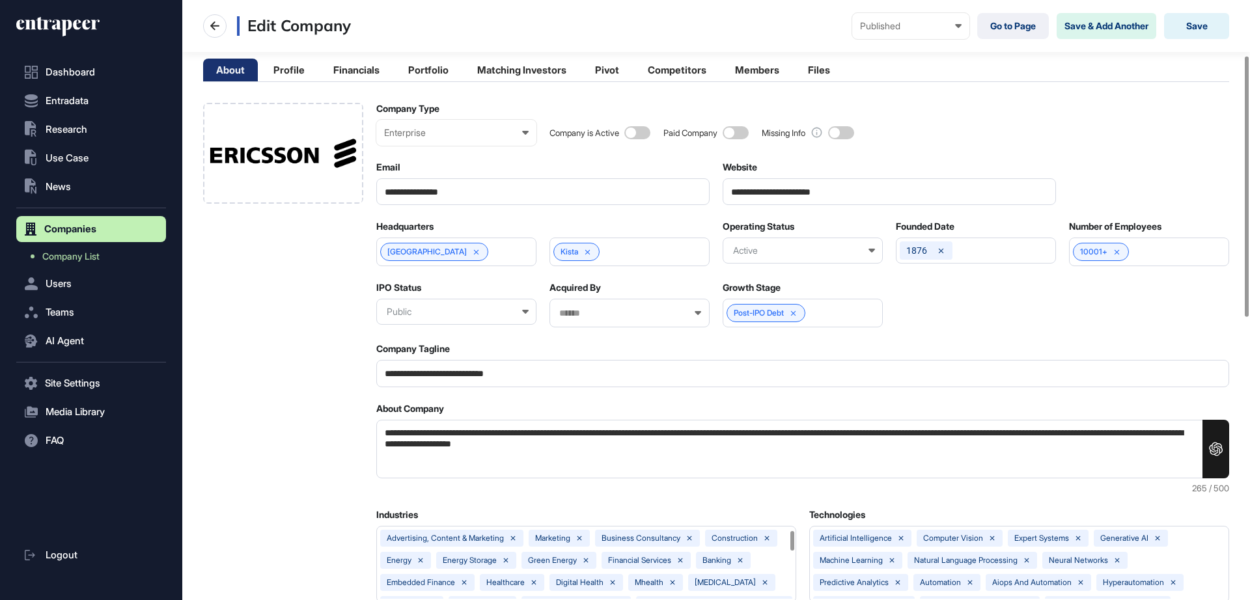
scroll to position [126, 0]
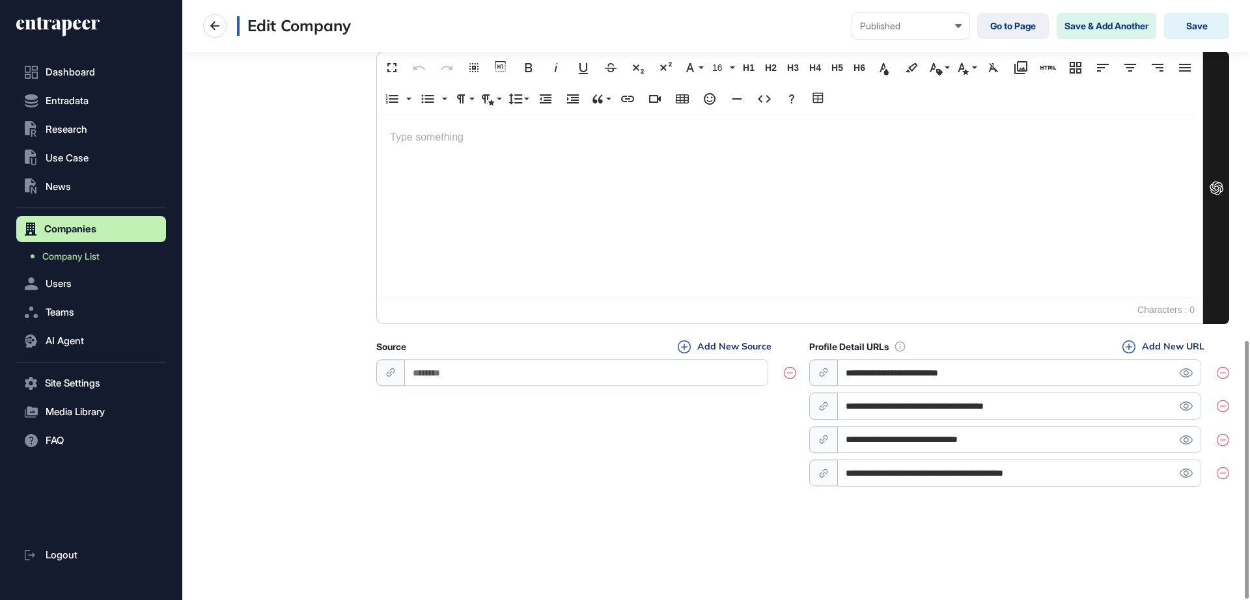
click icon
type input "**********"
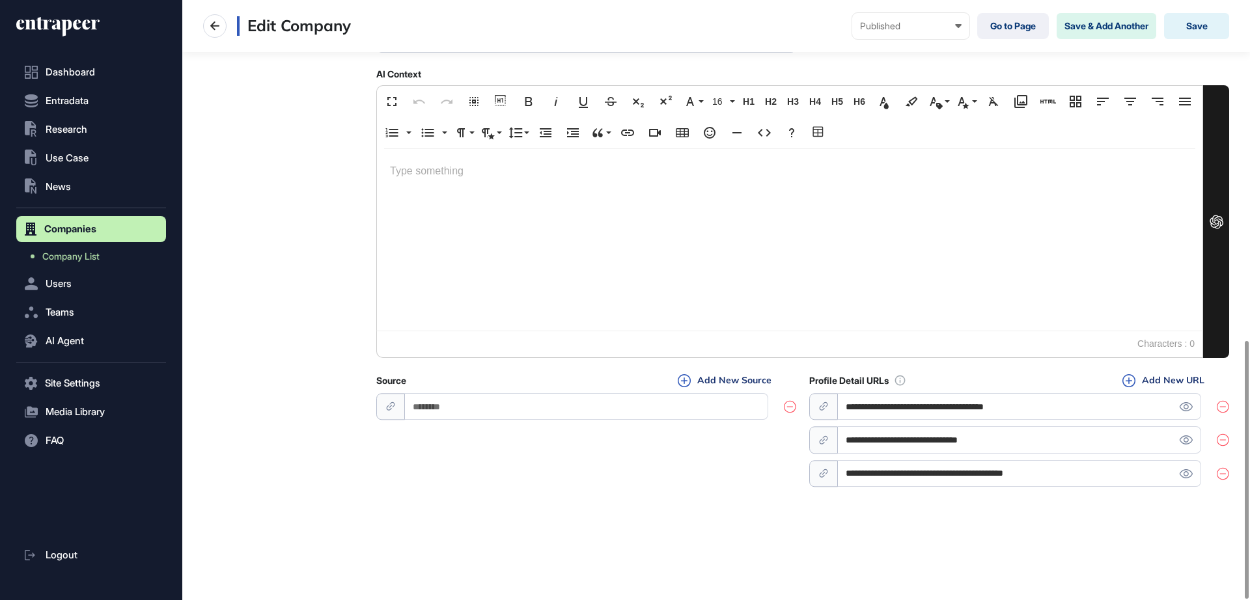
scroll to position [758, 0]
click icon
type input "**********"
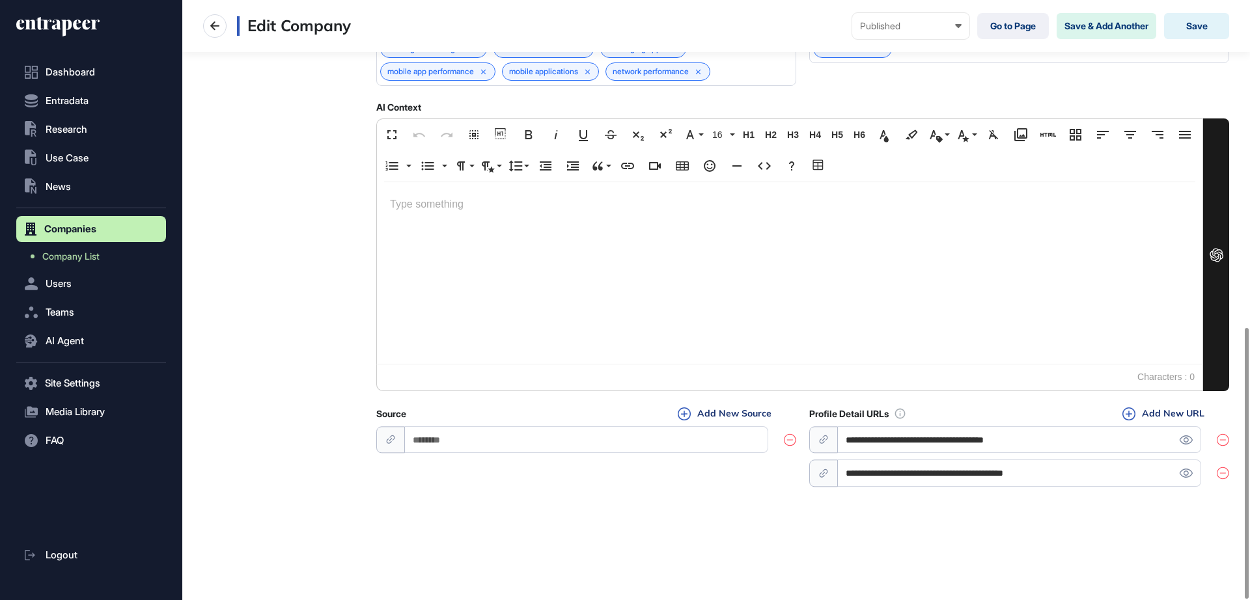
click div "Profile Detail URLs Add New URL"
click icon
type input "**********"
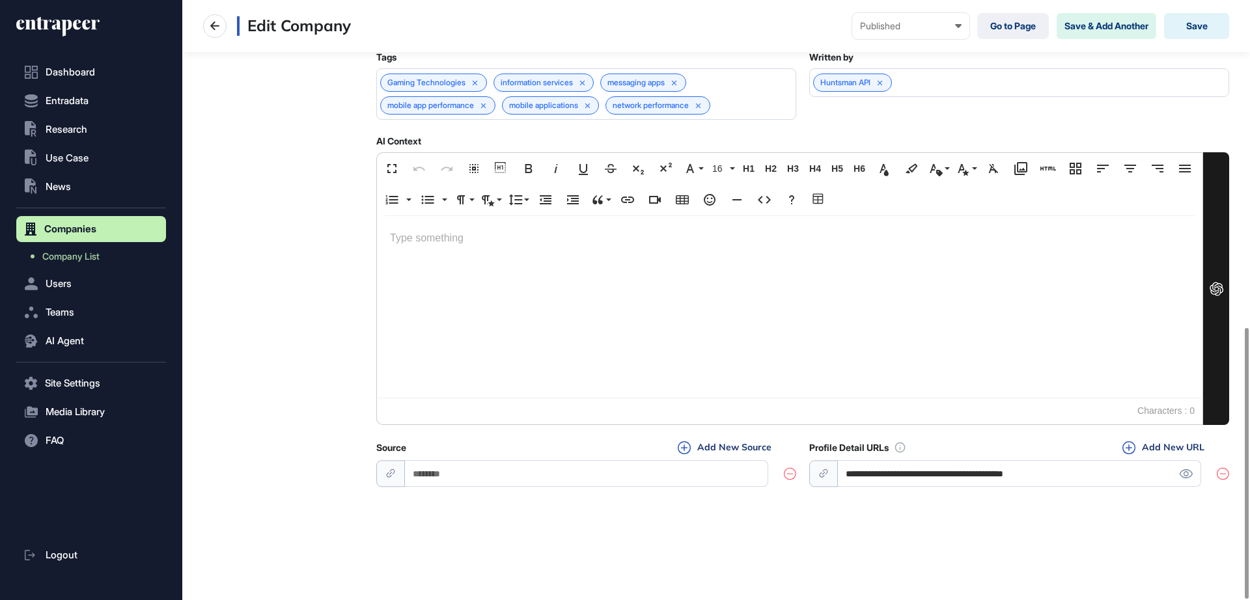
scroll to position [691, 0]
click div "**********"
click icon
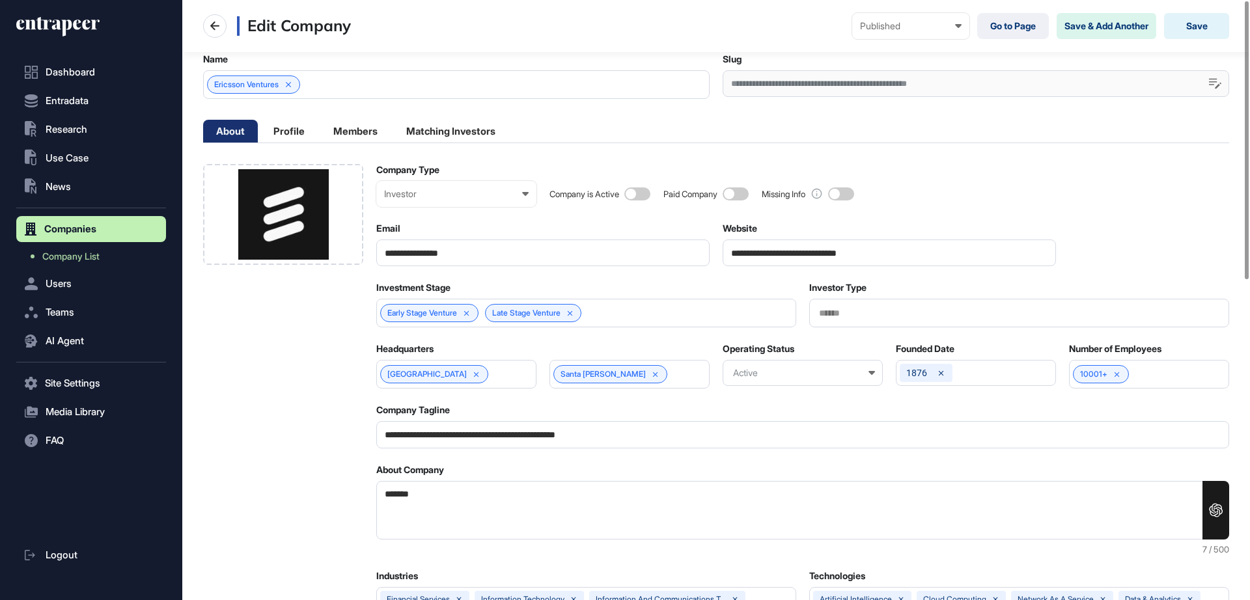
scroll to position [0, 0]
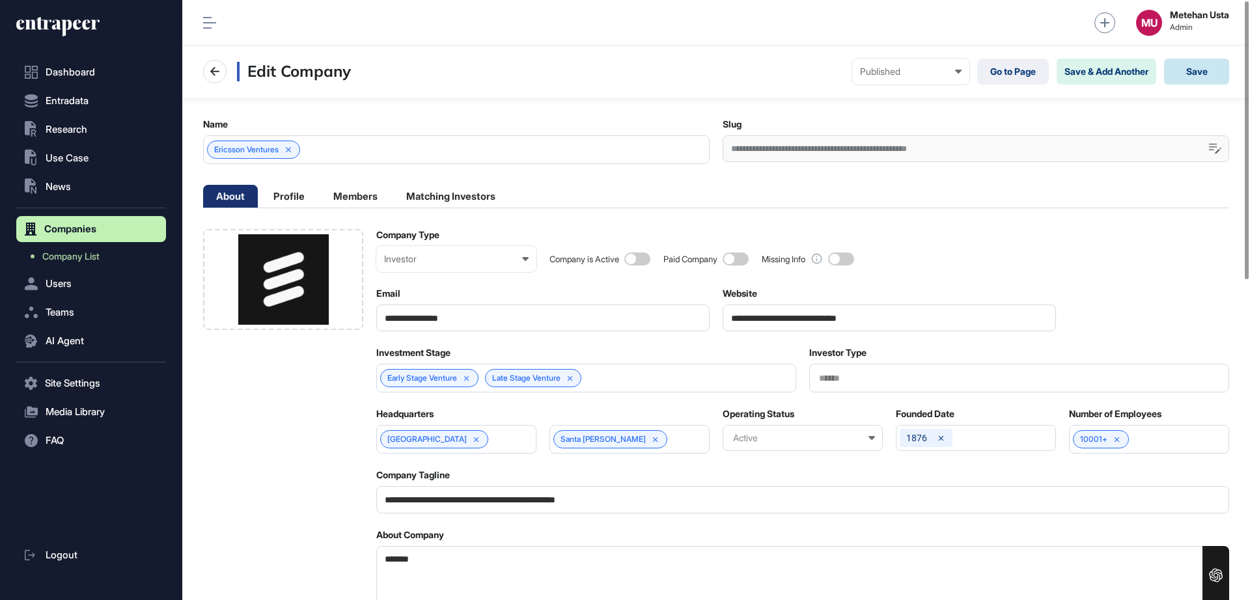
click button "Save"
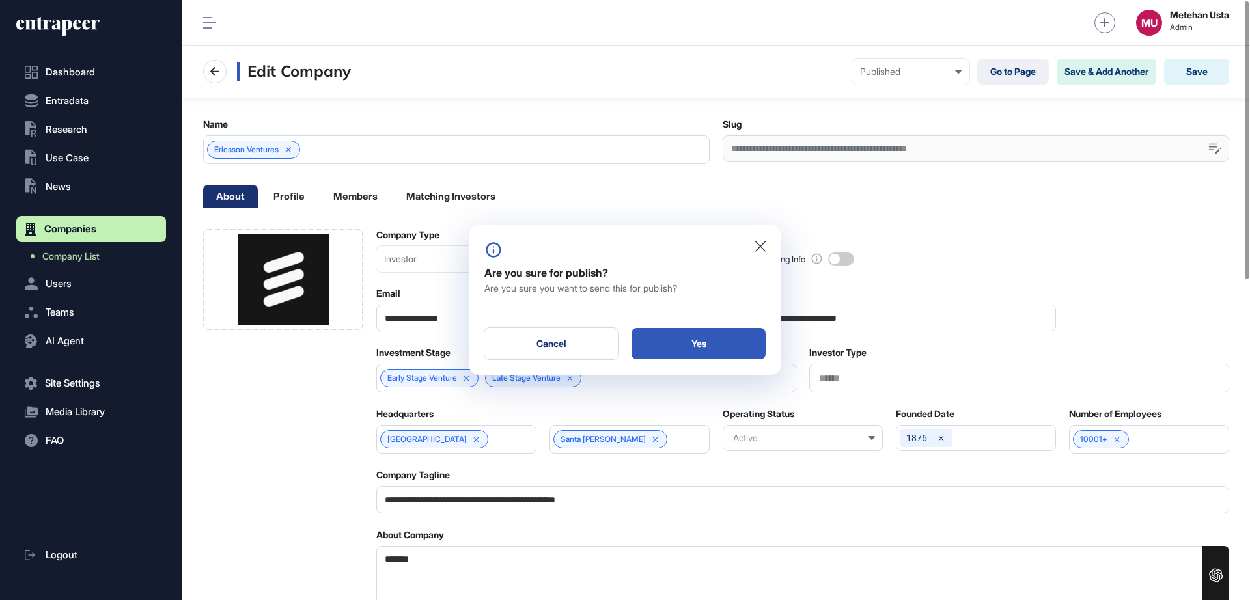
click div "Yes"
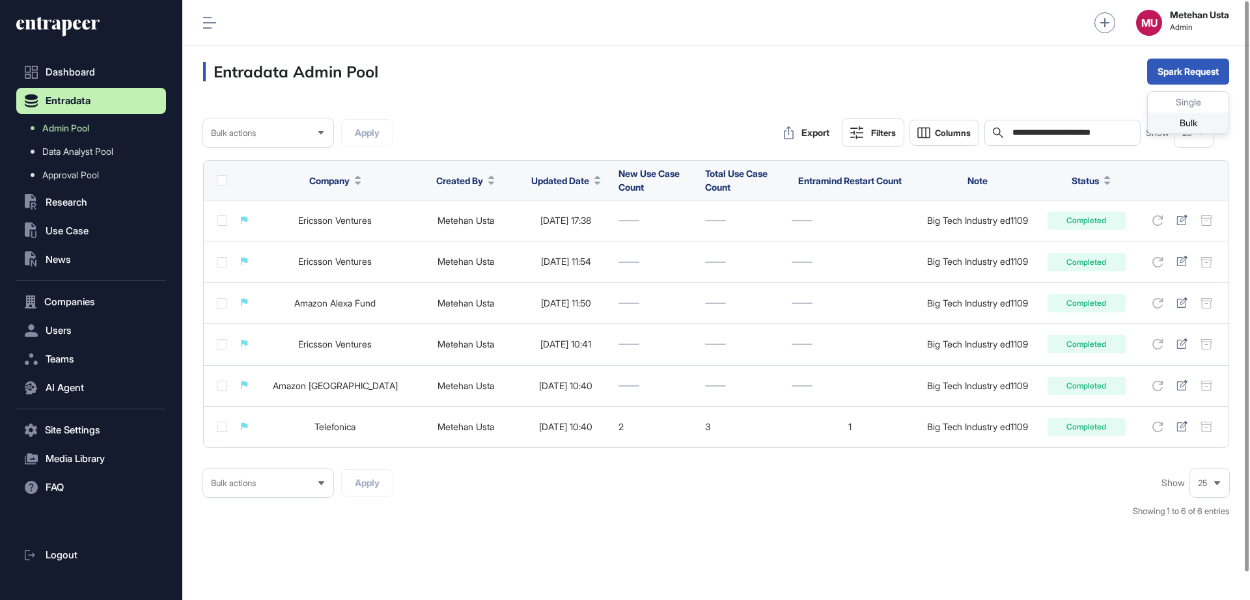
click at [1177, 121] on div "Bulk" at bounding box center [1187, 123] width 81 height 21
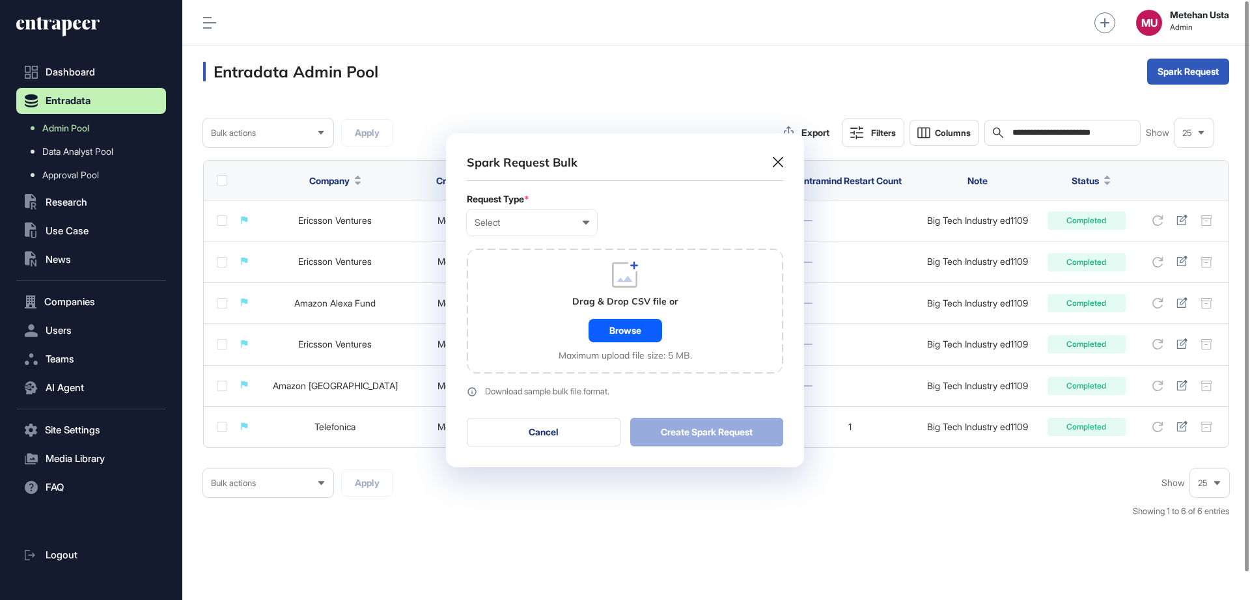
scroll to position [1, 6]
click at [573, 229] on div "Select User Company Customer Request ID" at bounding box center [532, 223] width 130 height 26
click at [0, 0] on div "Company" at bounding box center [0, 0] width 0 height 0
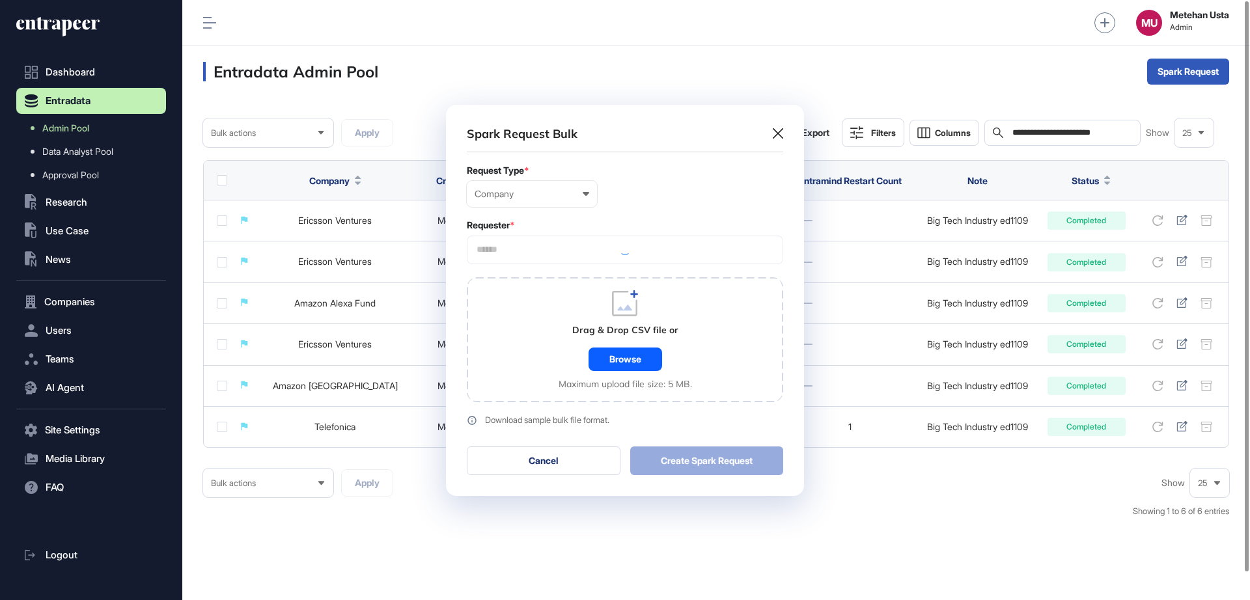
scroll to position [391, 358]
click at [544, 252] on input "text" at bounding box center [624, 249] width 299 height 11
type input "*********"
click at [506, 276] on span "Entrapeer" at bounding box center [624, 274] width 302 height 10
click at [601, 225] on div "Requester *" at bounding box center [625, 225] width 316 height 10
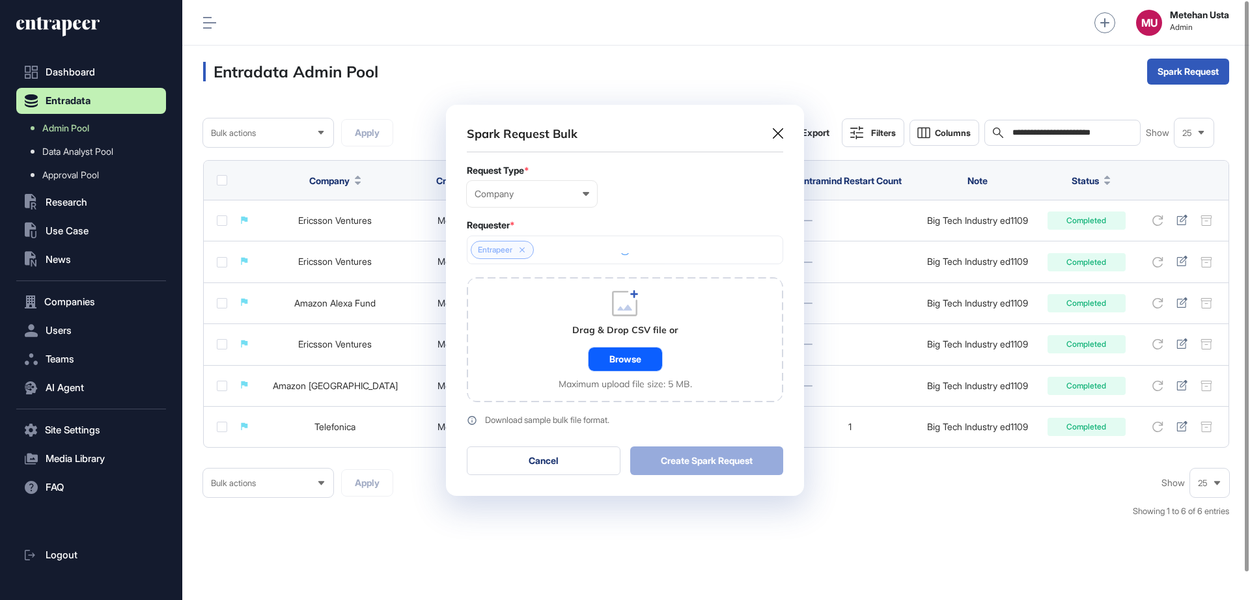
click at [628, 361] on div "Browse" at bounding box center [625, 359] width 74 height 23
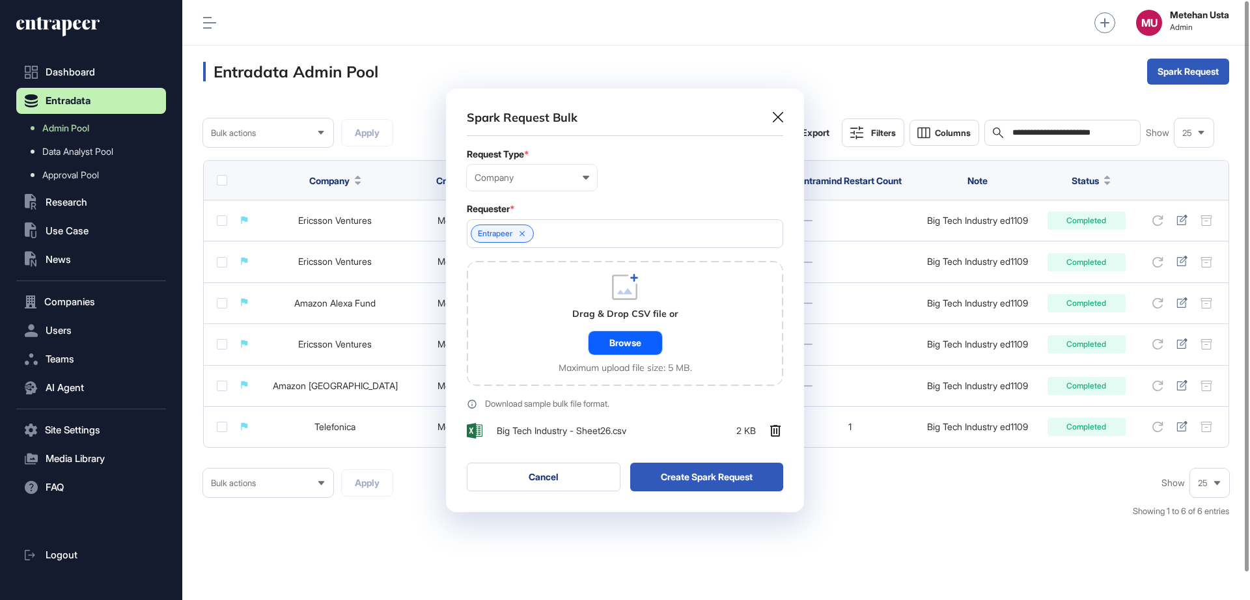
scroll to position [424, 358]
click at [704, 474] on button "Create Spark Request" at bounding box center [707, 477] width 154 height 29
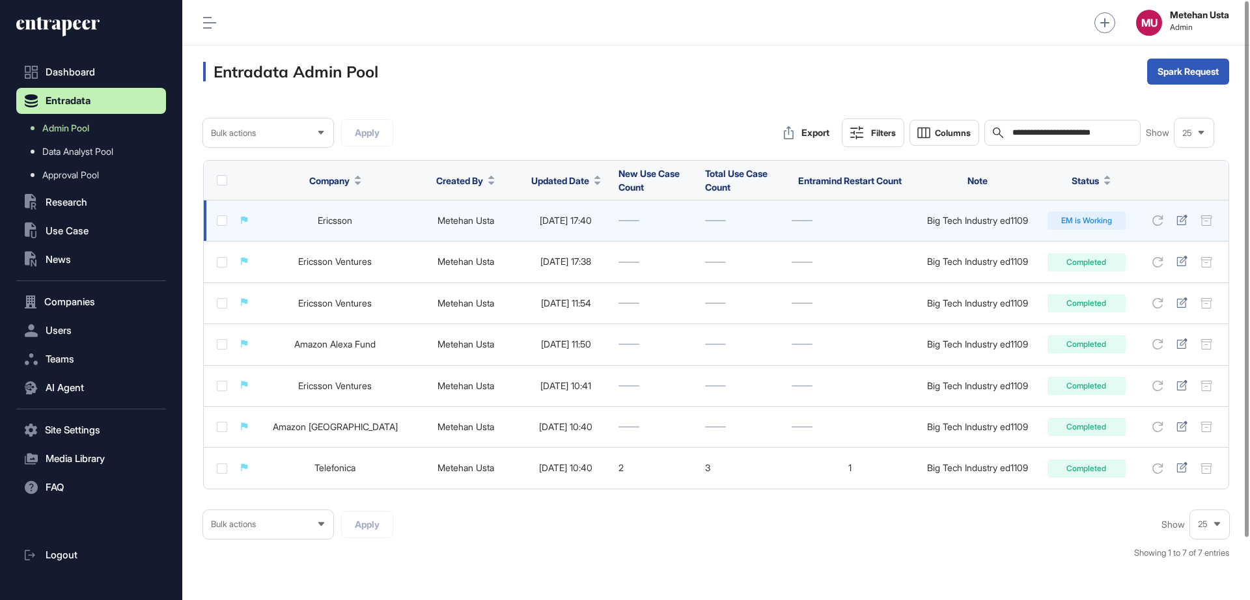
click at [318, 228] on td "Ericsson" at bounding box center [334, 220] width 153 height 41
click at [318, 225] on link "Ericsson" at bounding box center [335, 220] width 34 height 11
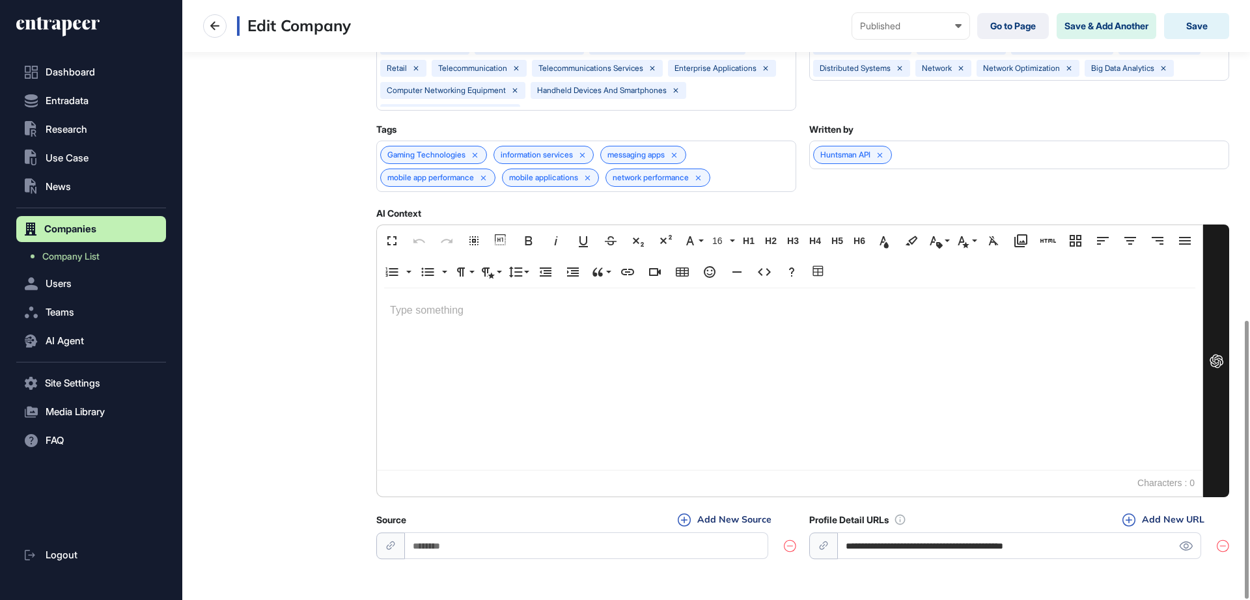
scroll to position [691, 0]
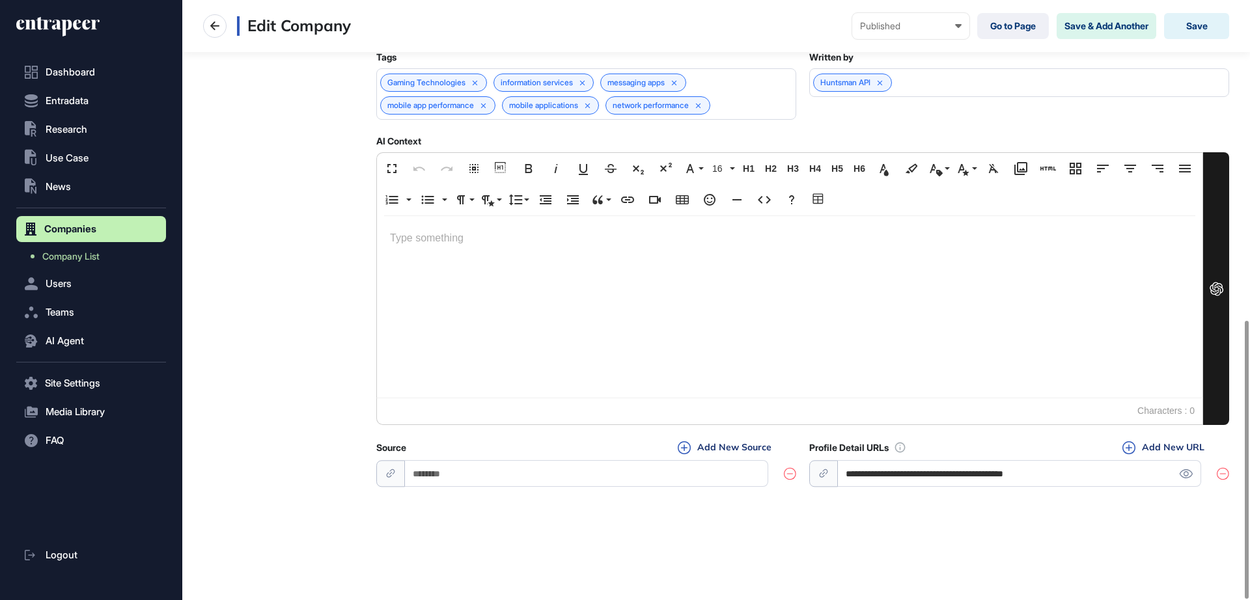
click at [985, 470] on input "**********" at bounding box center [1019, 473] width 363 height 27
click at [1214, 15] on button "Save" at bounding box center [1196, 26] width 65 height 26
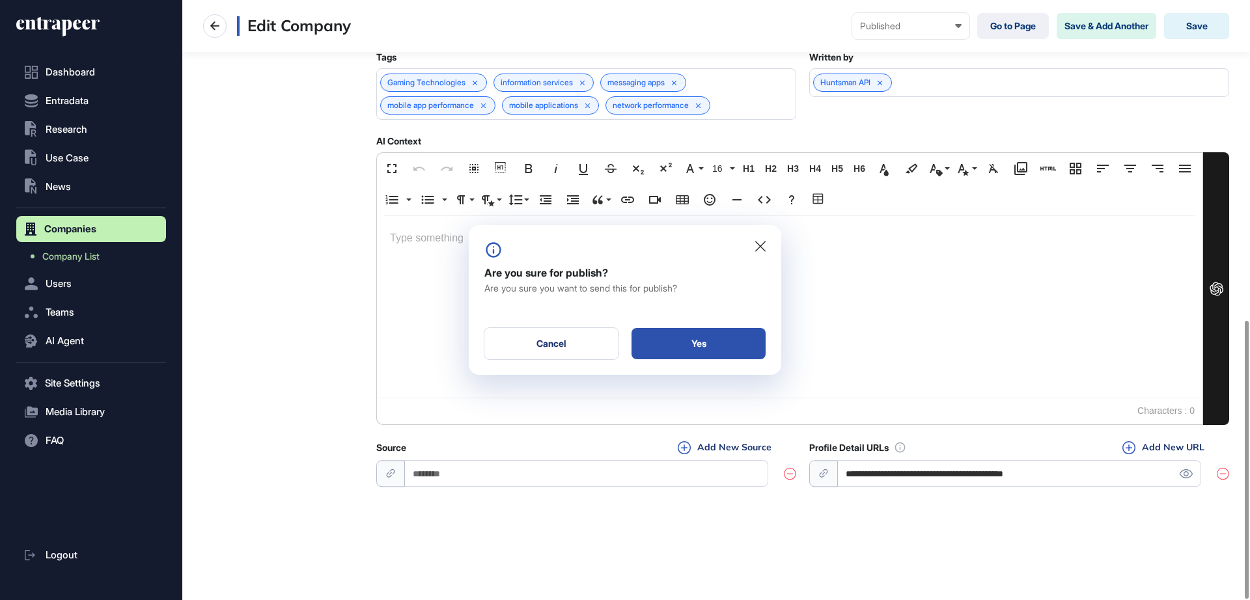
click at [702, 348] on div "Yes" at bounding box center [698, 343] width 134 height 31
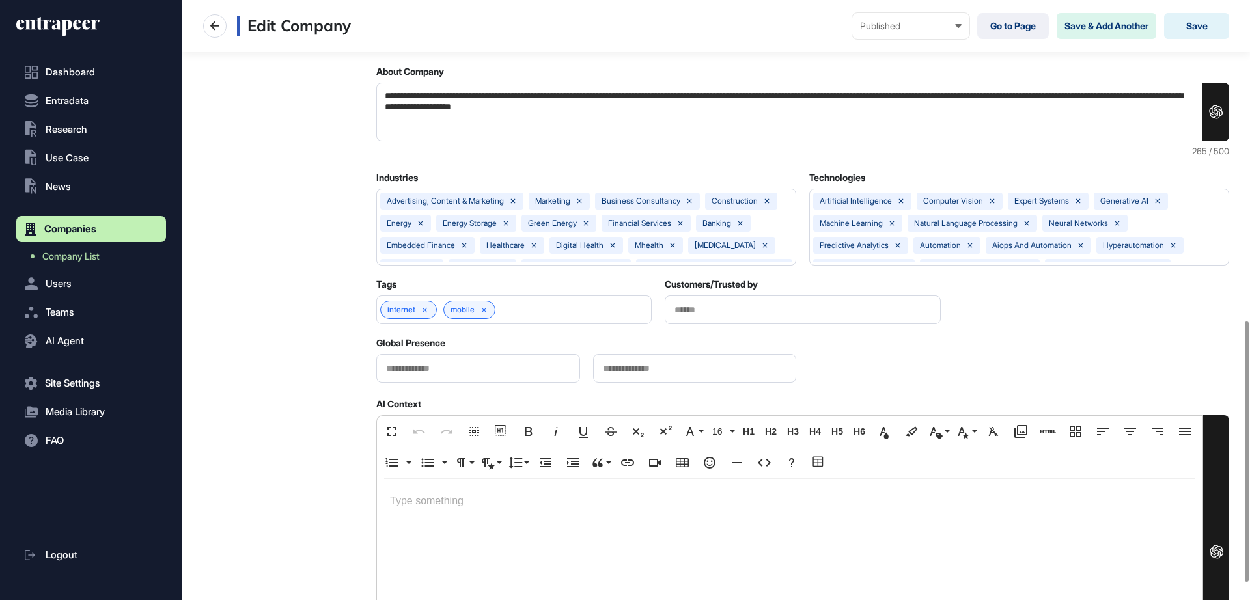
scroll to position [776, 0]
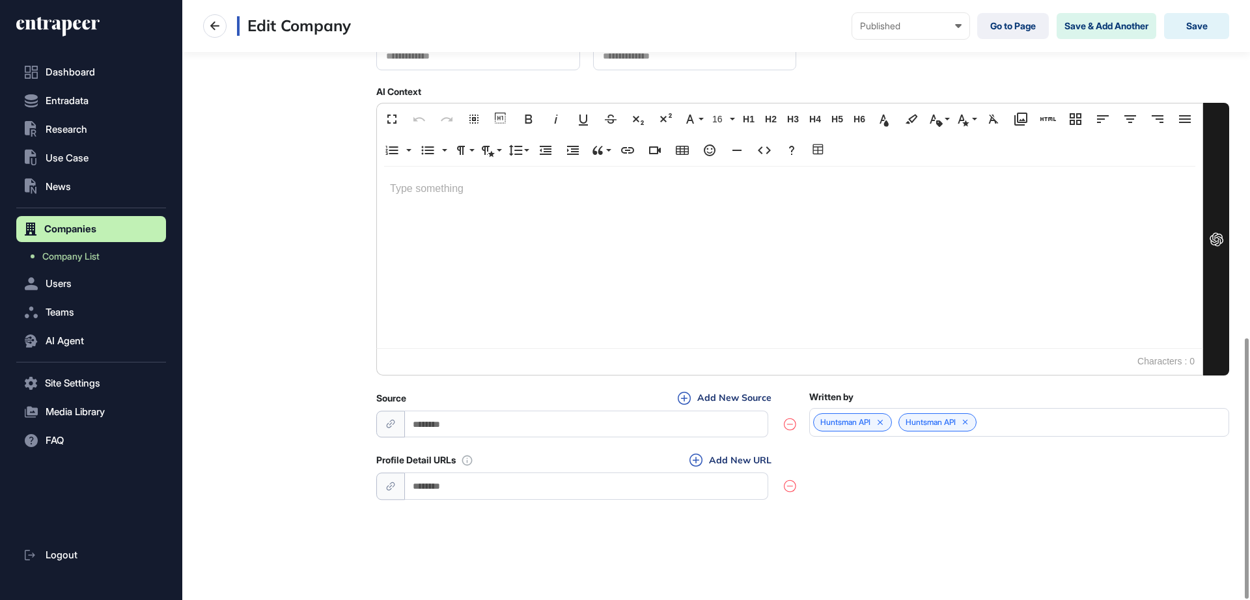
click at [533, 489] on input "url" at bounding box center [586, 485] width 363 height 27
paste input "**********"
type input "**********"
click at [1199, 20] on button "Save" at bounding box center [1196, 26] width 65 height 26
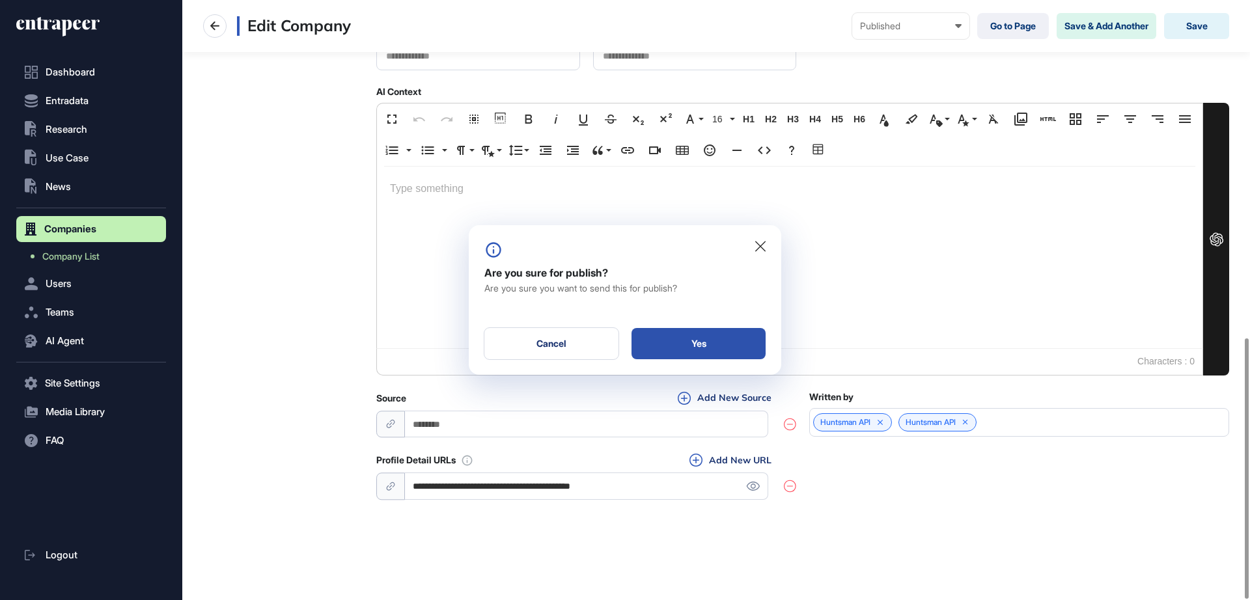
click at [737, 353] on div "Yes" at bounding box center [698, 343] width 134 height 31
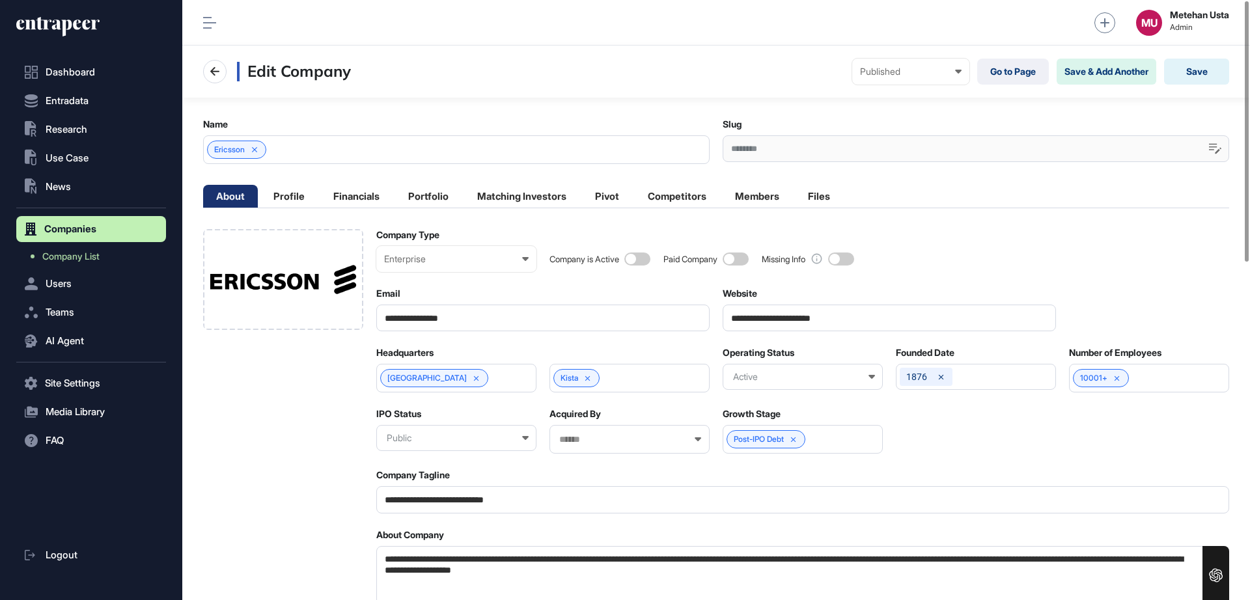
scroll to position [1, 6]
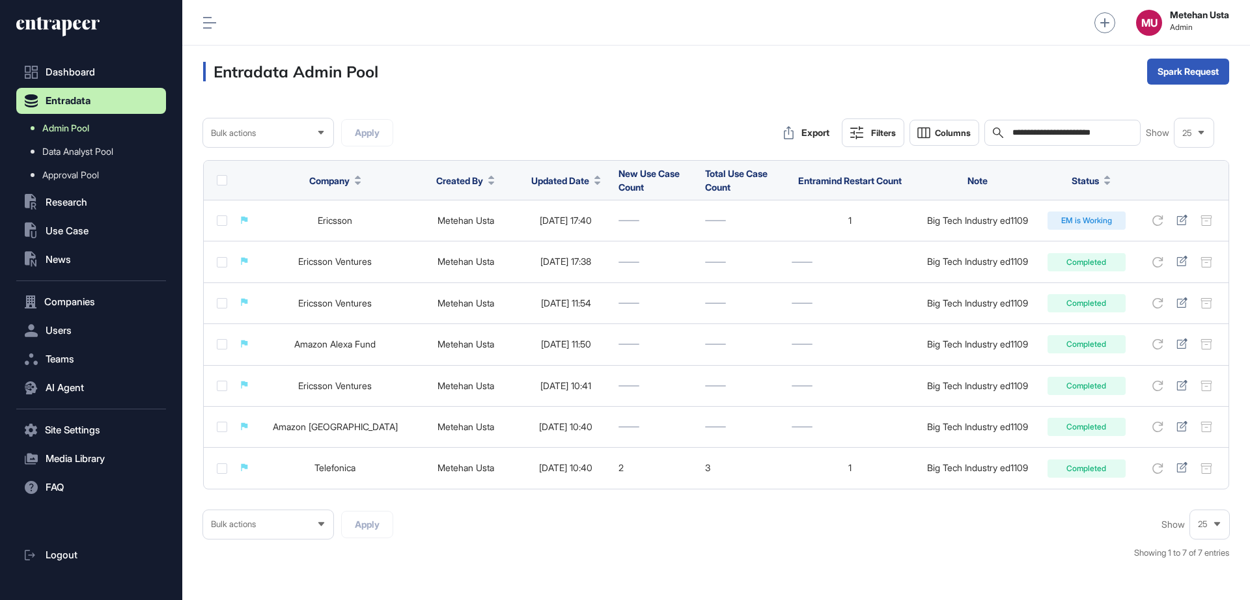
click at [67, 126] on span "Admin Pool" at bounding box center [65, 128] width 47 height 10
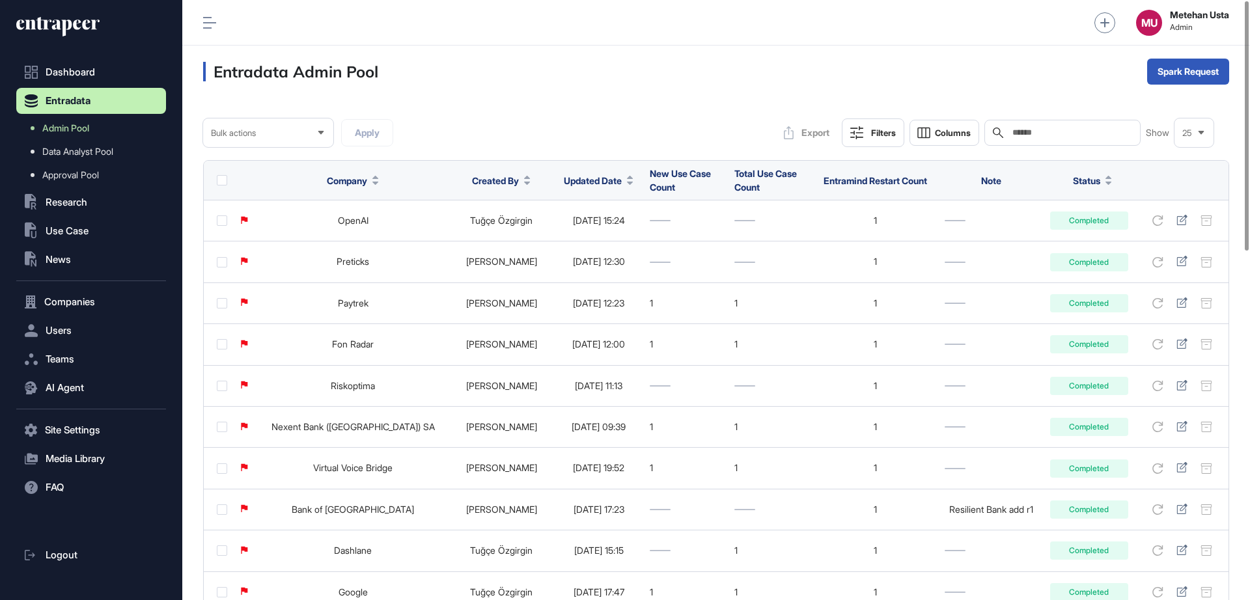
click at [564, 185] on span "Updated Date" at bounding box center [593, 181] width 58 height 14
click at [574, 232] on span "Sort Descending" at bounding box center [576, 235] width 52 height 11
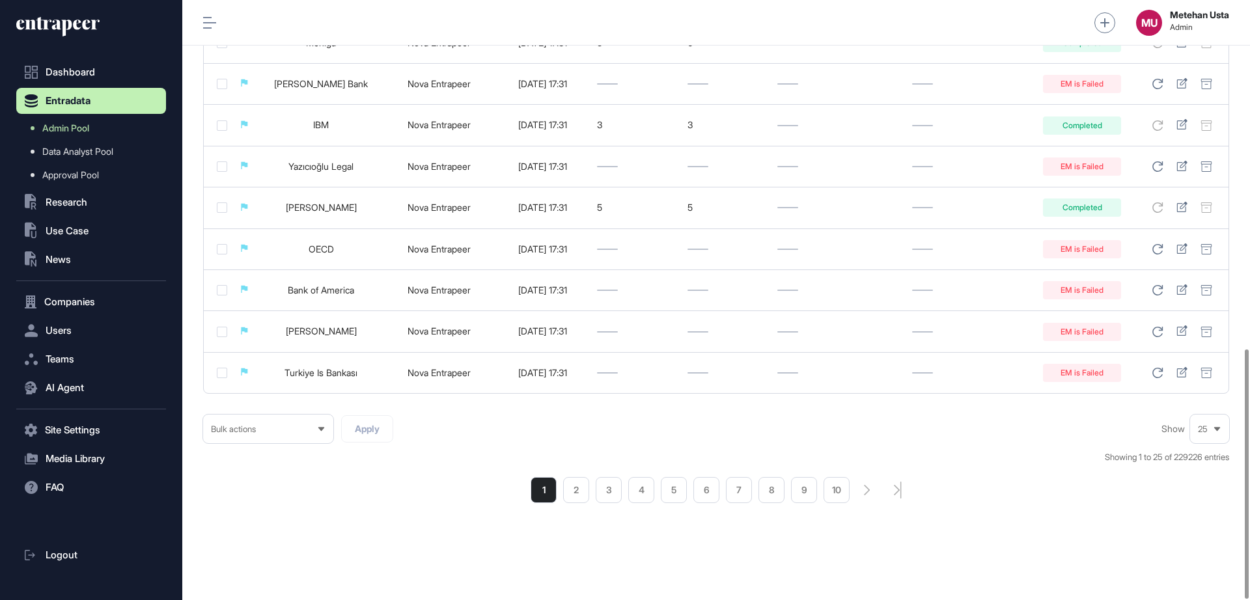
scroll to position [839, 0]
click at [571, 495] on li "2" at bounding box center [576, 489] width 26 height 26
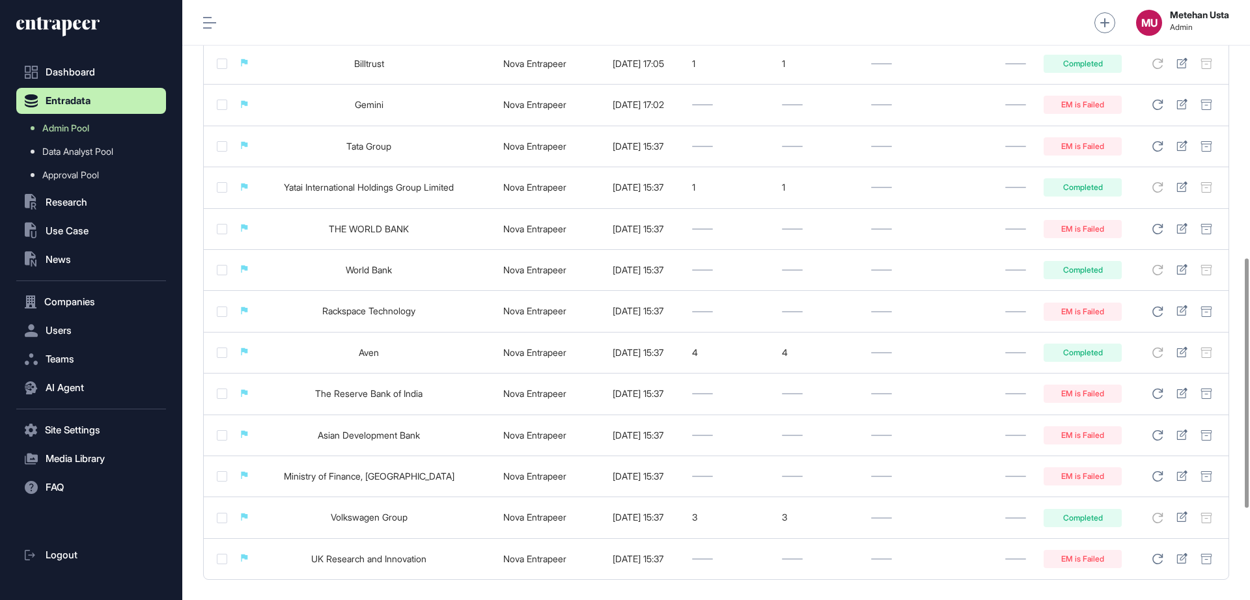
scroll to position [839, 0]
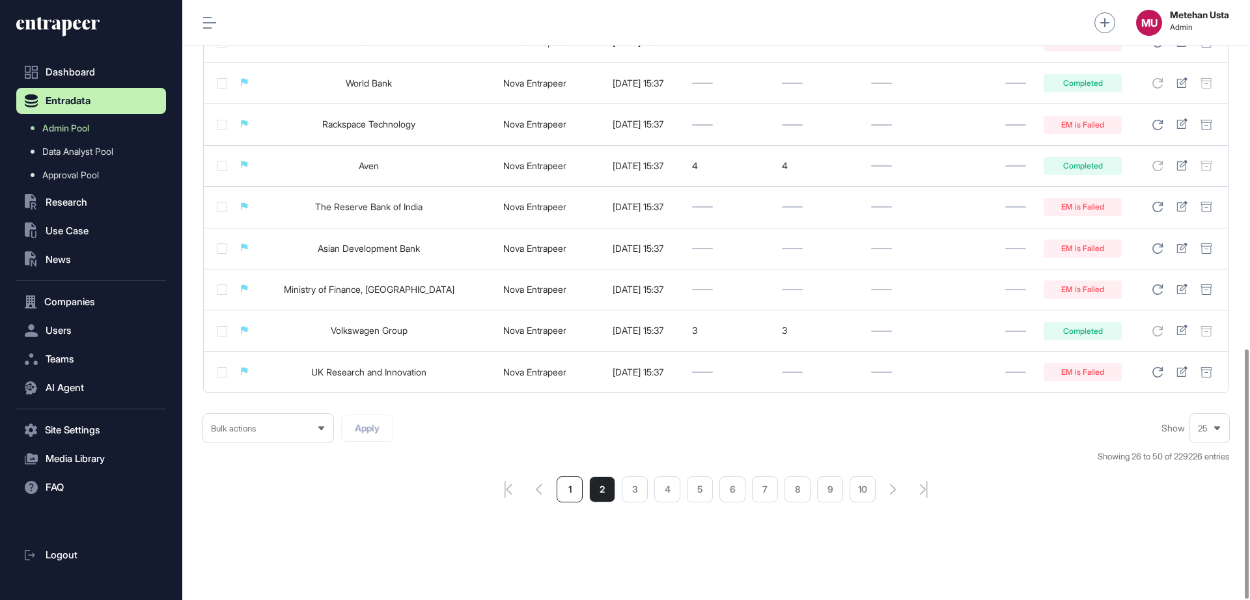
click at [573, 497] on li "1" at bounding box center [569, 489] width 26 height 26
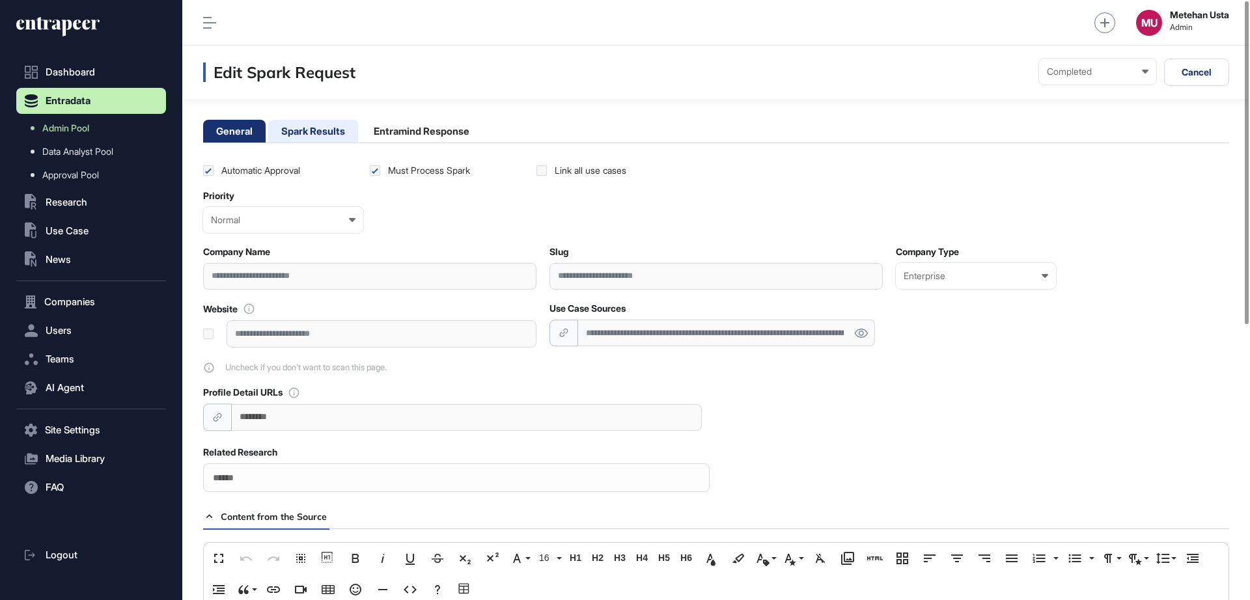
click at [331, 122] on li "Spark Results" at bounding box center [313, 131] width 90 height 23
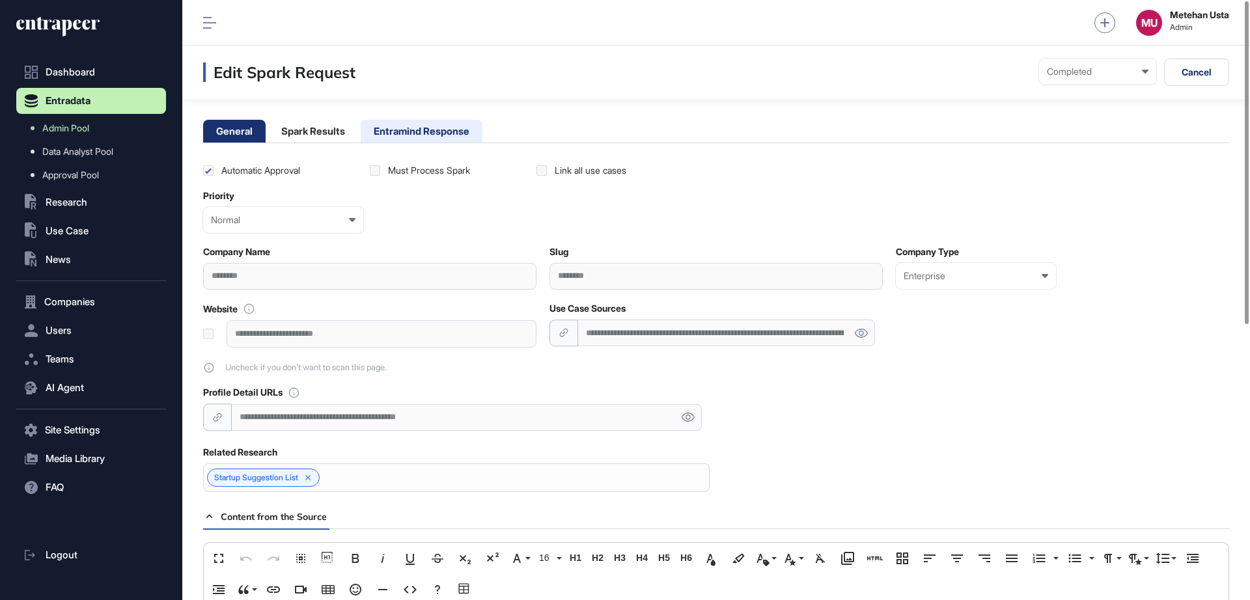
click at [430, 127] on li "Entramind Response" at bounding box center [422, 131] width 122 height 23
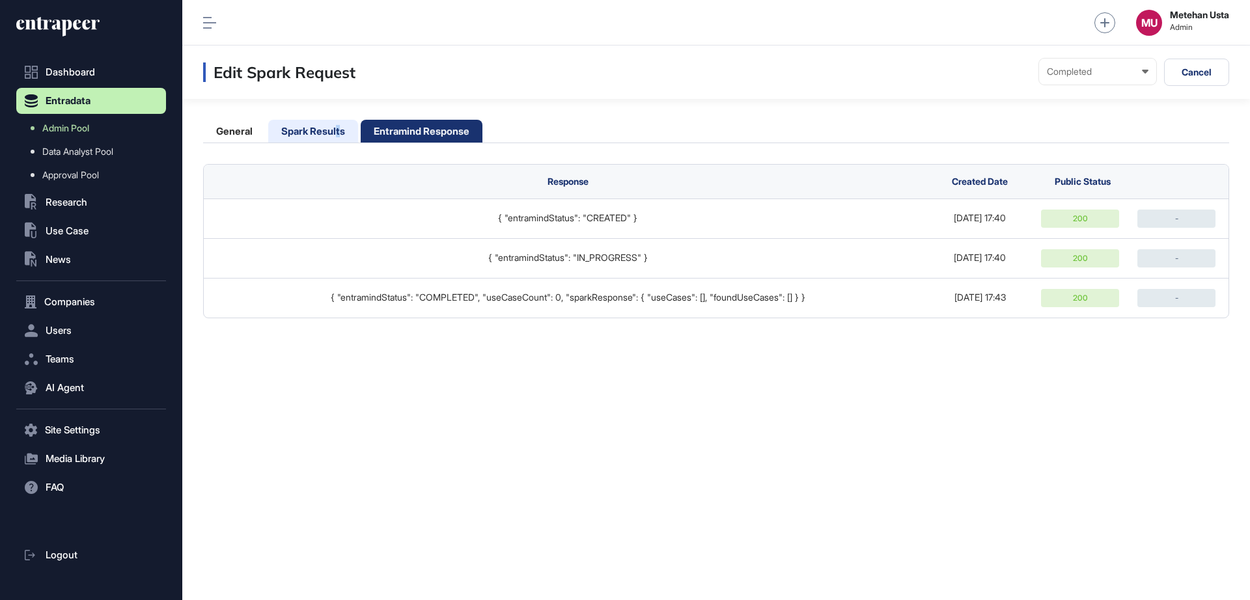
click at [338, 131] on li "Spark Results" at bounding box center [313, 131] width 90 height 23
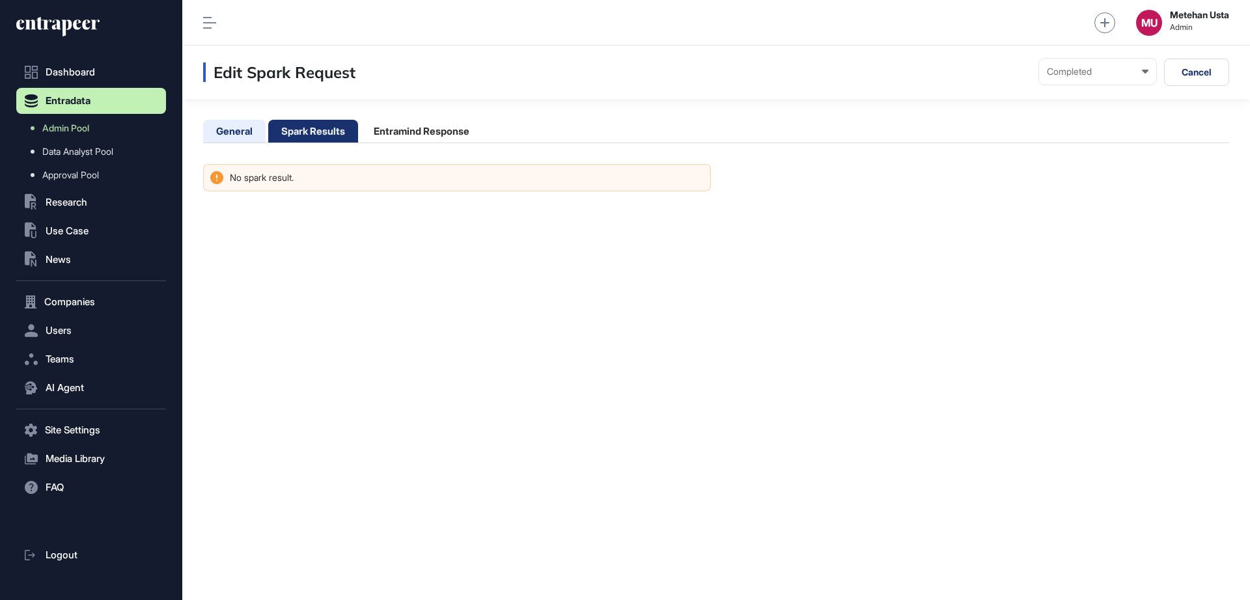
click at [240, 135] on li "General" at bounding box center [234, 131] width 62 height 23
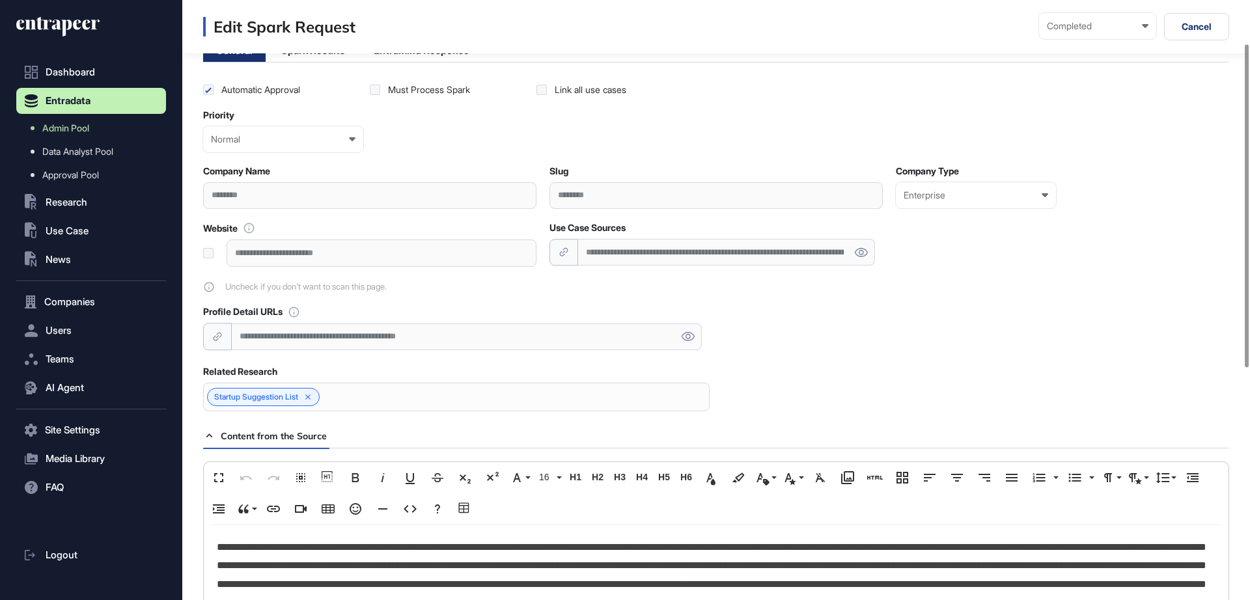
scroll to position [81, 0]
